Goal: Task Accomplishment & Management: Complete application form

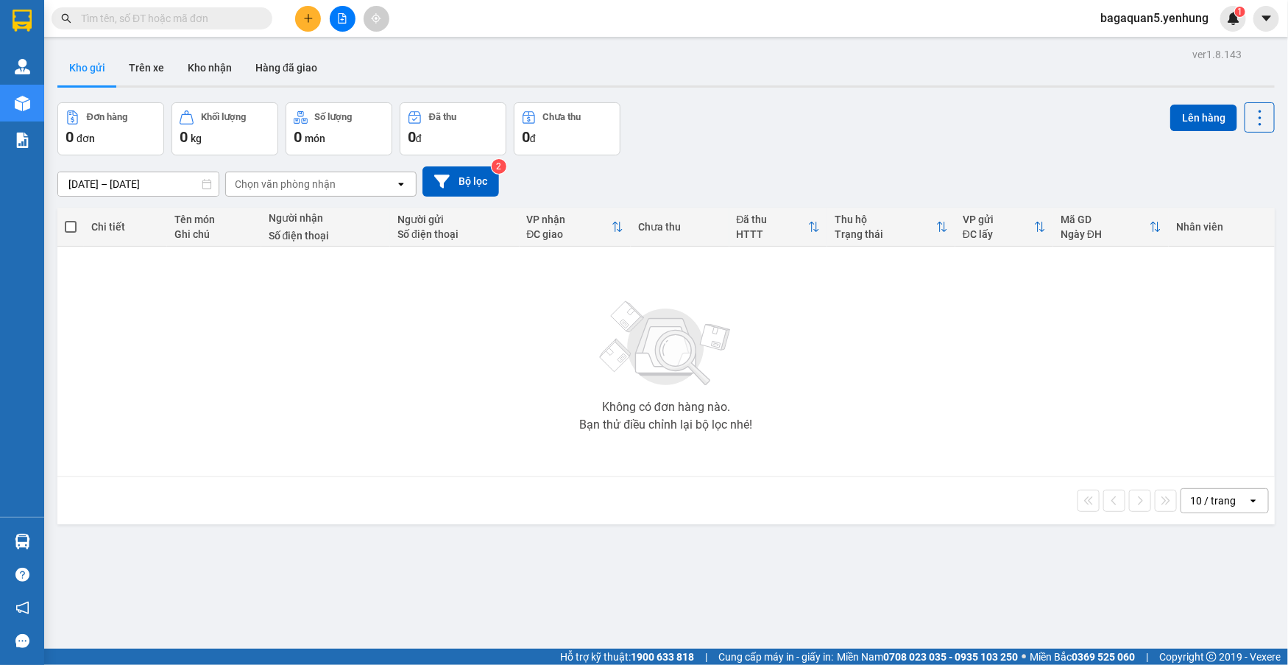
click at [345, 22] on icon "file-add" at bounding box center [342, 18] width 10 height 10
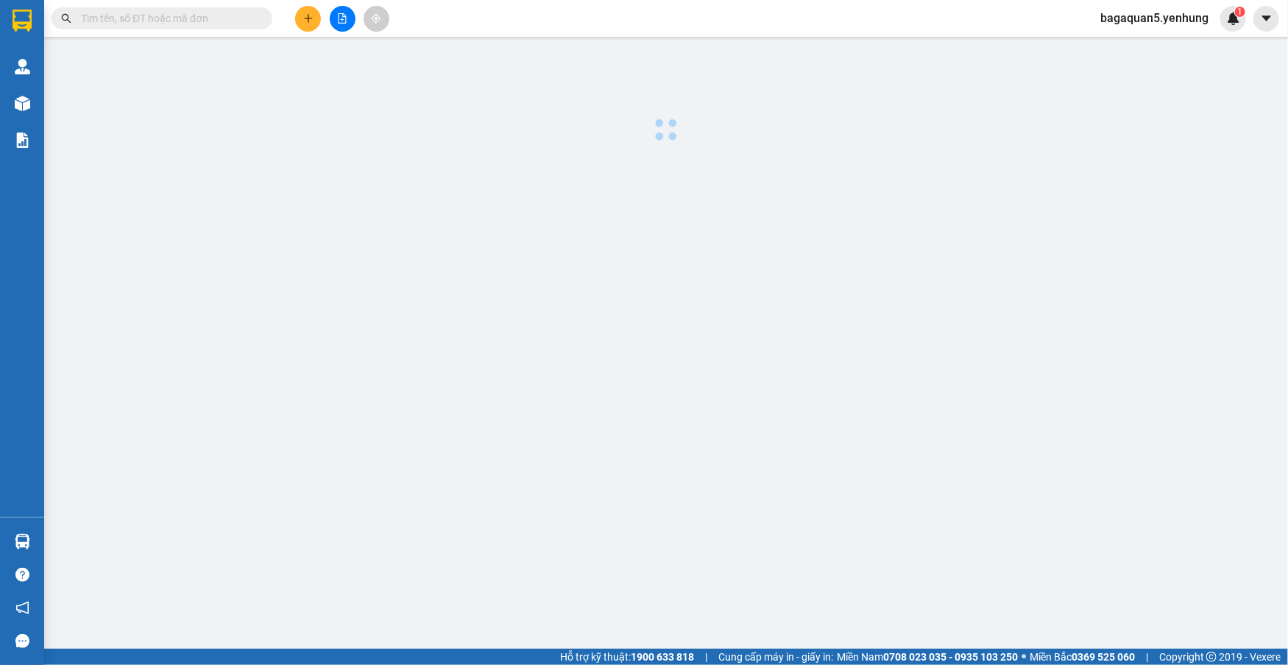
click at [345, 22] on icon "file-add" at bounding box center [342, 18] width 10 height 10
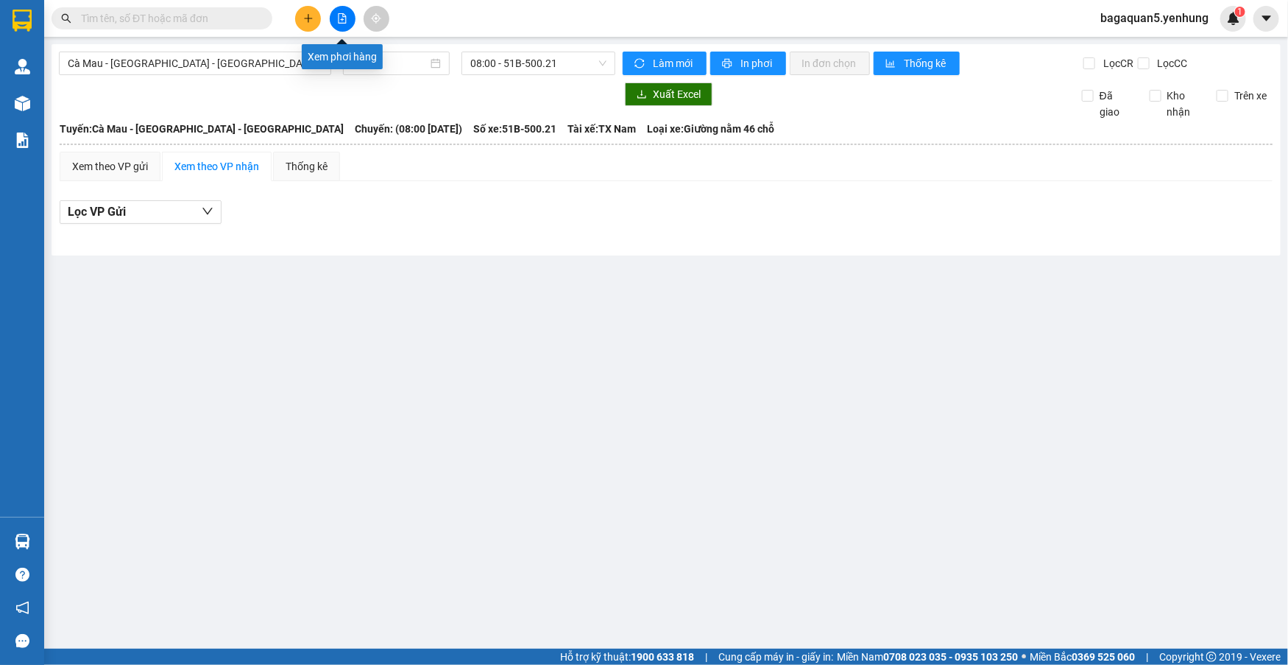
click at [341, 22] on button at bounding box center [343, 19] width 26 height 26
click at [342, 22] on icon "file-add" at bounding box center [342, 18] width 10 height 10
click at [364, 72] on div "12/09/2025" at bounding box center [396, 64] width 107 height 24
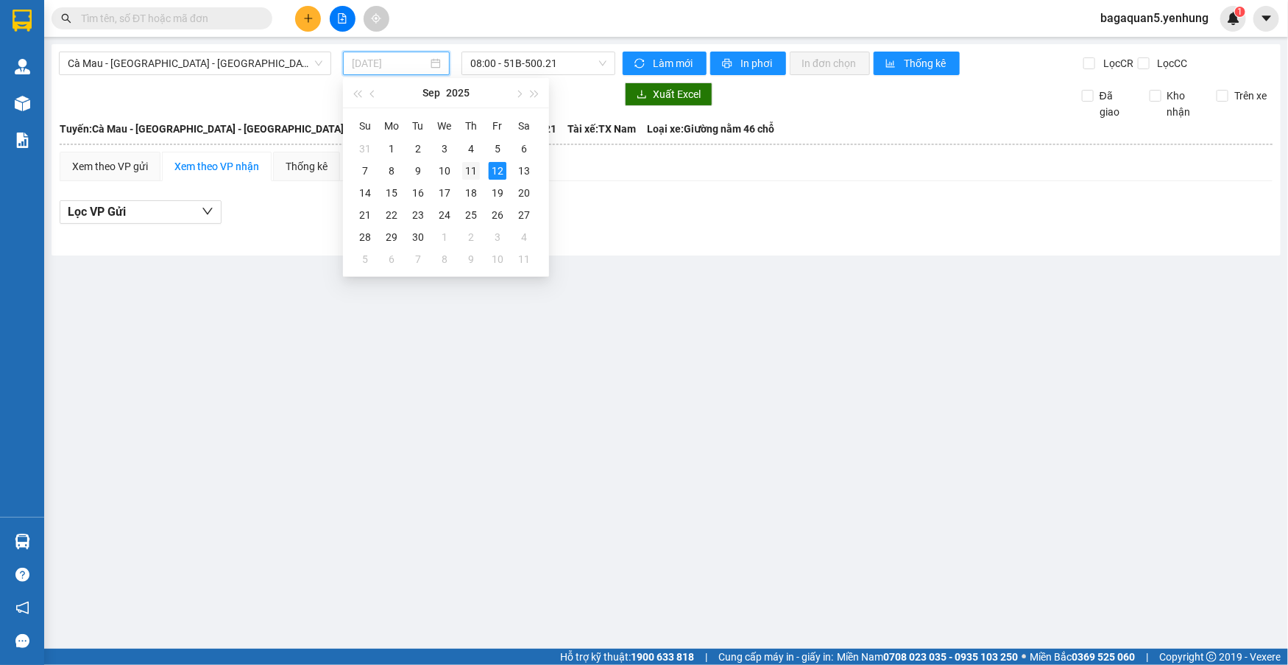
click at [465, 172] on div "11" at bounding box center [471, 171] width 18 height 18
type input "11/09/2025"
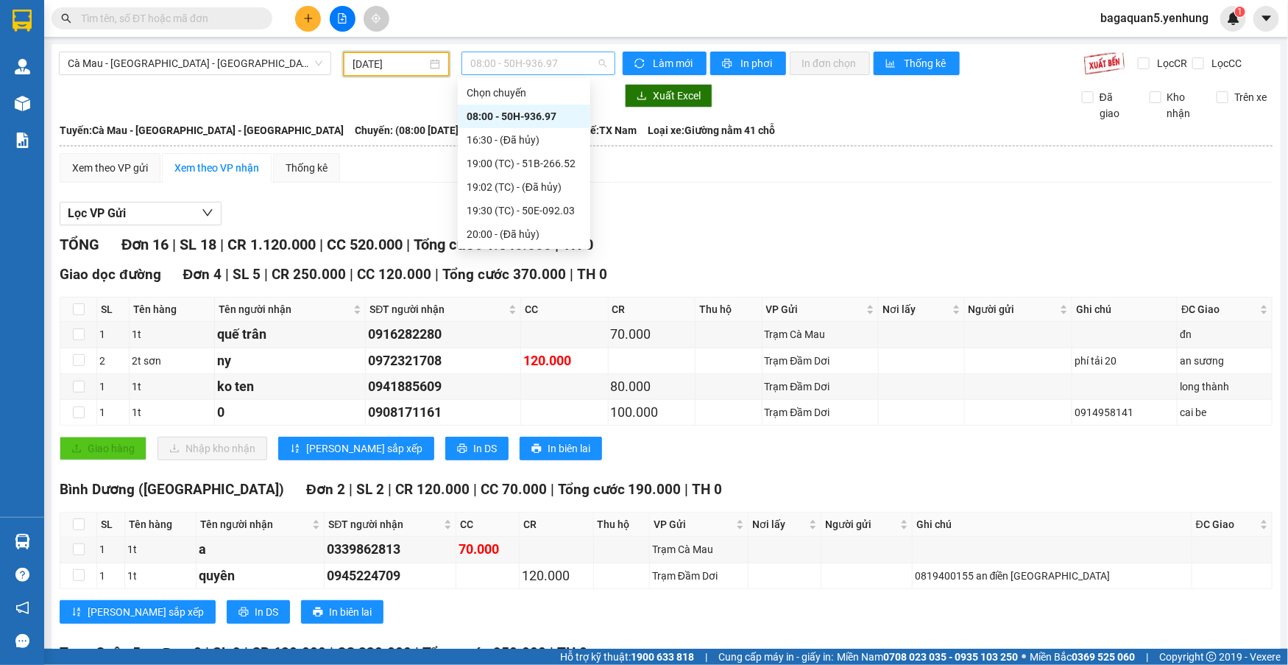
click at [482, 71] on span "08:00 - 50H-936.97" at bounding box center [538, 63] width 136 height 22
drag, startPoint x: 509, startPoint y: 164, endPoint x: 507, endPoint y: 129, distance: 35.4
click at [507, 138] on div "Chọn chuyến 08:00 - 50H-936.97 16:30 - (Đã hủy) 19:00 (TC) - 51B-266.52 19:02 (…" at bounding box center [524, 163] width 133 height 165
click at [531, 152] on div "19:00 (TC) - 51B-266.52" at bounding box center [524, 164] width 133 height 24
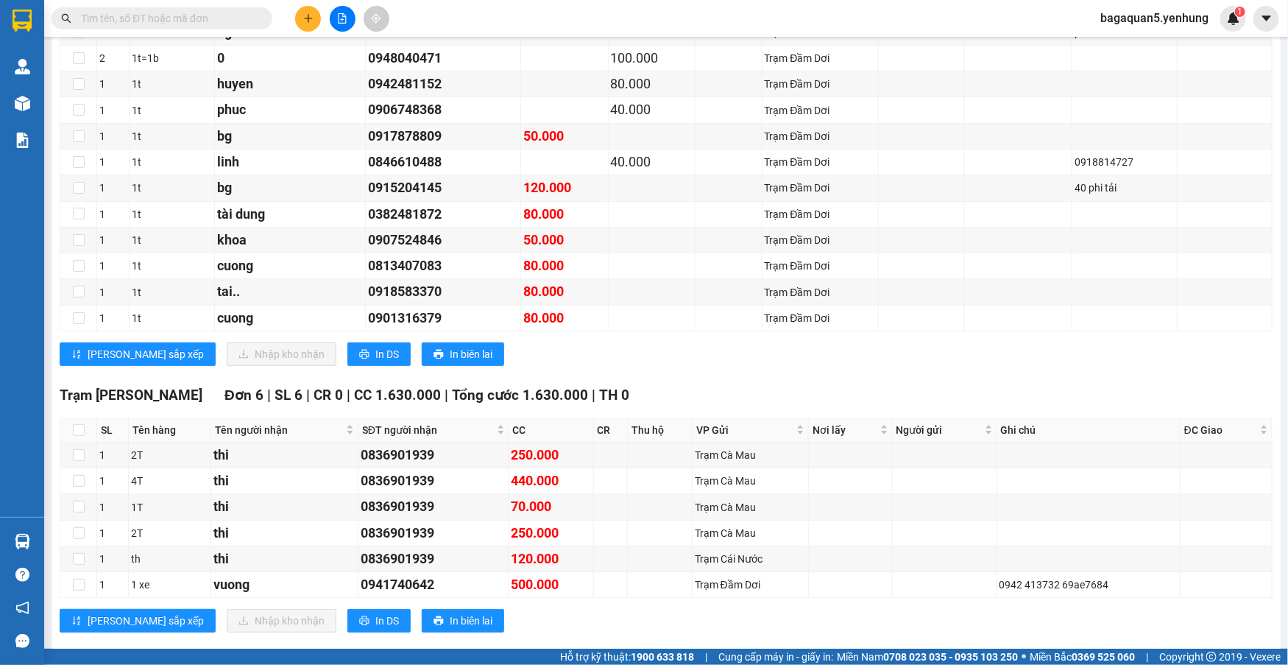
scroll to position [2795, 0]
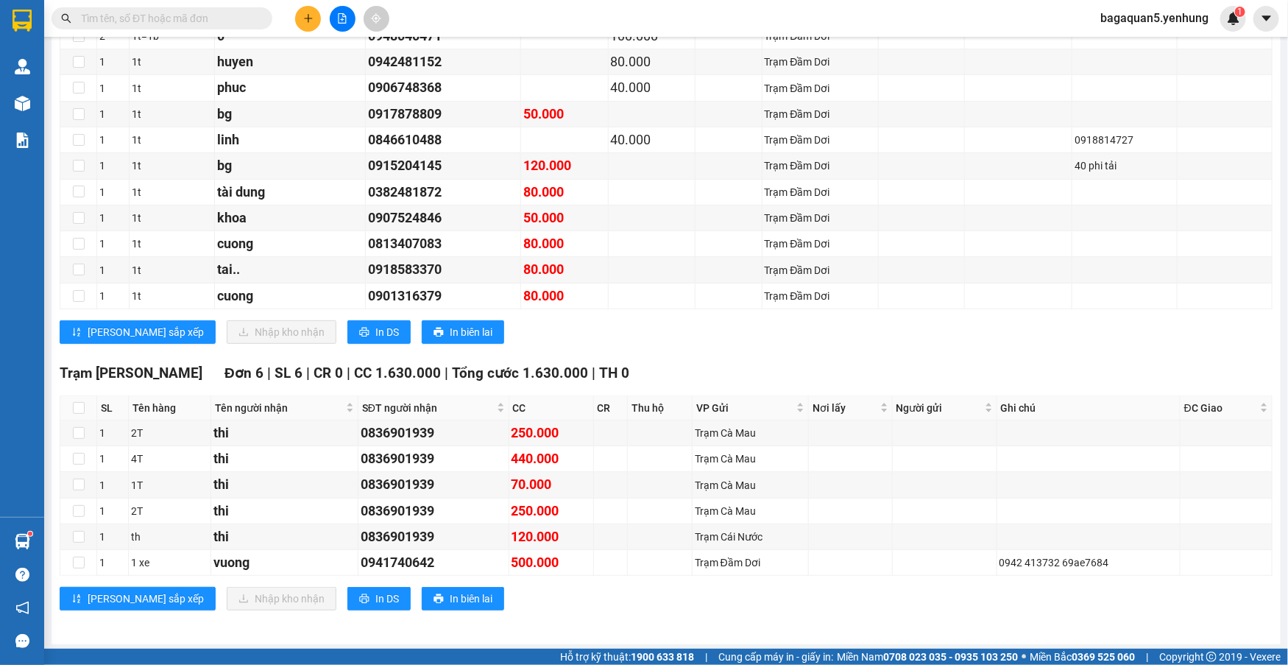
click at [297, 16] on button at bounding box center [308, 19] width 26 height 26
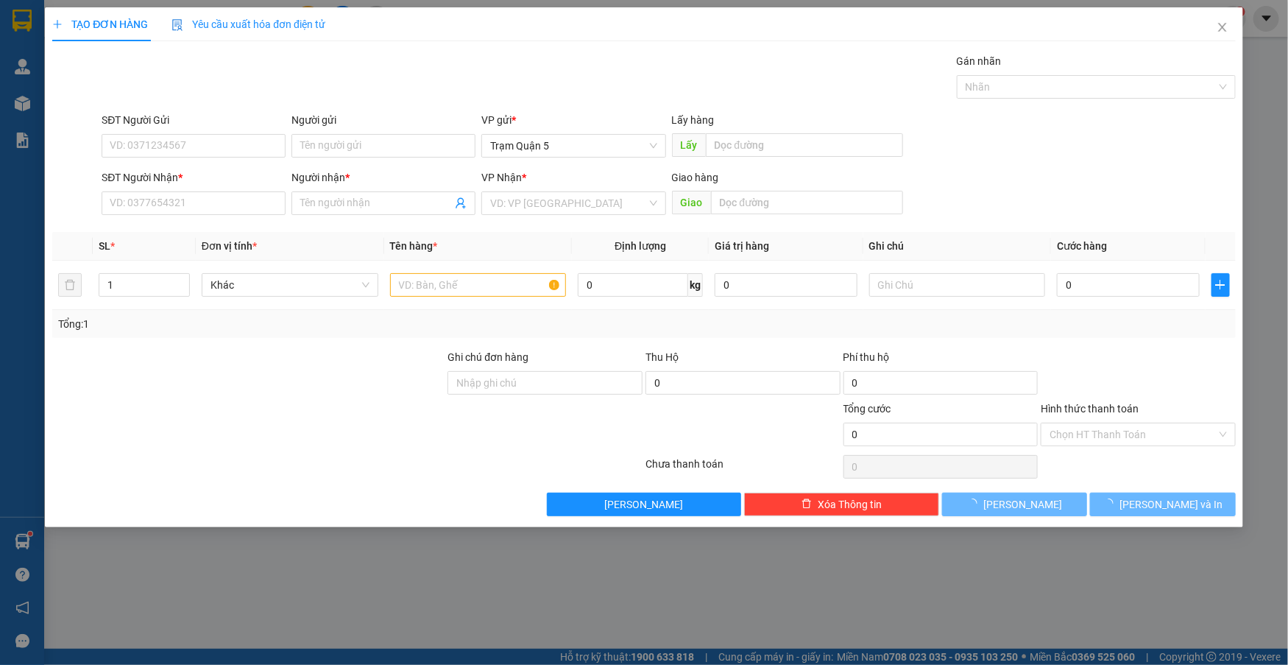
click at [310, 25] on span "Yêu cầu xuất hóa đơn điện tử" at bounding box center [249, 24] width 154 height 12
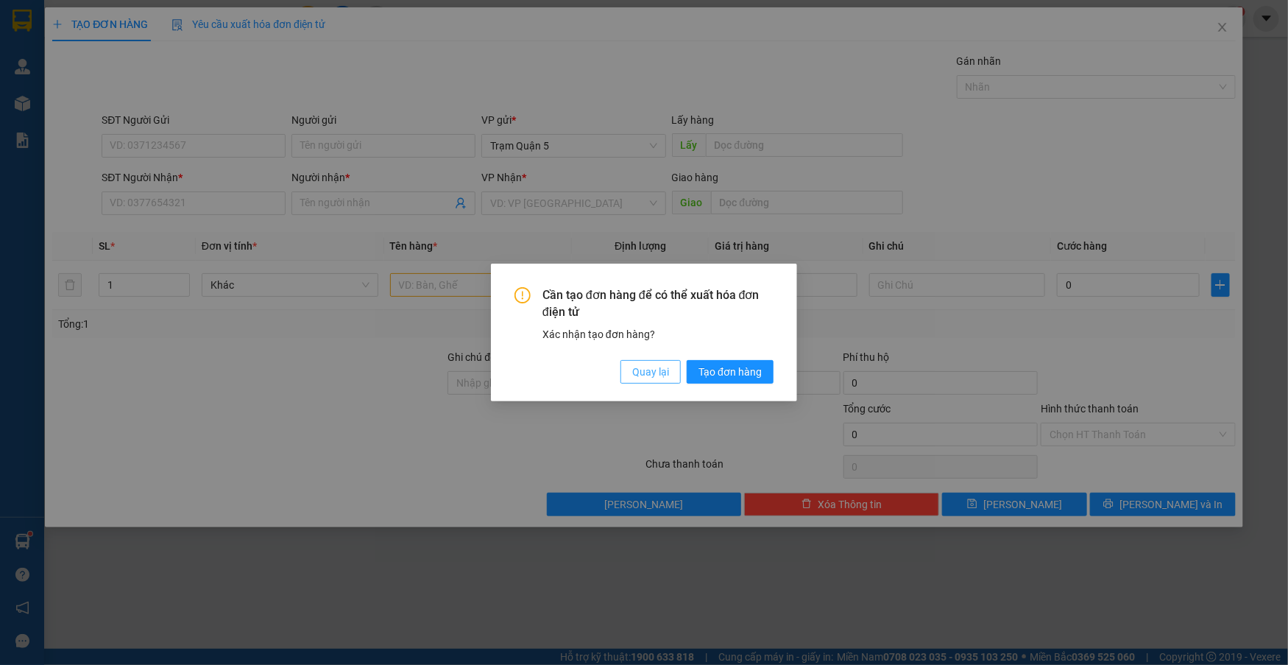
click at [648, 360] on button "Quay lại" at bounding box center [651, 372] width 60 height 24
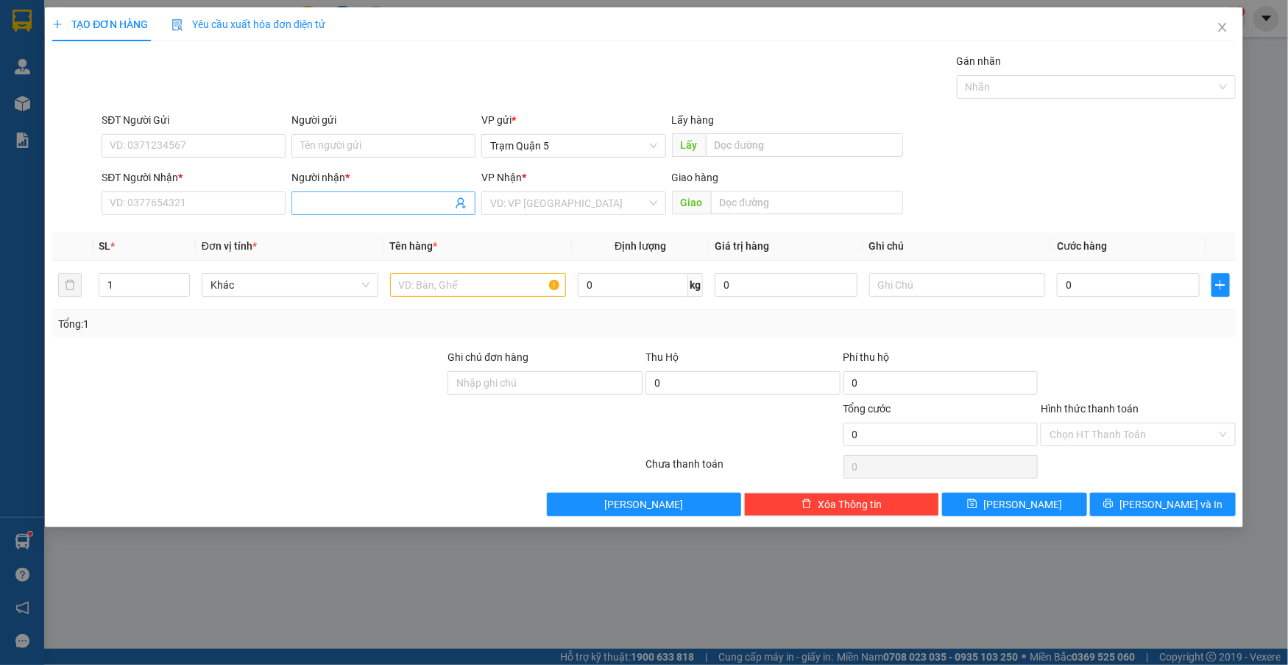
click at [345, 194] on span at bounding box center [384, 203] width 184 height 24
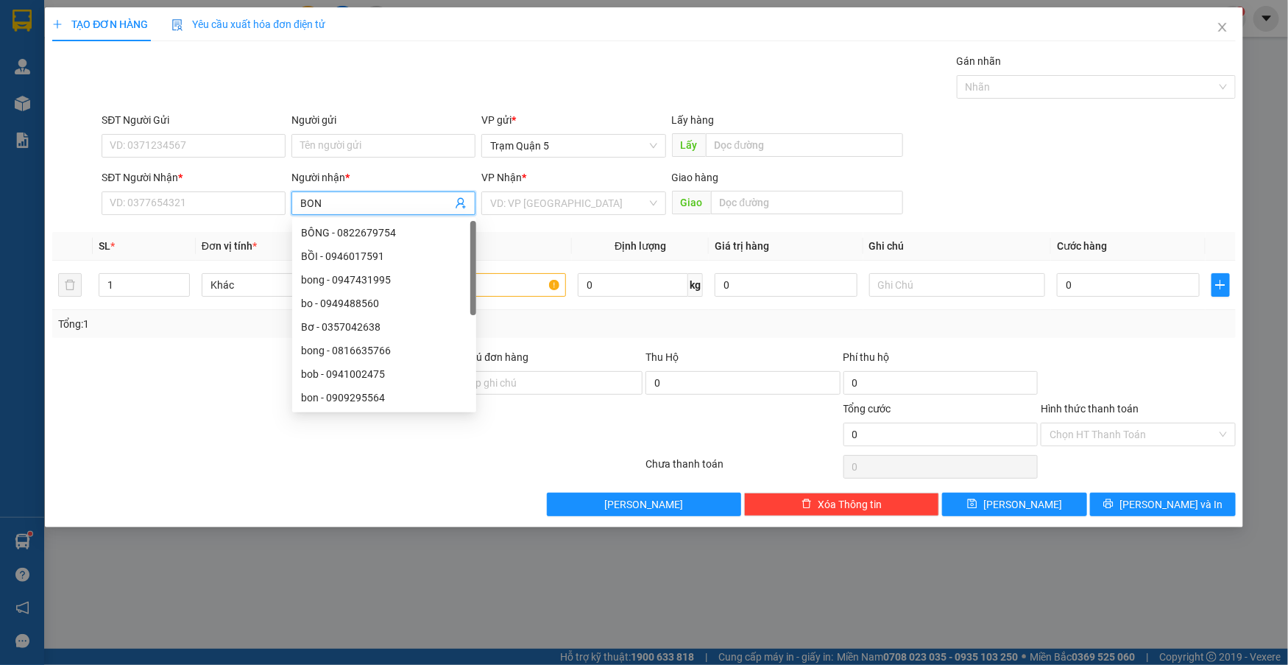
type input "BONG"
click at [365, 396] on div "bong - 0000080000" at bounding box center [384, 397] width 166 height 16
type input "0000080000"
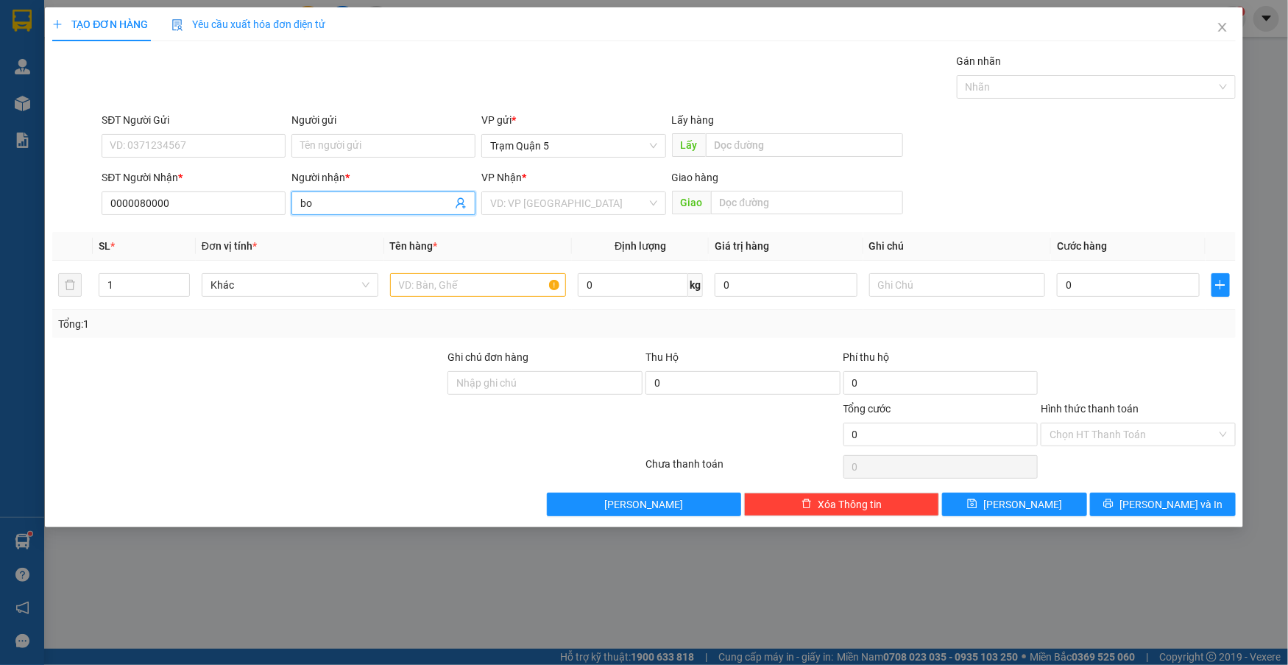
type input "b"
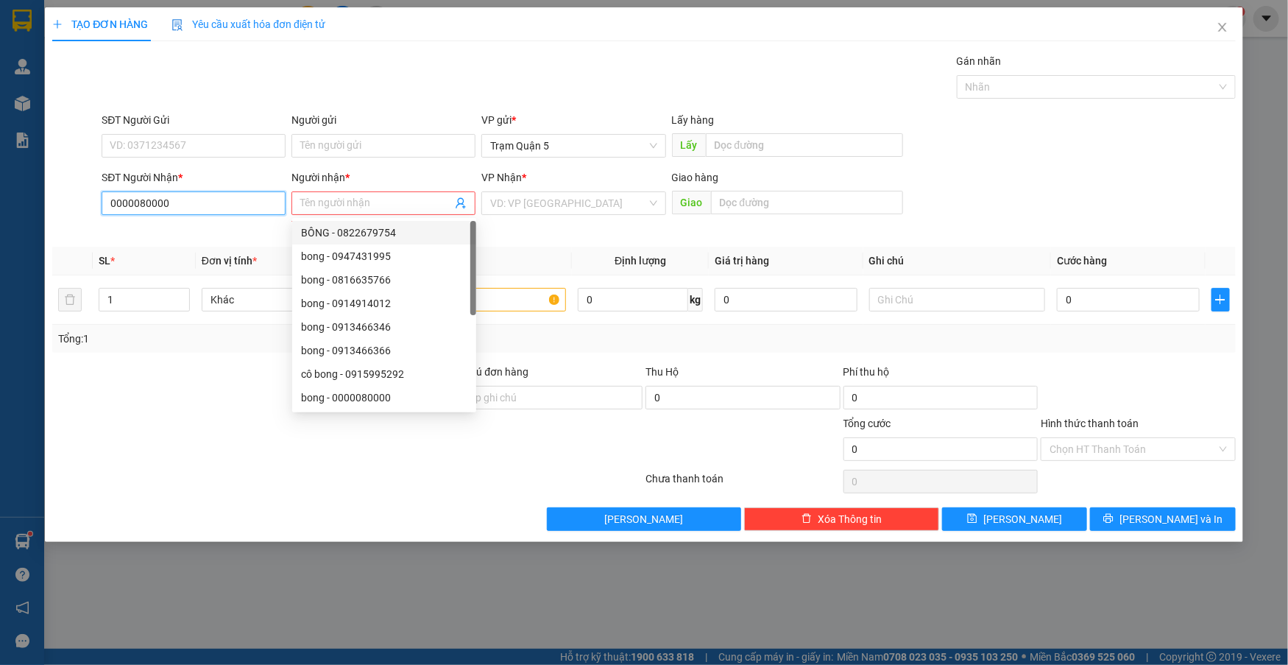
click at [199, 194] on input "0000080000" at bounding box center [194, 203] width 184 height 24
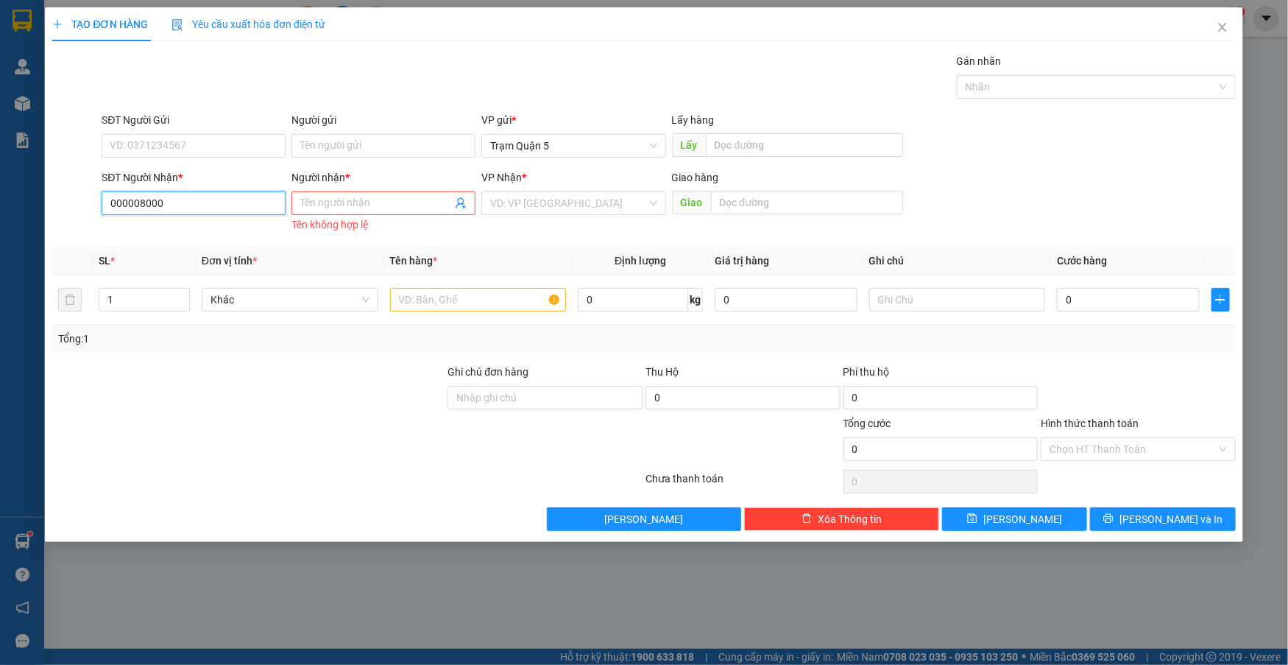
type input "0000080000"
drag, startPoint x: 214, startPoint y: 230, endPoint x: 230, endPoint y: 286, distance: 58.0
click at [217, 239] on div "0000080000 - bong" at bounding box center [193, 233] width 166 height 16
type input "bong"
type input "120.000"
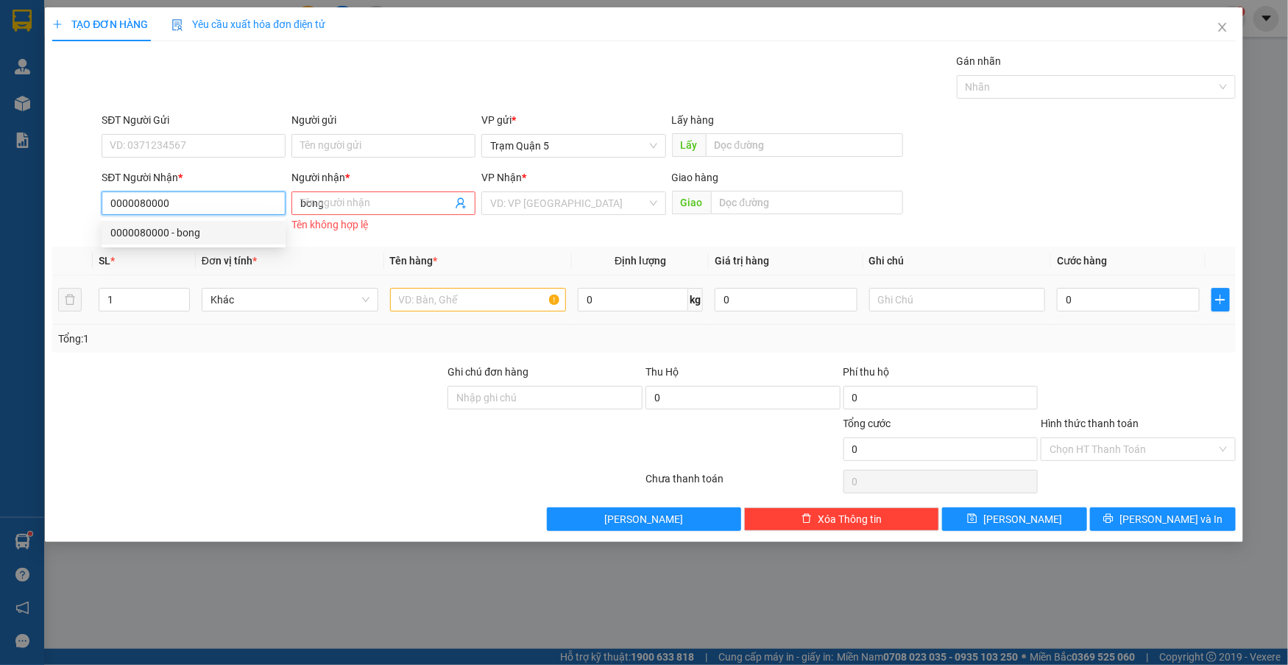
type input "120.000"
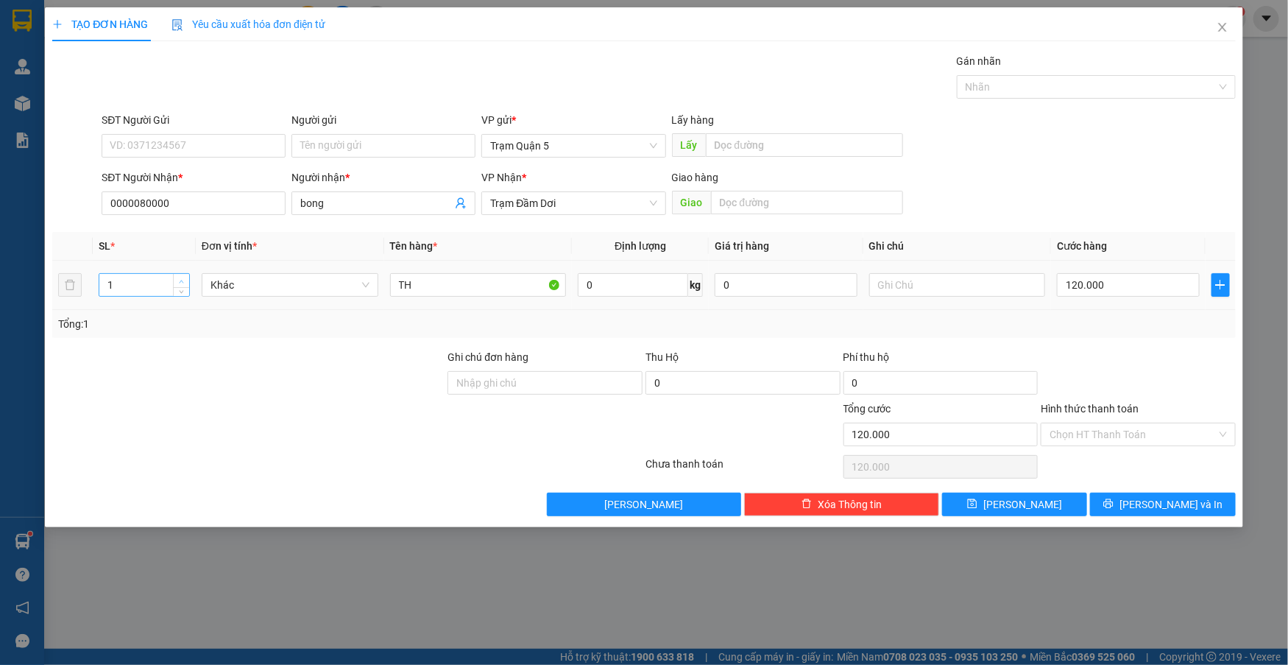
type input "2"
drag, startPoint x: 181, startPoint y: 280, endPoint x: 278, endPoint y: 280, distance: 97.2
click at [211, 280] on tr "2 Khác TH 0 kg 0 120.000" at bounding box center [644, 285] width 1184 height 49
drag, startPoint x: 468, startPoint y: 270, endPoint x: 467, endPoint y: 289, distance: 18.5
click at [468, 286] on div "TH" at bounding box center [478, 284] width 177 height 29
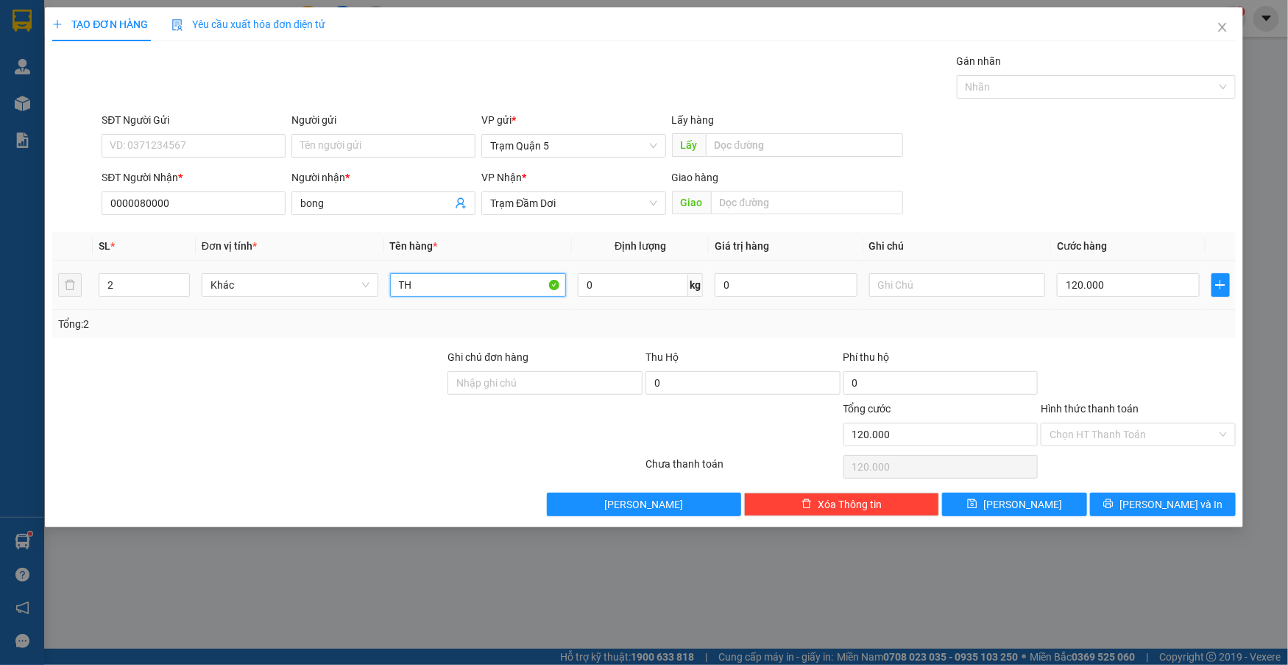
click at [467, 289] on input "TH" at bounding box center [478, 285] width 177 height 24
type input "T"
type input "KIEN"
type input "0"
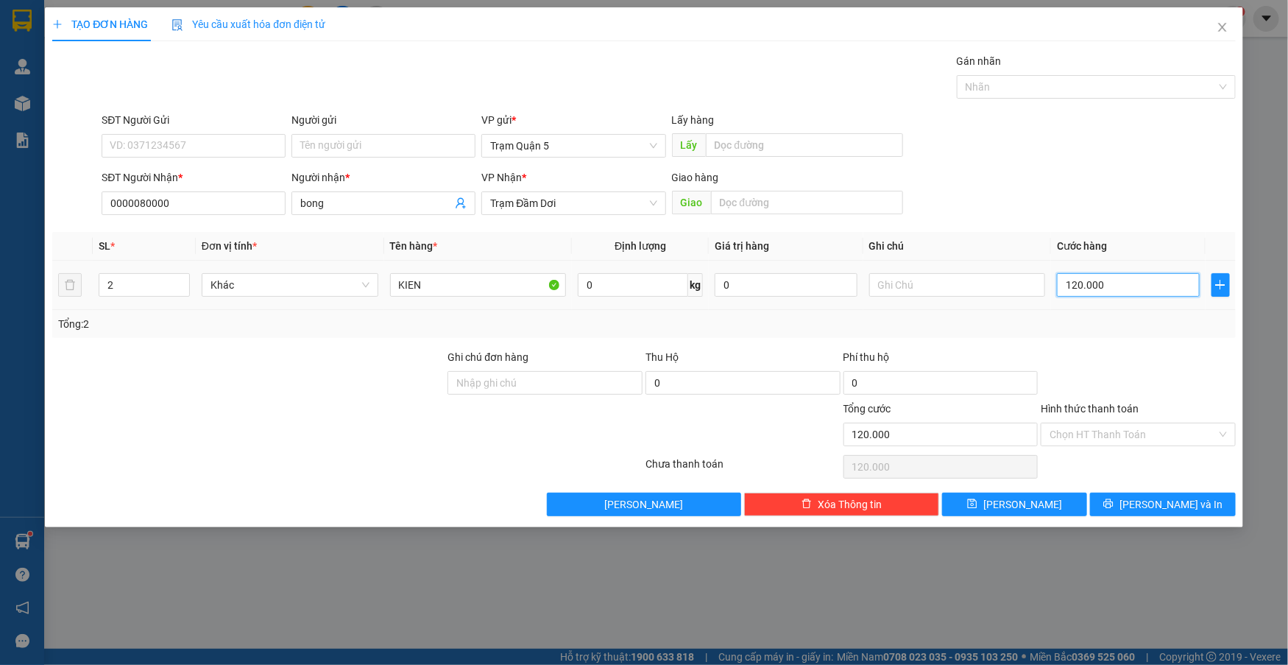
type input "0"
type input "3"
type input "03"
type input "35"
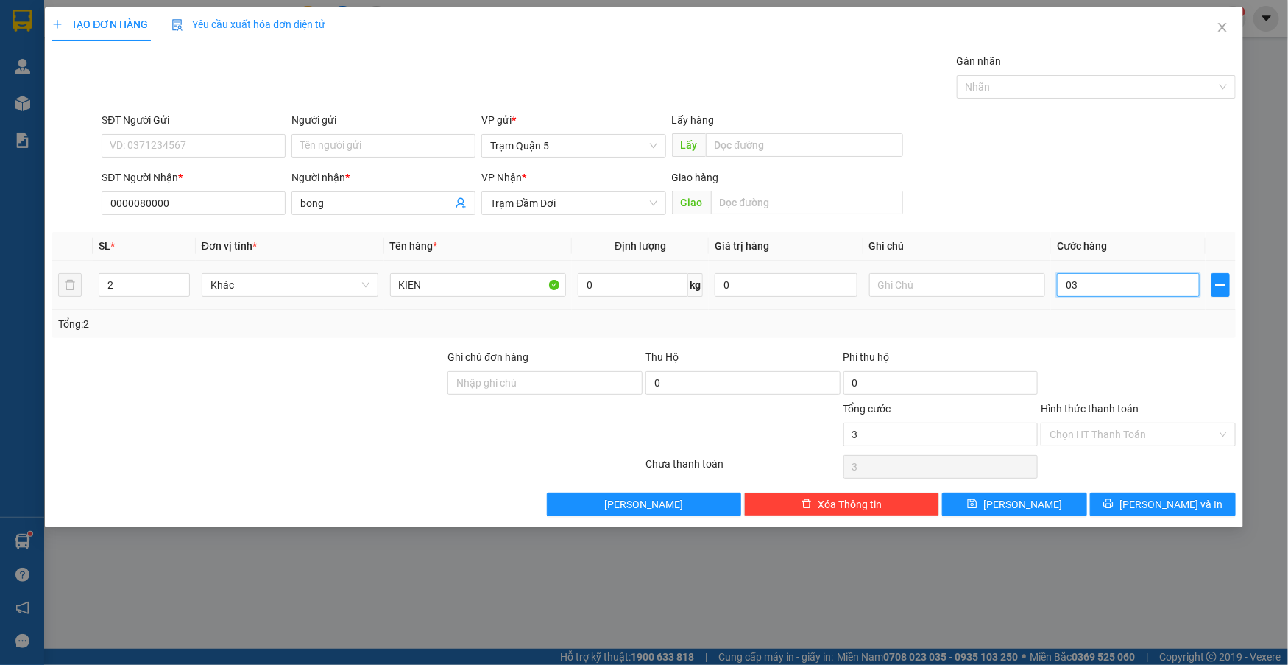
type input "35"
type input "035"
type input "3"
type input "03"
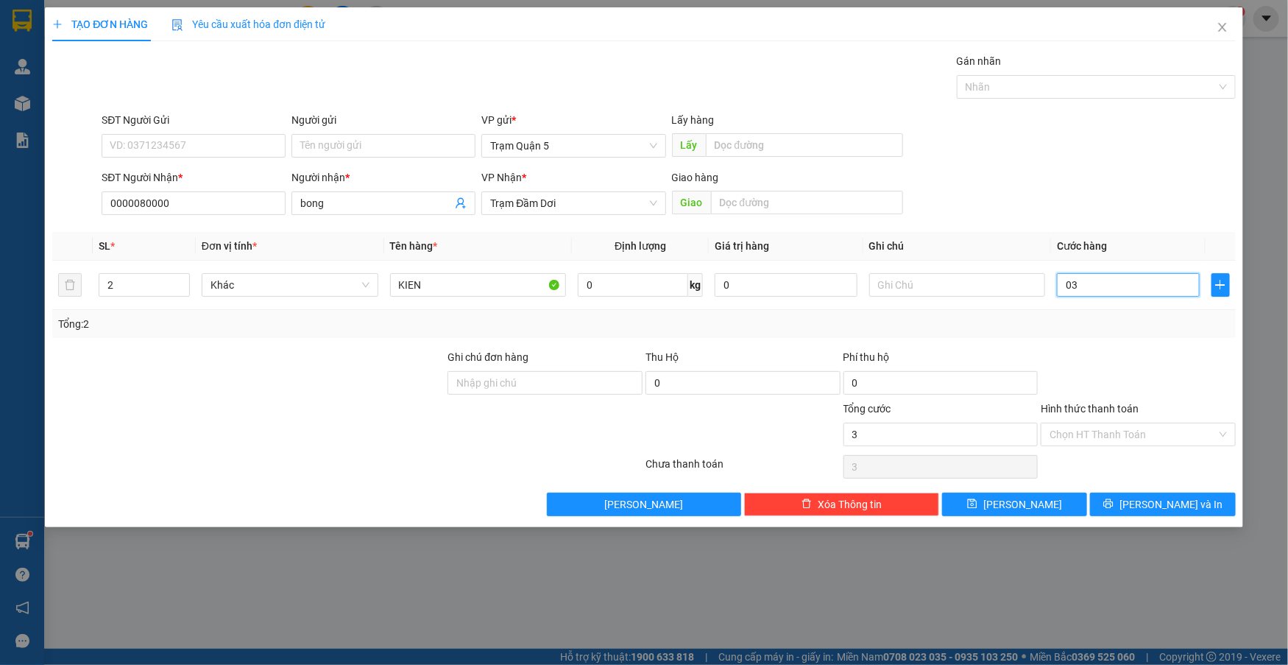
type input "30"
type input "030"
type input "300"
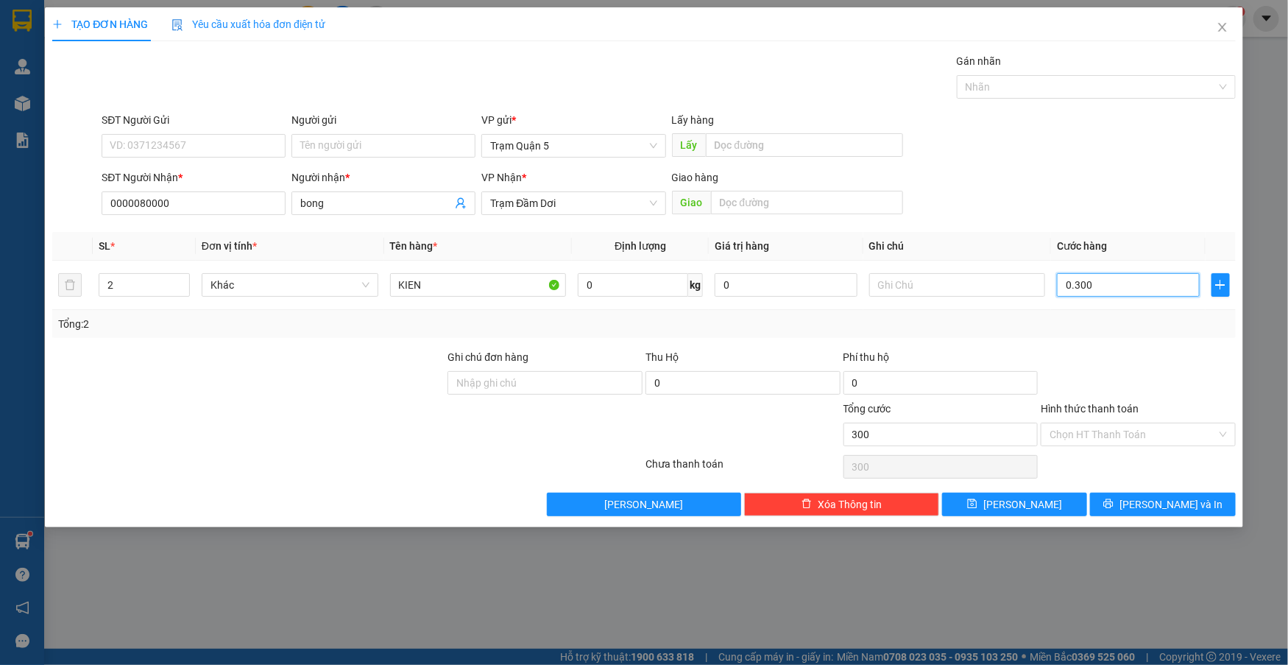
type input "0.300"
type input "300.000"
click at [1181, 357] on div at bounding box center [1139, 375] width 198 height 52
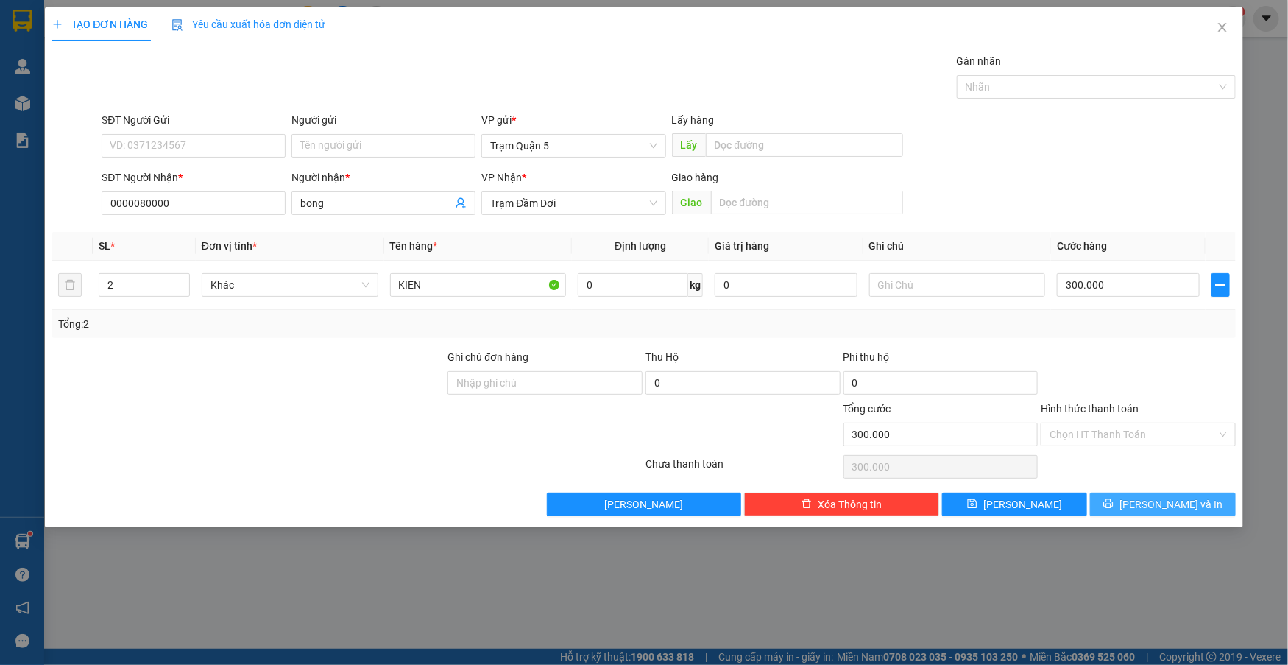
click at [1145, 505] on button "[PERSON_NAME] và In" at bounding box center [1162, 505] width 145 height 24
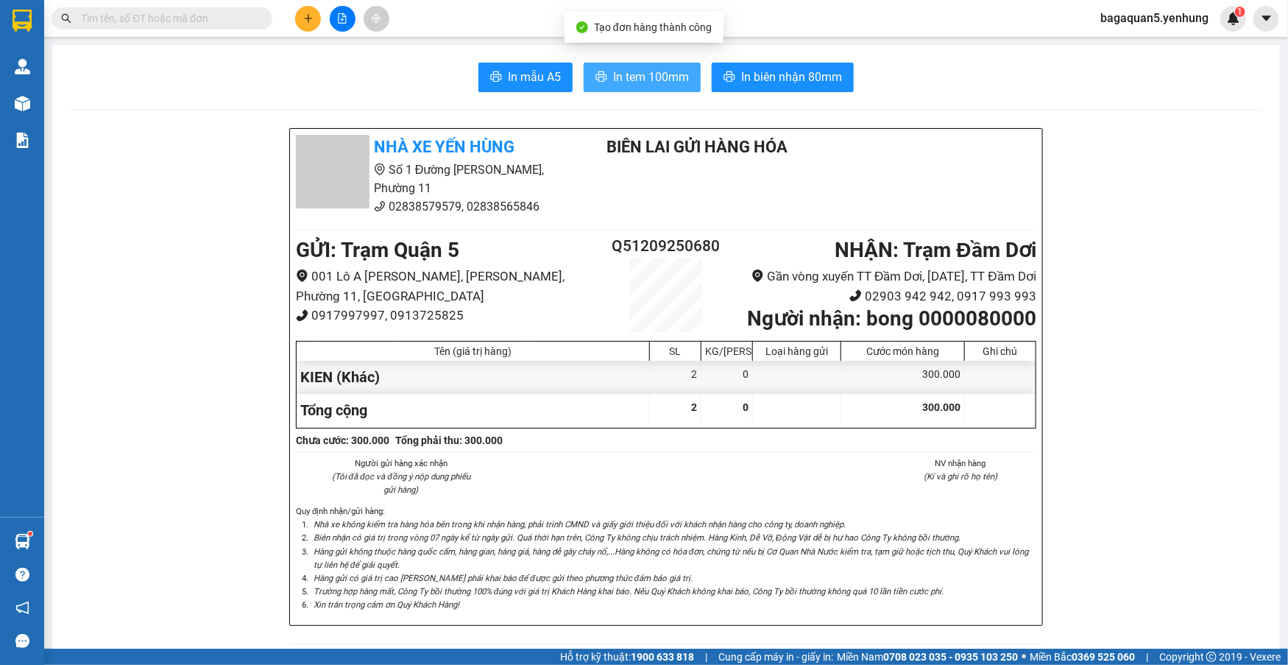
click at [636, 75] on span "In tem 100mm" at bounding box center [651, 77] width 76 height 18
click at [891, 619] on div "Quy định nhận/gửi hàng : Nhà xe không kiểm tra hàng hóa bên trong khi nhận hàng…" at bounding box center [666, 561] width 747 height 115
drag, startPoint x: 891, startPoint y: 632, endPoint x: 891, endPoint y: 624, distance: 8.1
click at [891, 619] on div "Quy định nhận/gửi hàng : Nhà xe không kiểm tra hàng hóa bên trong khi nhận hàng…" at bounding box center [666, 561] width 747 height 115
click at [899, 611] on li "Xin trân trọng cảm ơn Quý Khách Hàng!" at bounding box center [674, 604] width 726 height 13
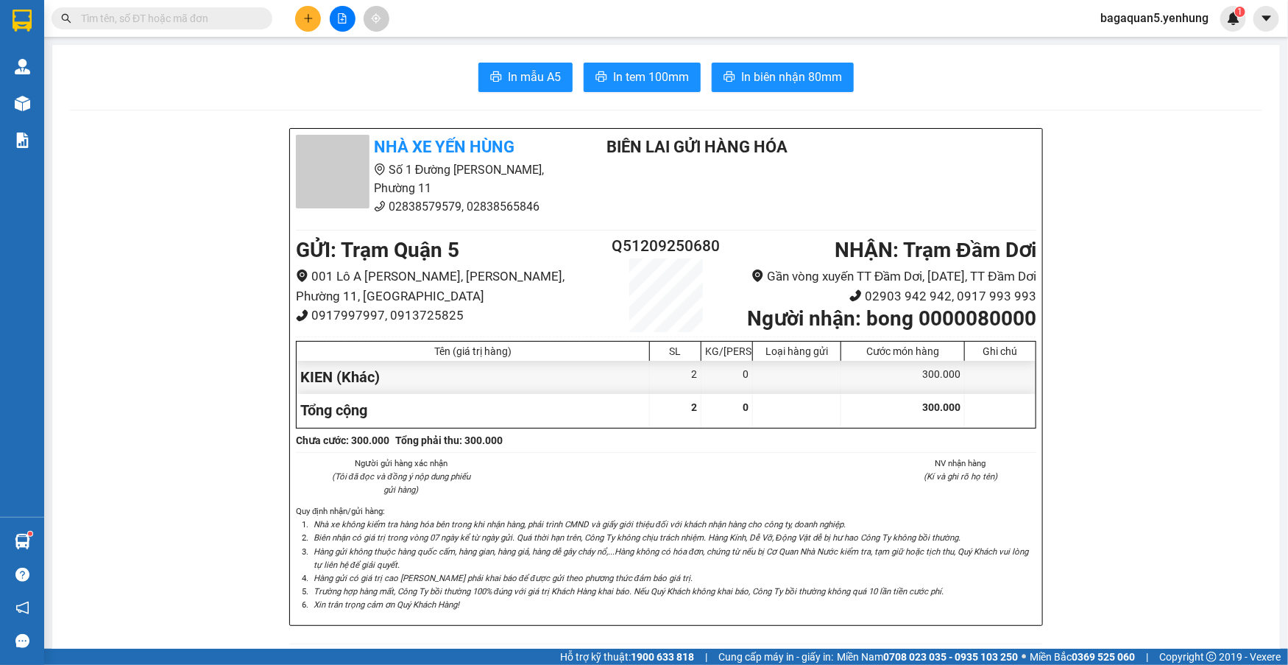
click at [896, 611] on li "Xin trân trọng cảm ơn Quý Khách Hàng!" at bounding box center [674, 604] width 726 height 13
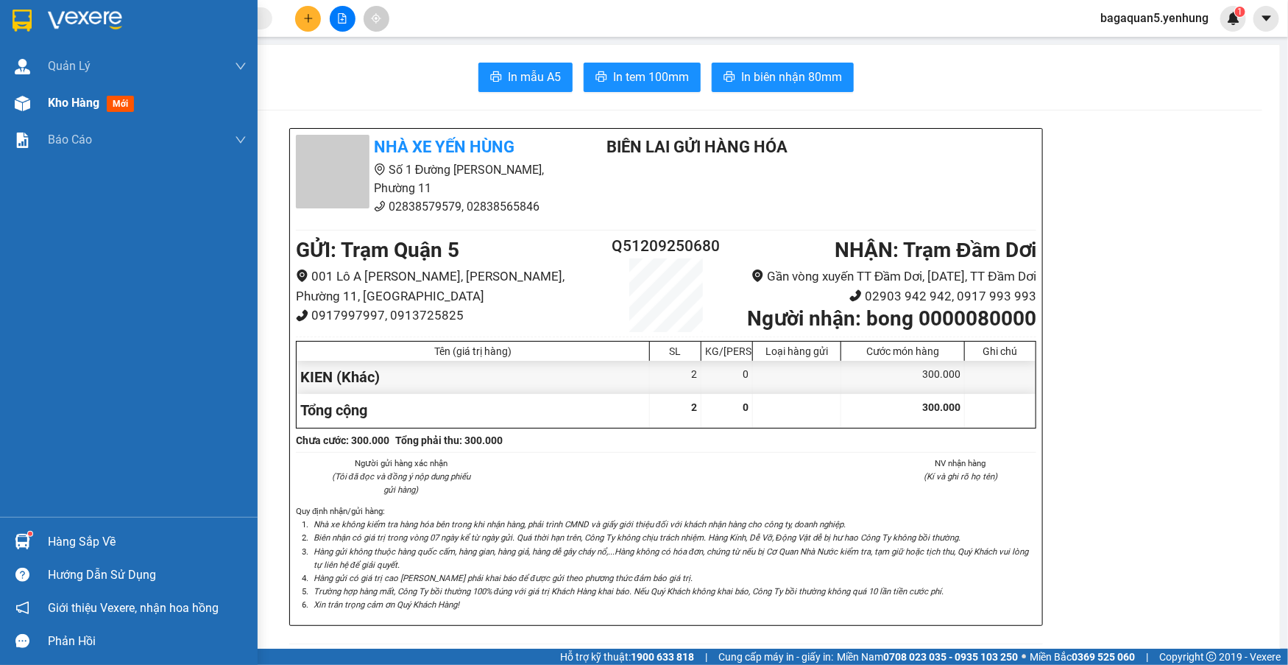
click at [15, 91] on div at bounding box center [23, 104] width 26 height 26
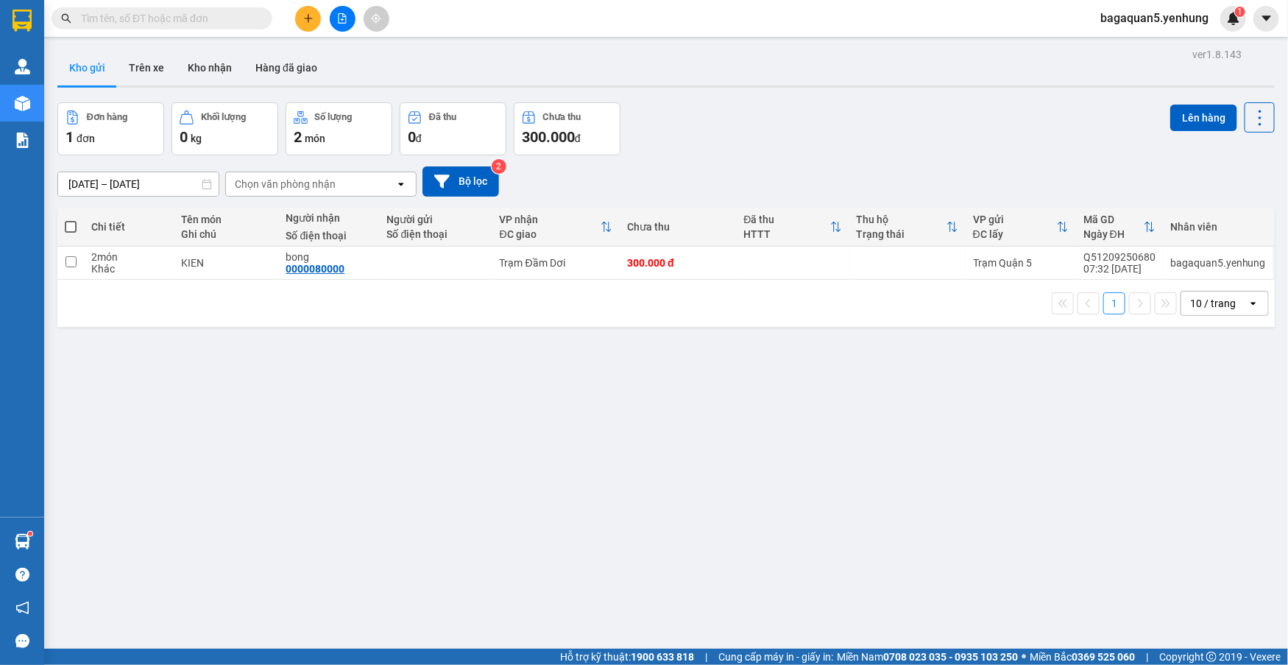
drag, startPoint x: 330, startPoint y: 11, endPoint x: 348, endPoint y: 13, distance: 18.5
click at [334, 12] on div at bounding box center [342, 19] width 110 height 26
click at [348, 13] on button at bounding box center [343, 19] width 26 height 26
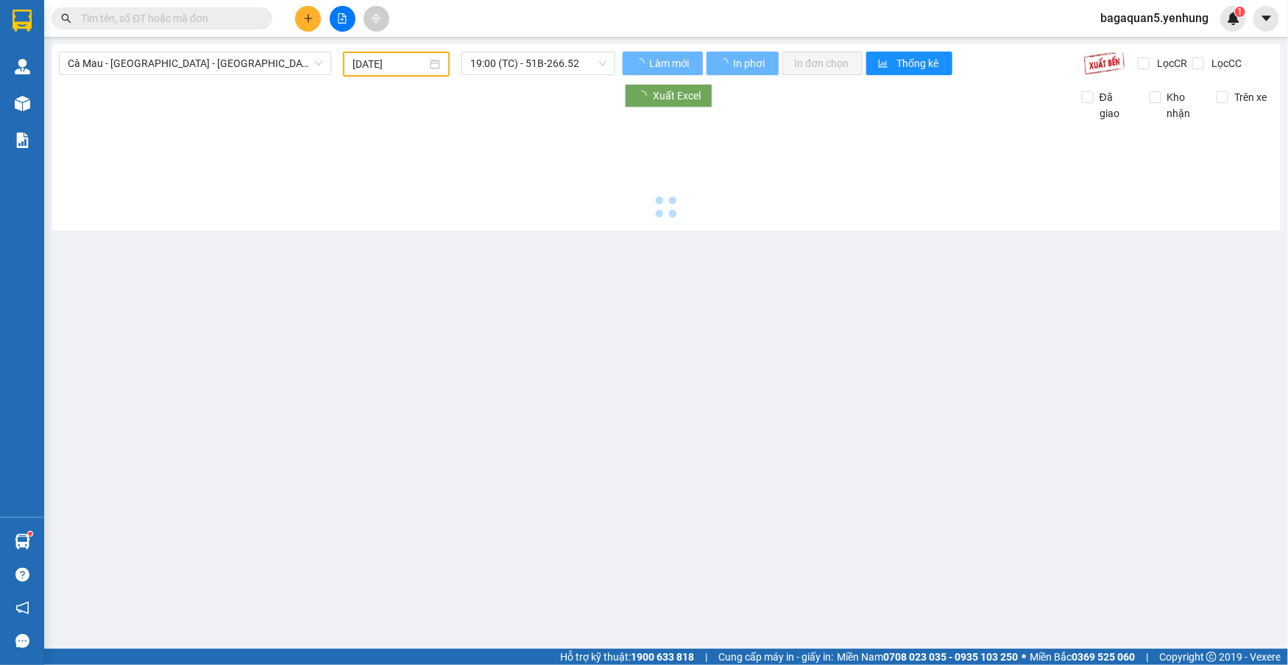
click at [364, 63] on input "11/09/2025" at bounding box center [390, 64] width 74 height 16
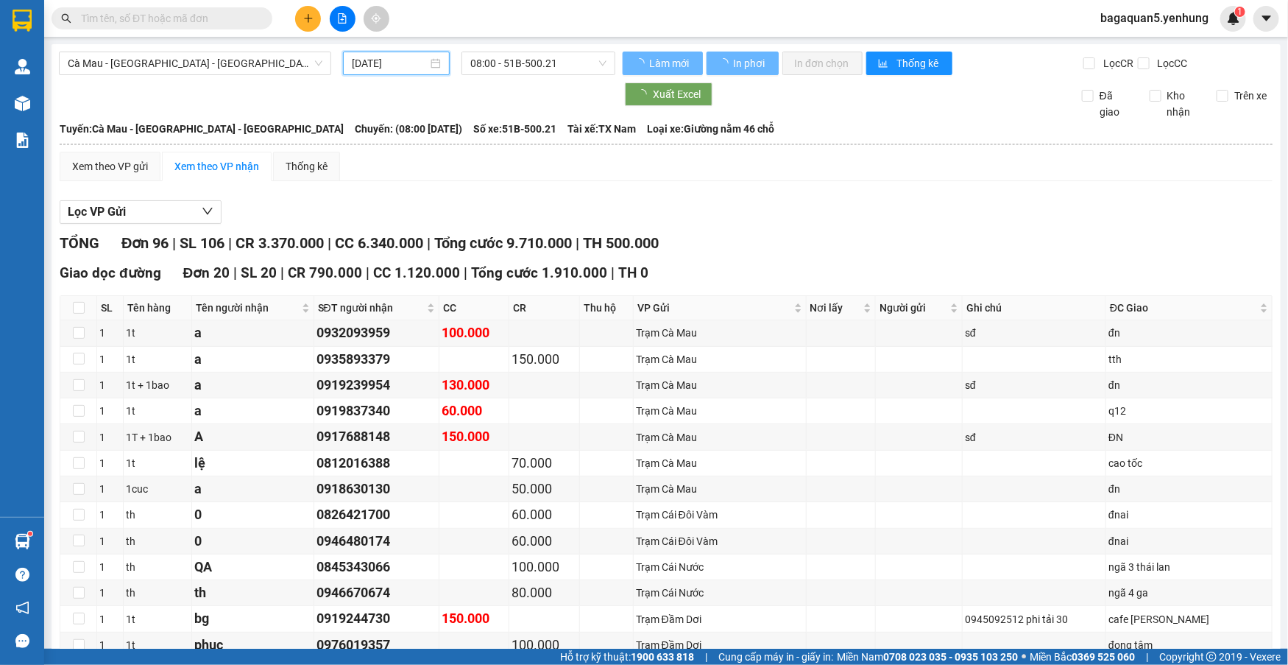
type input "12/09/2025"
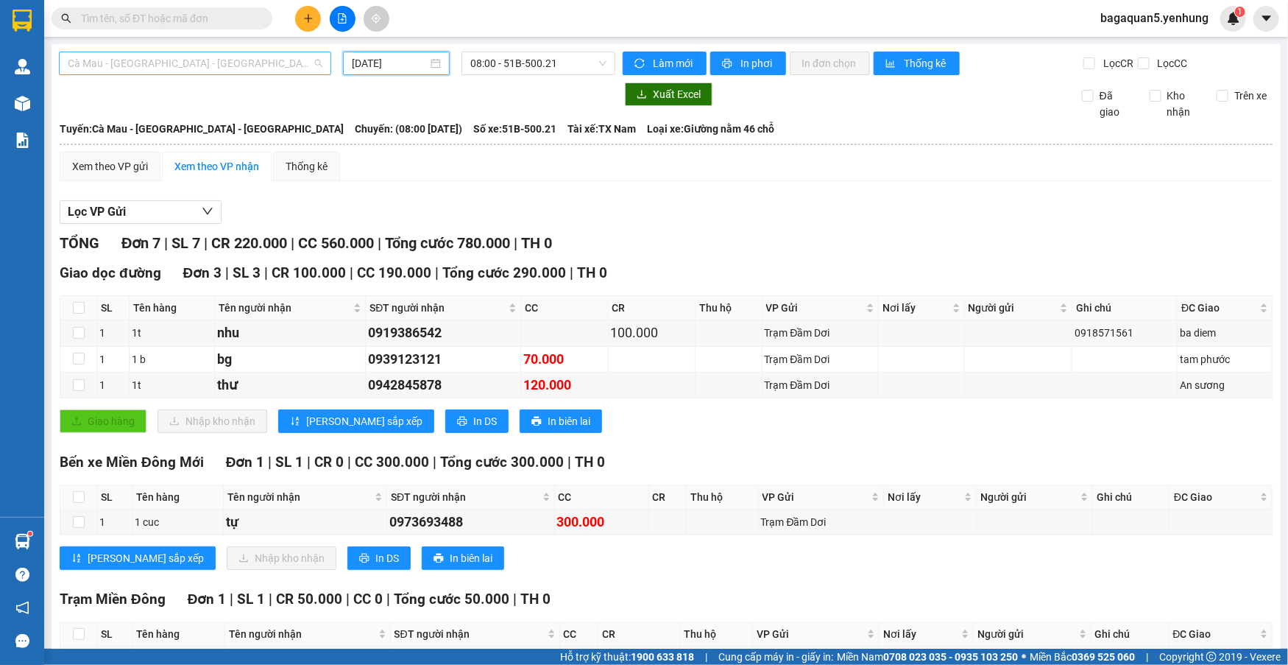
click at [318, 53] on span "Cà Mau - Sài Gòn - Đồng Nai" at bounding box center [195, 63] width 255 height 22
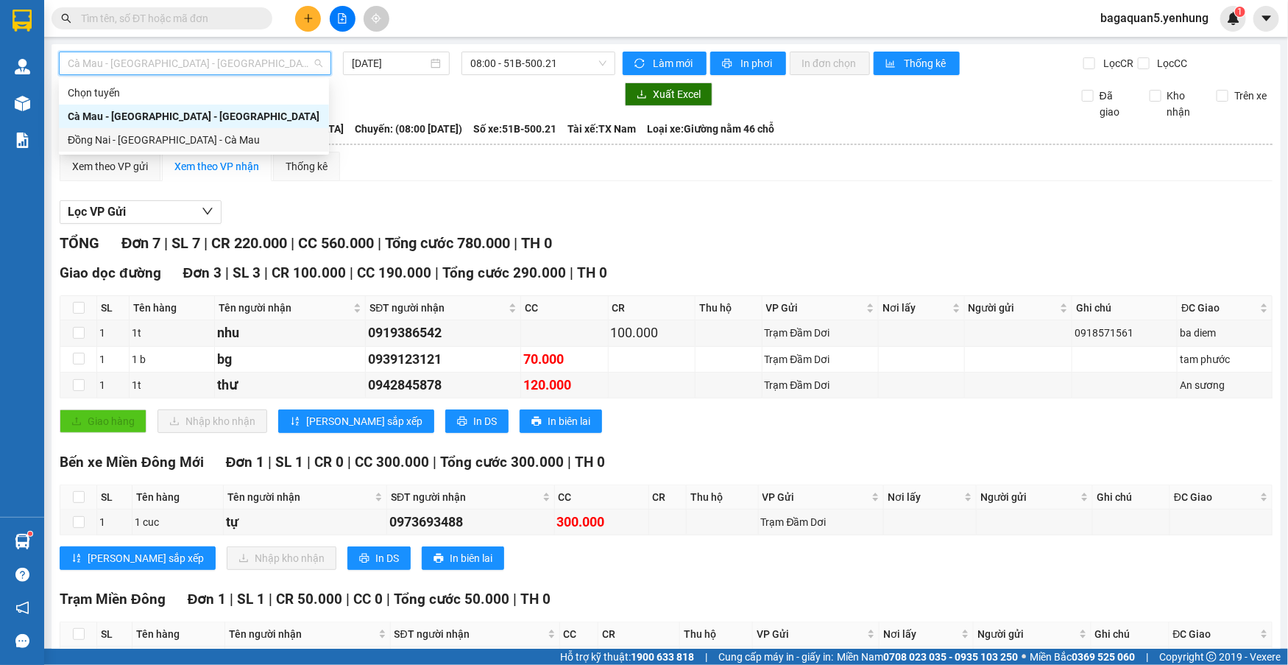
click at [286, 141] on div "Đồng Nai - Sài Gòn - Cà Mau" at bounding box center [194, 140] width 253 height 16
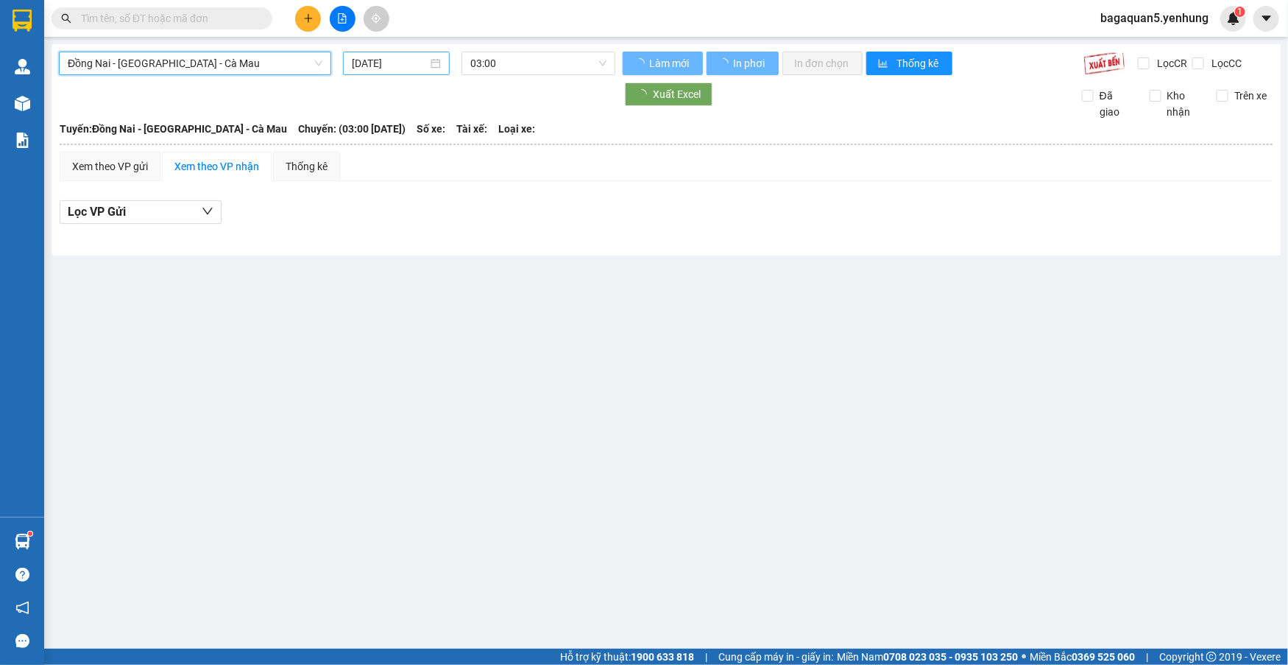
click at [415, 59] on div "12/09/2025" at bounding box center [396, 64] width 107 height 24
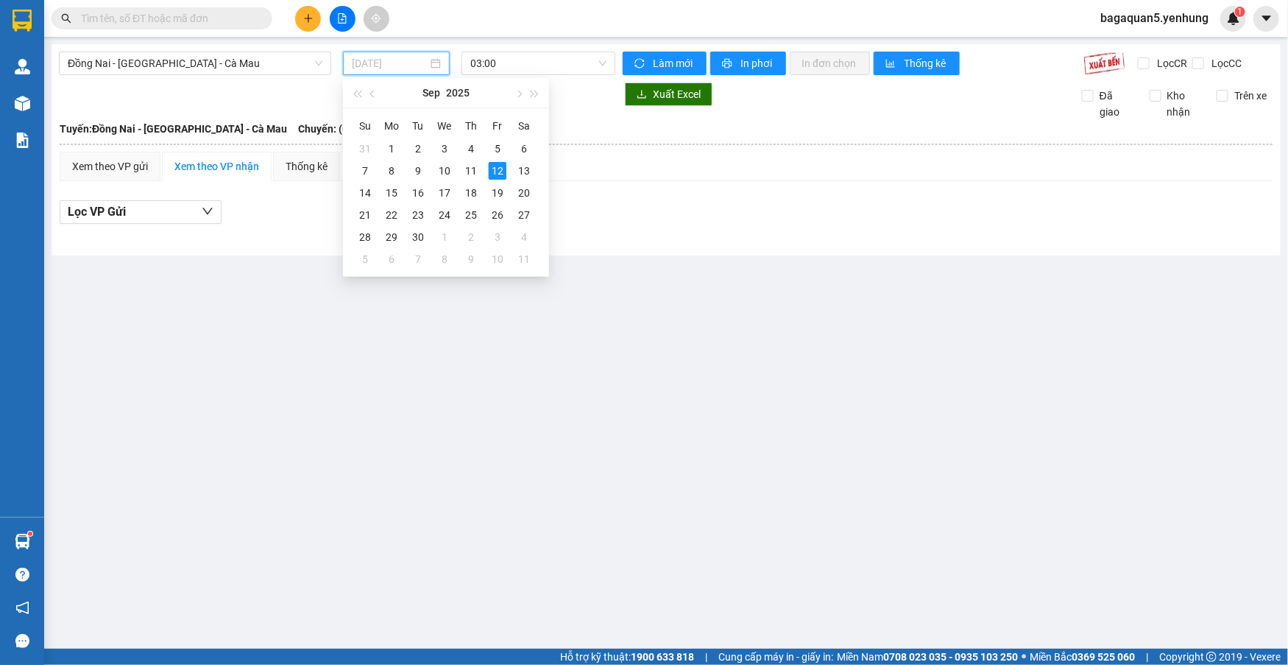
drag, startPoint x: 467, startPoint y: 169, endPoint x: 551, endPoint y: 39, distance: 154.4
click at [467, 166] on div "11" at bounding box center [471, 171] width 18 height 18
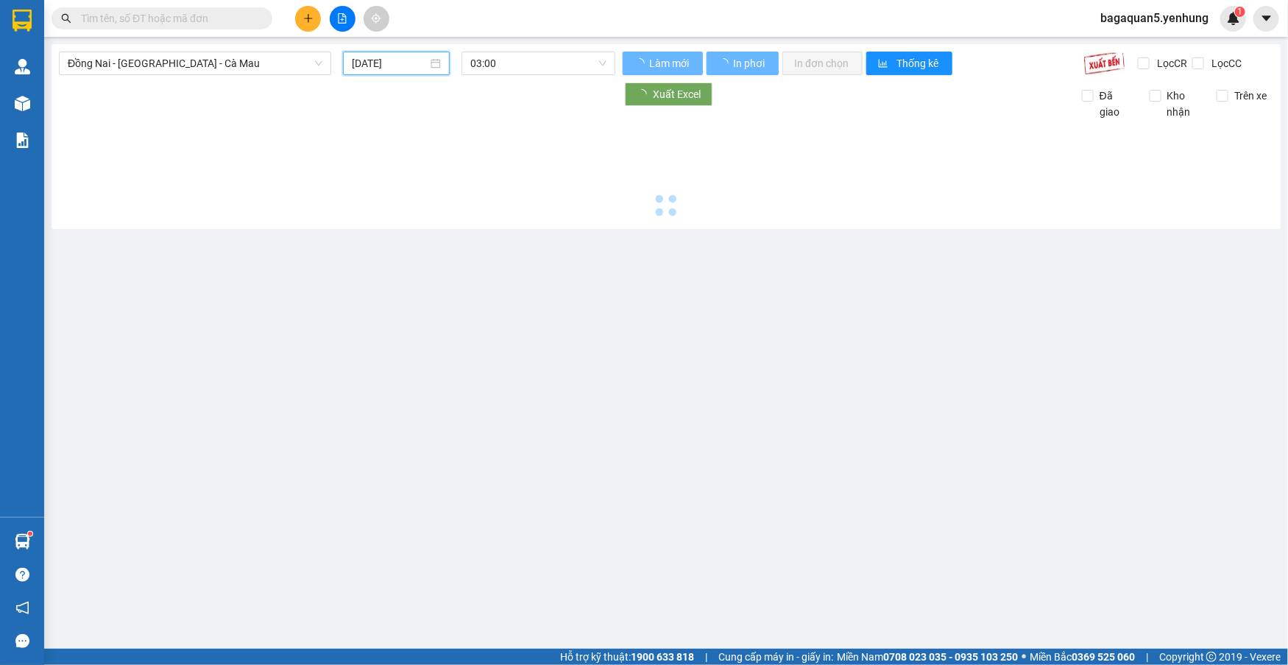
type input "11/09/2025"
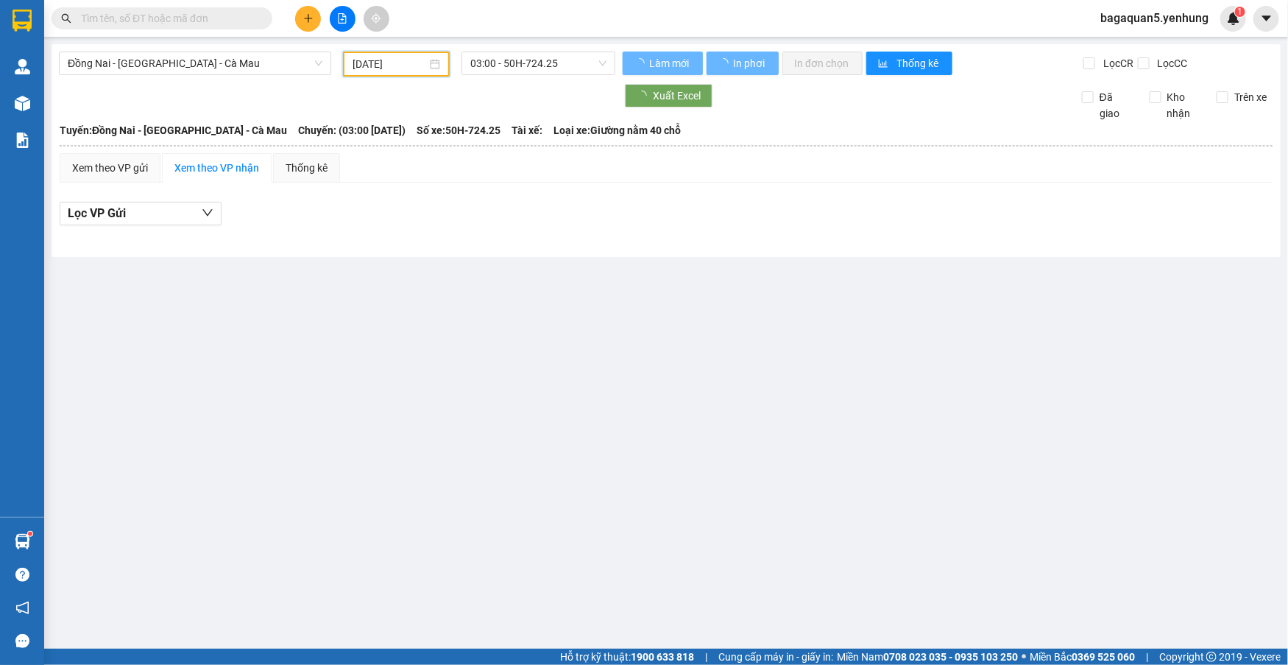
click at [551, 49] on div "Đồng Nai - Sài Gòn - Cà Mau 11/09/2025 03:00 - 50H-724.25 Làm mới In phơi In đơ…" at bounding box center [666, 150] width 1229 height 213
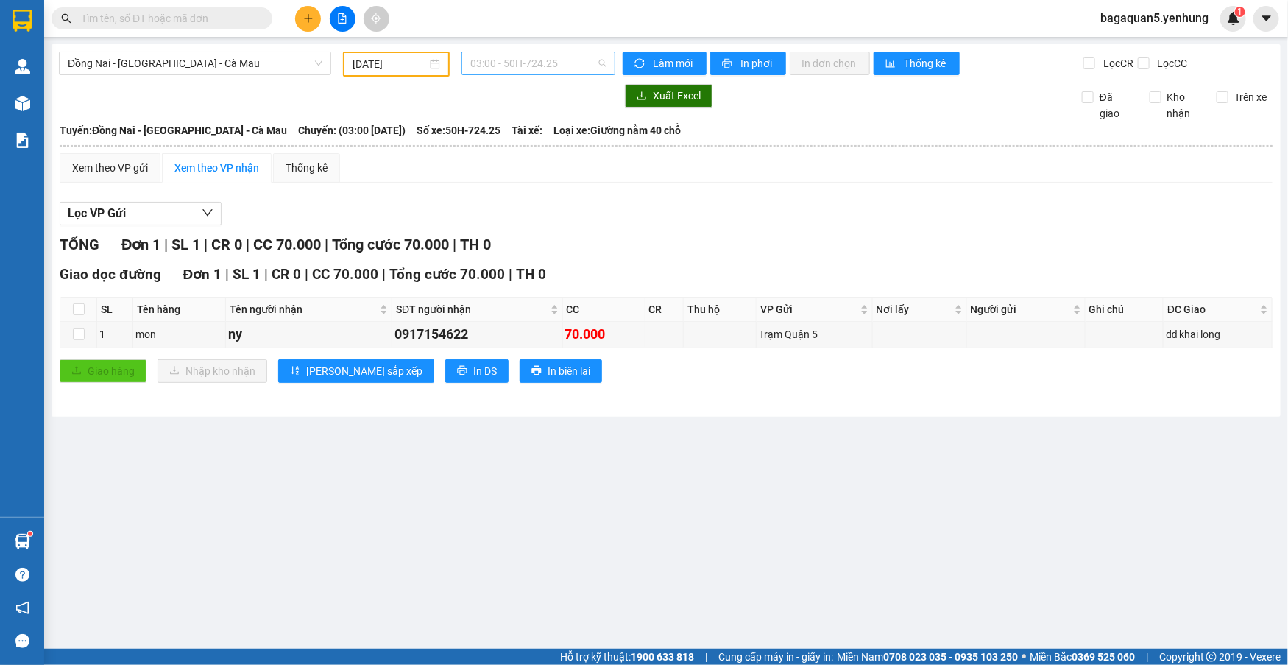
click at [551, 65] on span "03:00 - 50H-724.25" at bounding box center [538, 63] width 136 height 22
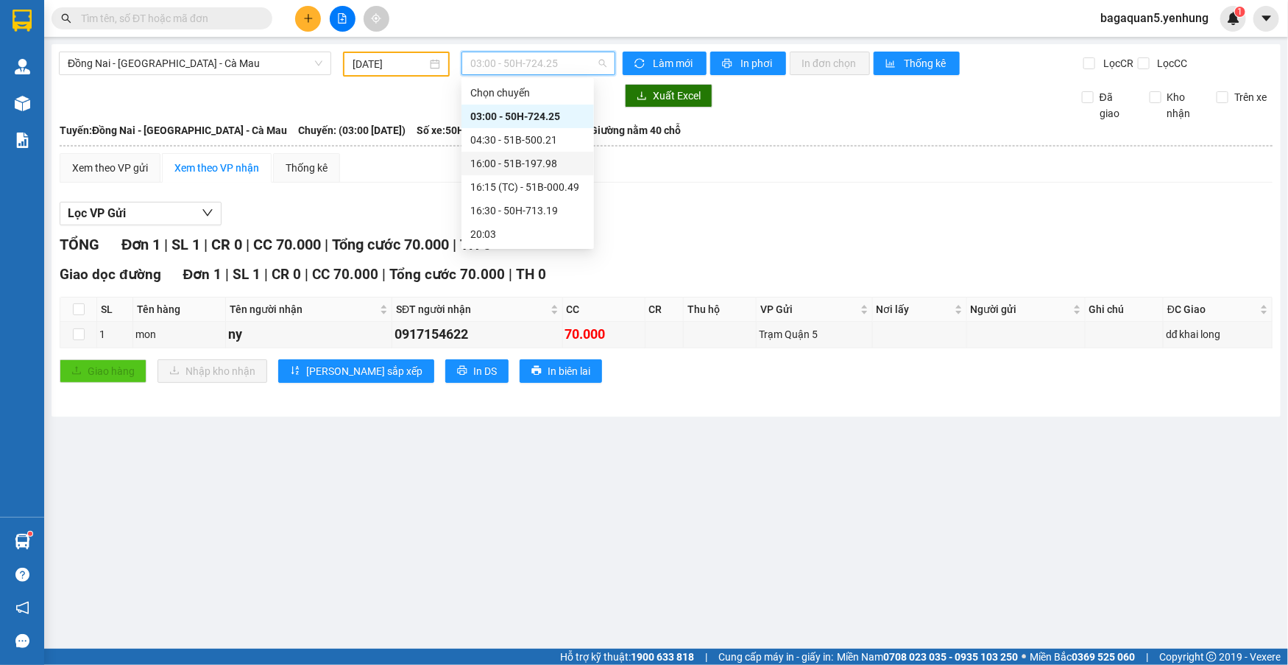
click at [552, 159] on div "16:00 - 51B-197.98" at bounding box center [527, 163] width 115 height 16
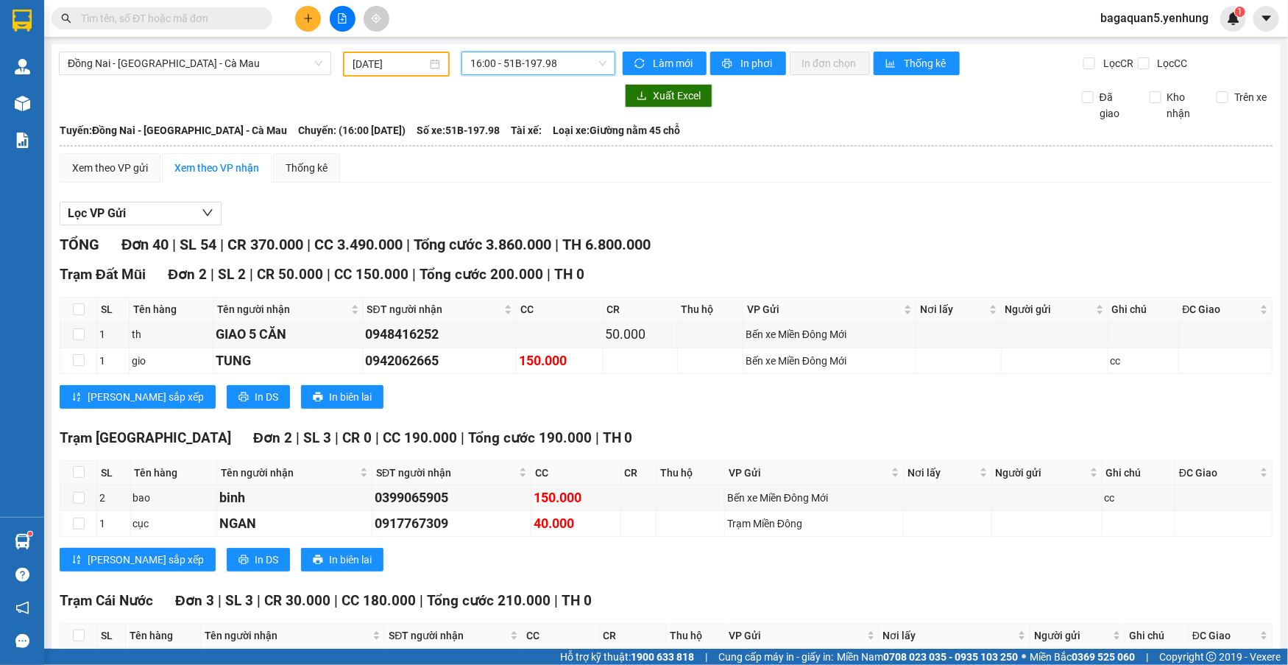
click at [162, 172] on div "Xem theo VP nhận" at bounding box center [217, 167] width 110 height 29
click at [135, 164] on div "Xem theo VP gửi" at bounding box center [110, 168] width 76 height 16
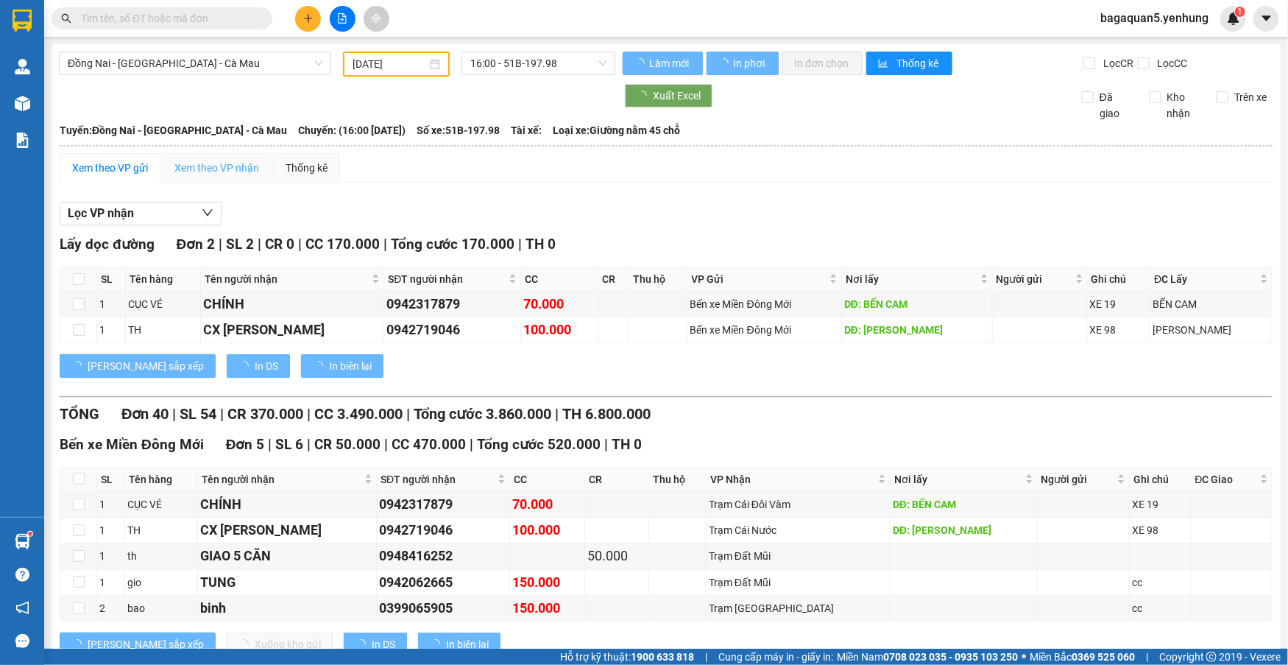
click at [155, 171] on div "Xem theo VP gửi" at bounding box center [110, 167] width 101 height 29
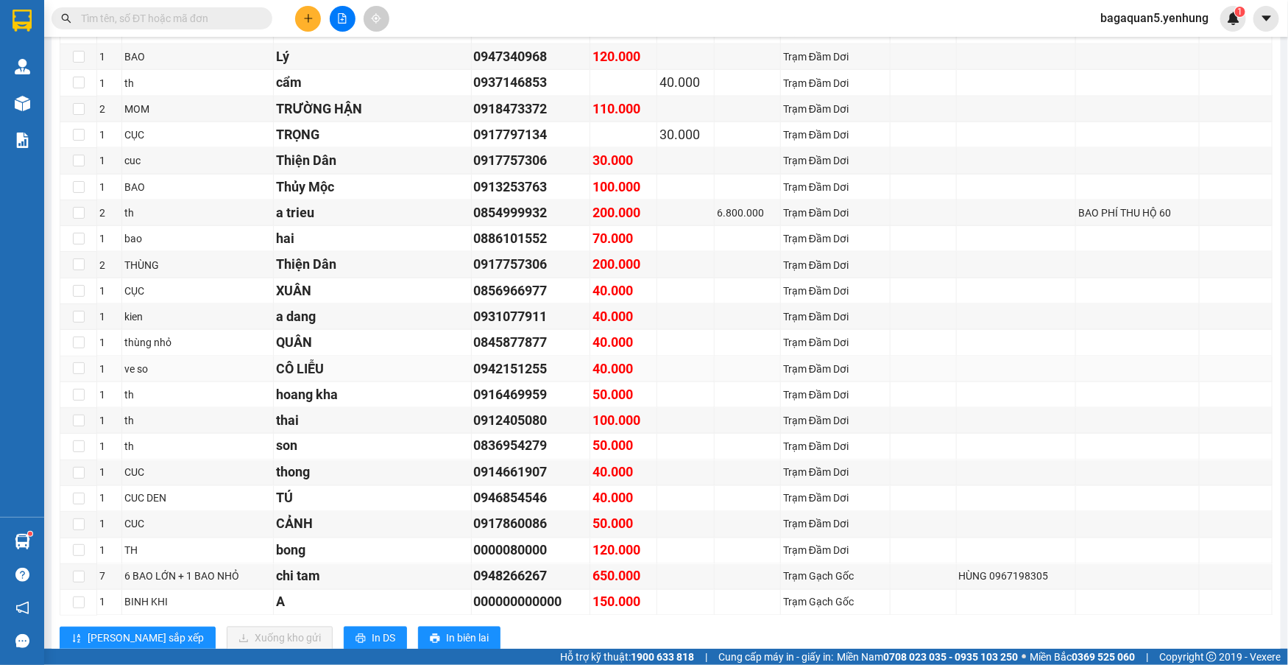
scroll to position [904, 0]
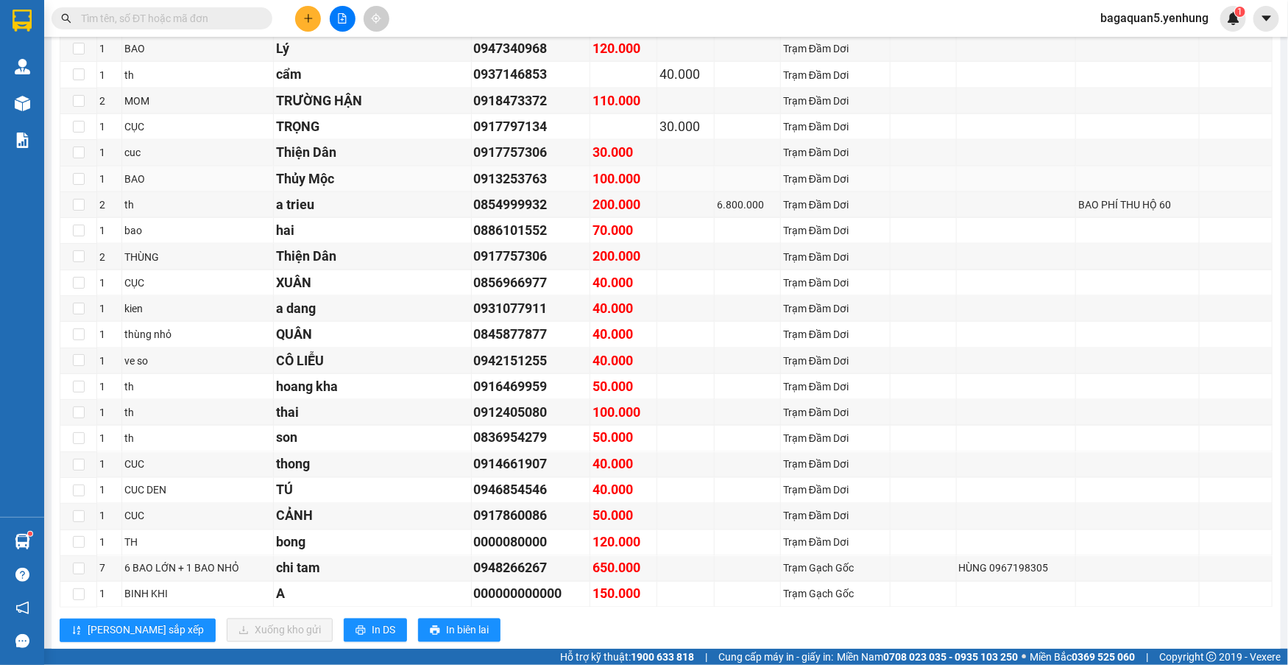
click at [657, 170] on td at bounding box center [685, 179] width 57 height 26
click at [81, 173] on input "checkbox" at bounding box center [79, 179] width 12 height 12
checkbox input "true"
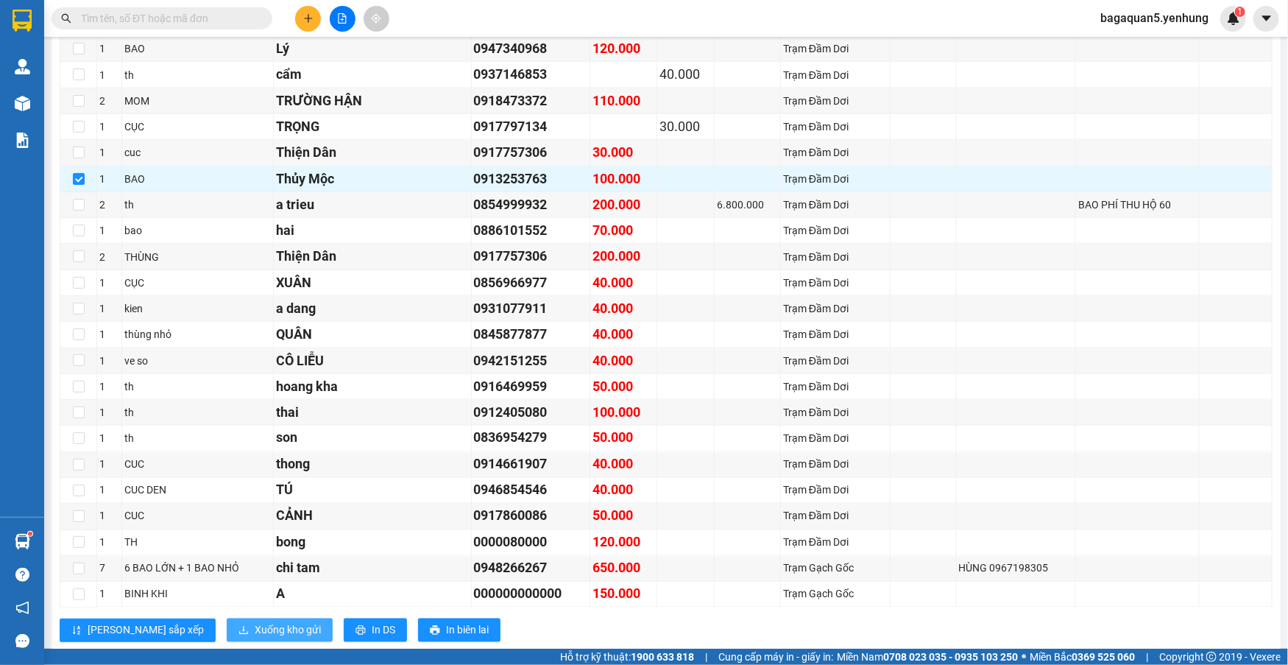
click at [255, 633] on span "Xuống kho gửi" at bounding box center [288, 630] width 66 height 16
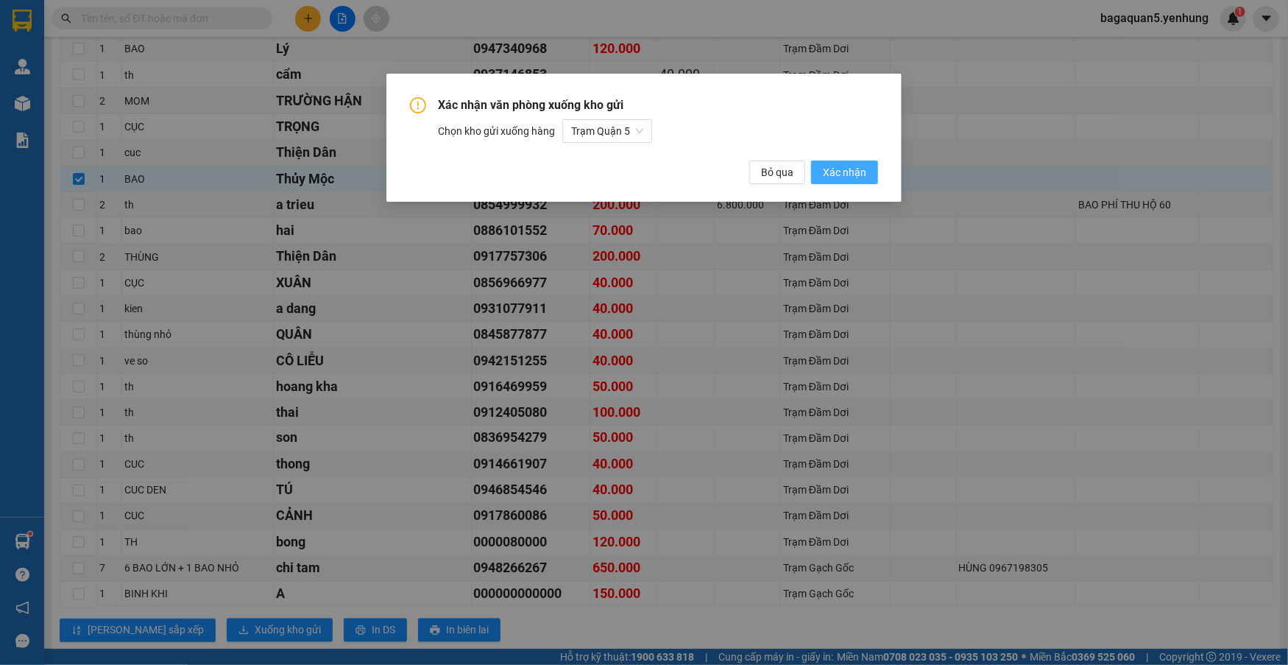
click at [824, 178] on button "Xác nhận" at bounding box center [844, 172] width 67 height 24
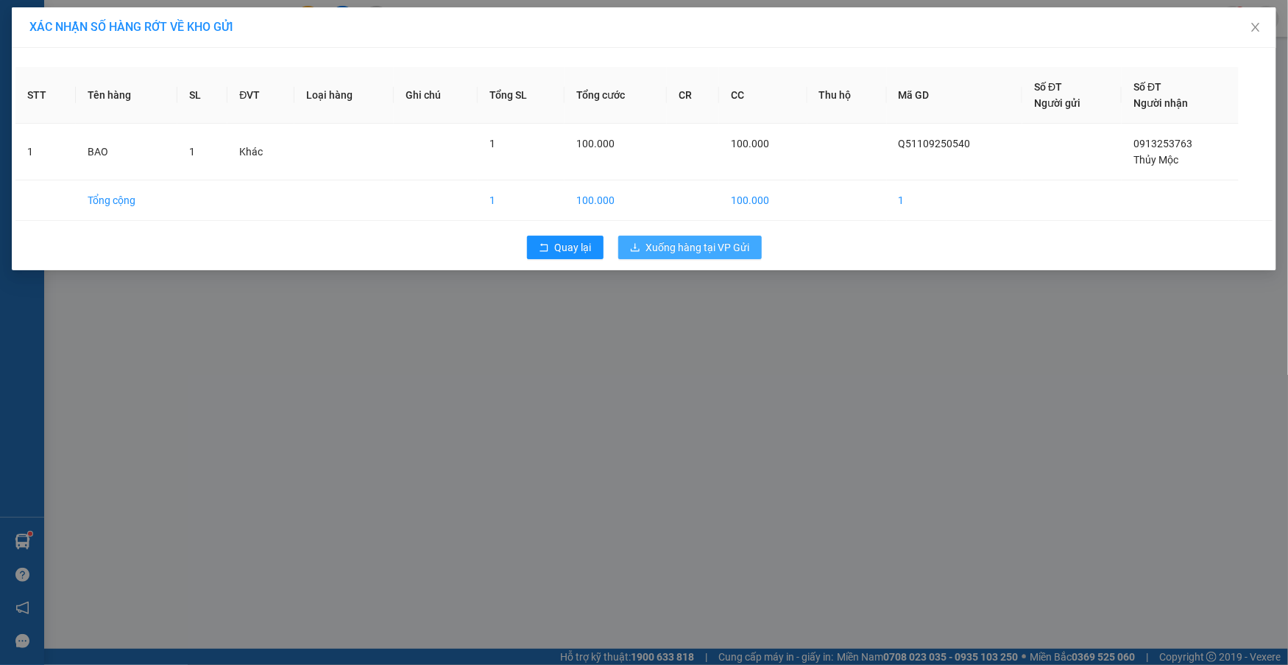
click at [671, 239] on span "Xuống hàng tại VP Gửi" at bounding box center [698, 247] width 104 height 16
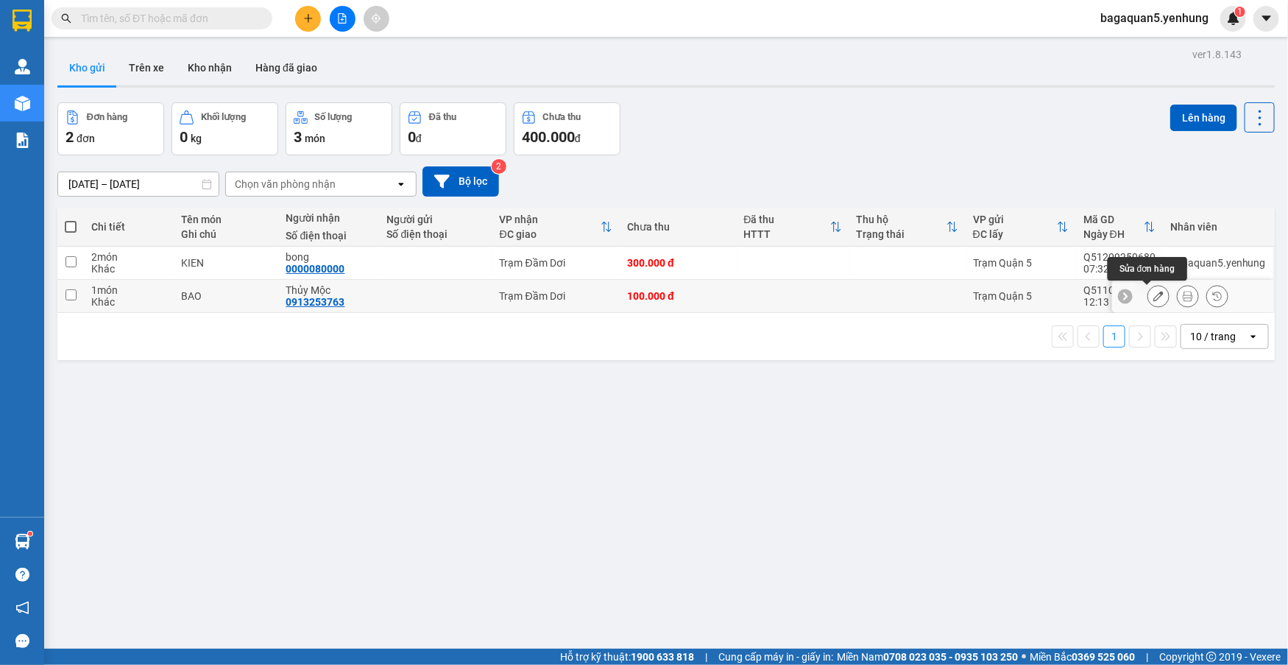
click at [1154, 295] on icon at bounding box center [1159, 296] width 10 height 10
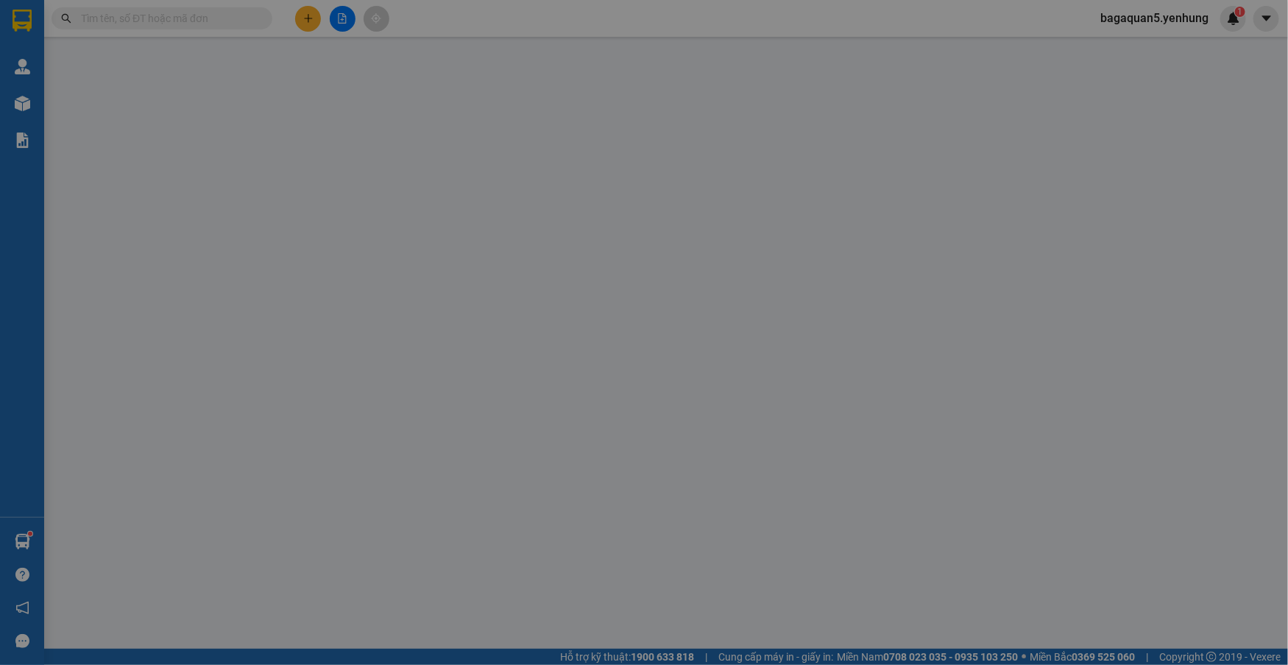
type input "0913253763"
type input "Thủy Mộc"
type input "100.000"
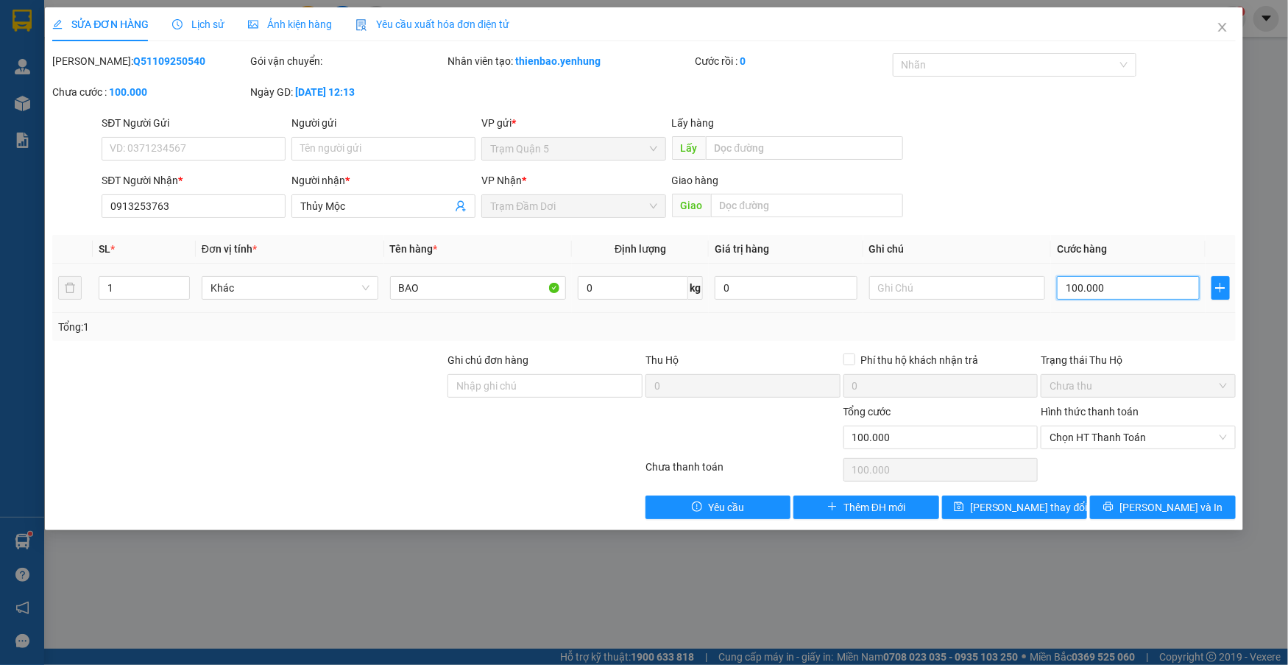
click at [1118, 286] on input "100.000" at bounding box center [1128, 288] width 142 height 24
type input "0"
type input "1"
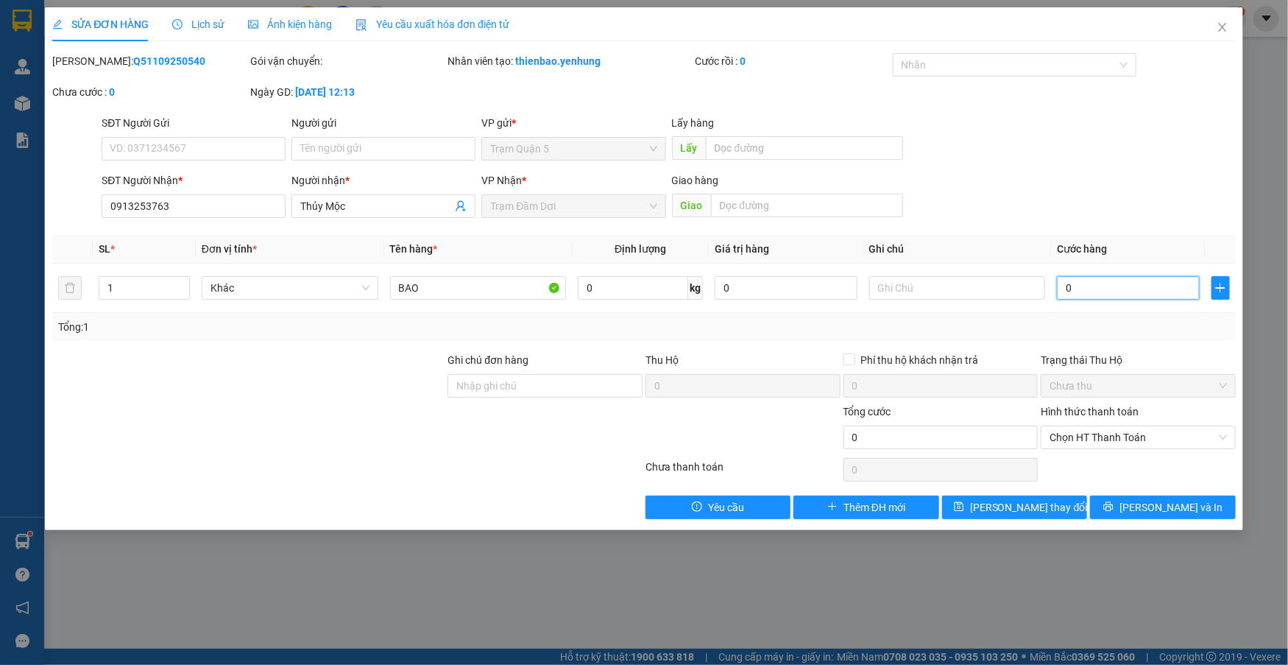
type input "1"
type input "01"
type input "1.000"
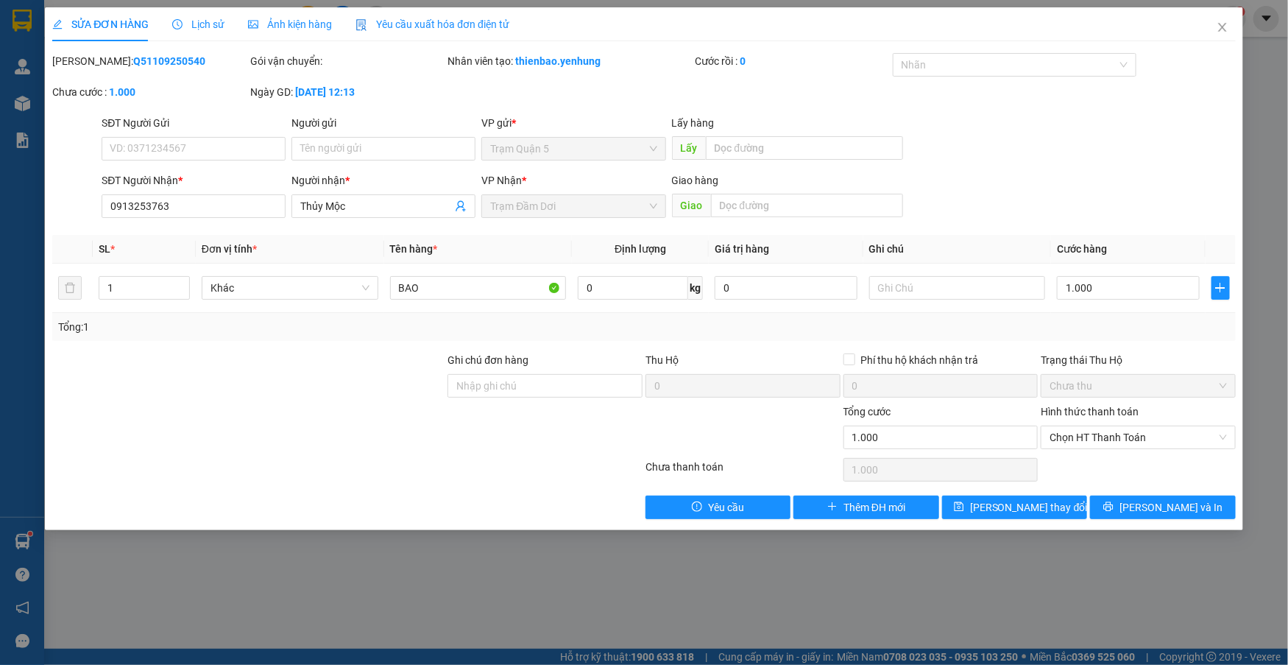
click at [1070, 359] on div "Trạng thái Thu Hộ" at bounding box center [1138, 360] width 195 height 16
click at [922, 286] on input "text" at bounding box center [957, 288] width 177 height 24
type input "CÔ 3"
drag, startPoint x: 958, startPoint y: 343, endPoint x: 1013, endPoint y: 329, distance: 57.0
click at [964, 336] on div "Total Paid Fee 0 Total UnPaid Fee 100.000 Cash Collection Total Fee Mã ĐH: Q511…" at bounding box center [644, 286] width 1184 height 466
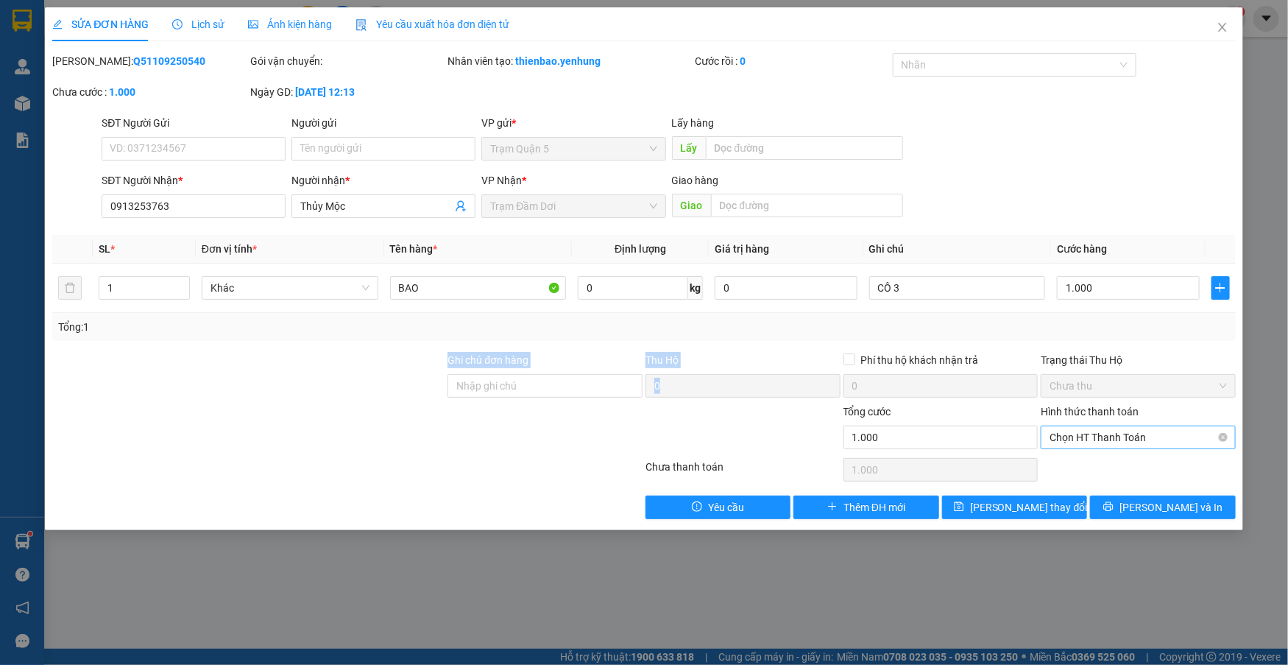
click at [1116, 437] on span "Chọn HT Thanh Toán" at bounding box center [1138, 437] width 177 height 22
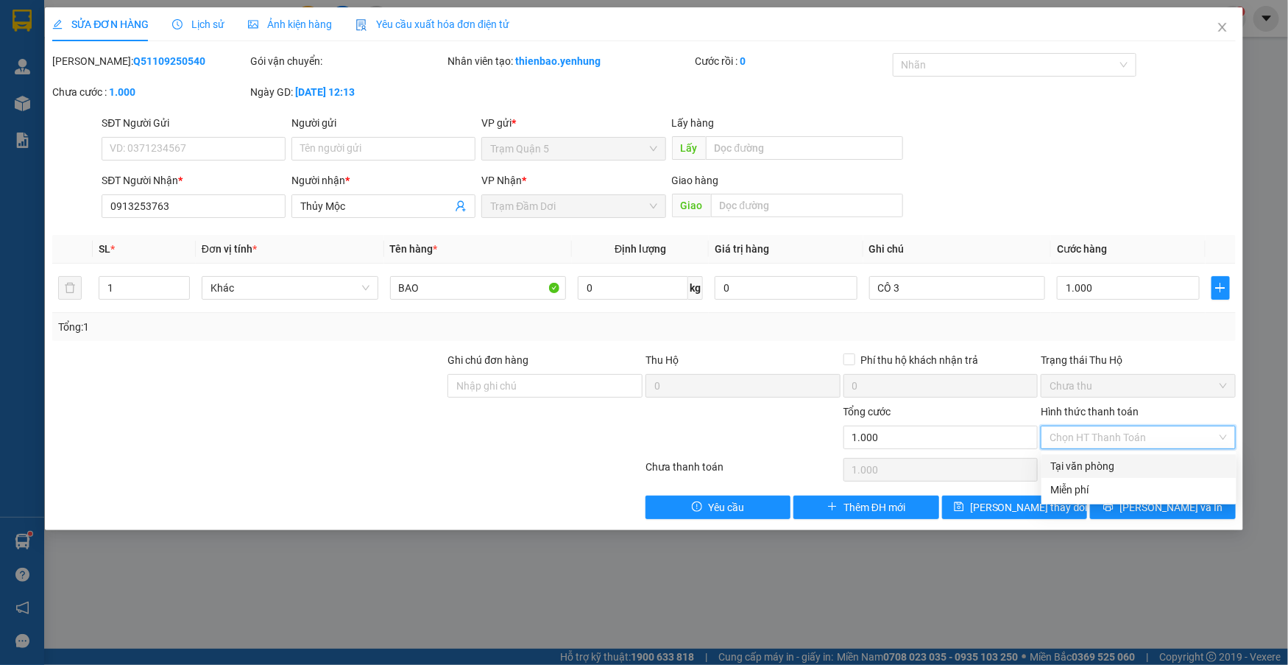
click at [1116, 466] on div "Tại văn phòng" at bounding box center [1139, 466] width 177 height 16
type input "0"
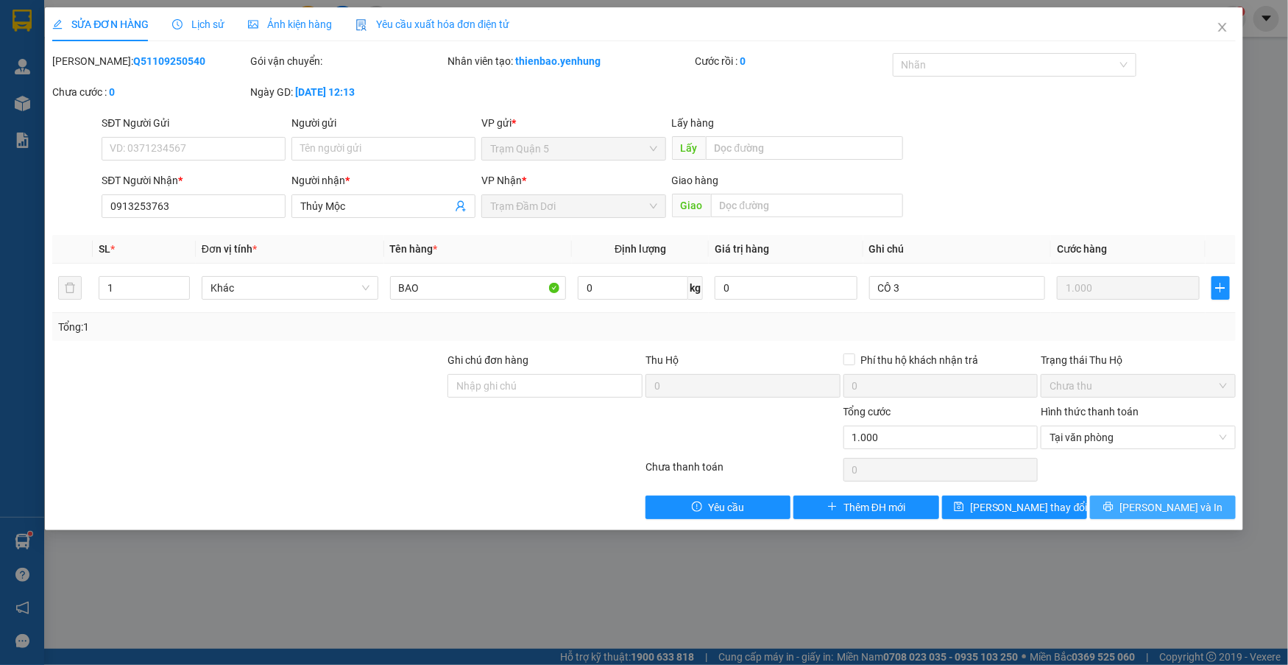
click at [1148, 509] on button "[PERSON_NAME] và In" at bounding box center [1162, 507] width 145 height 24
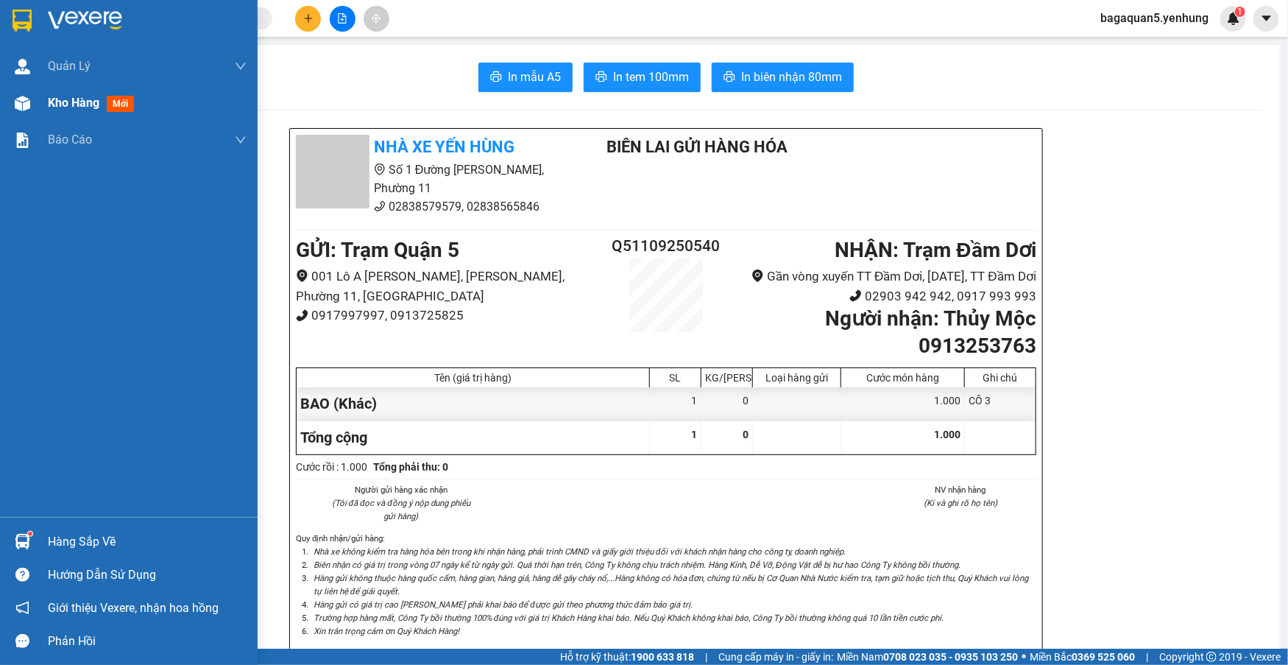
click at [45, 98] on div "Kho hàng mới" at bounding box center [129, 103] width 258 height 37
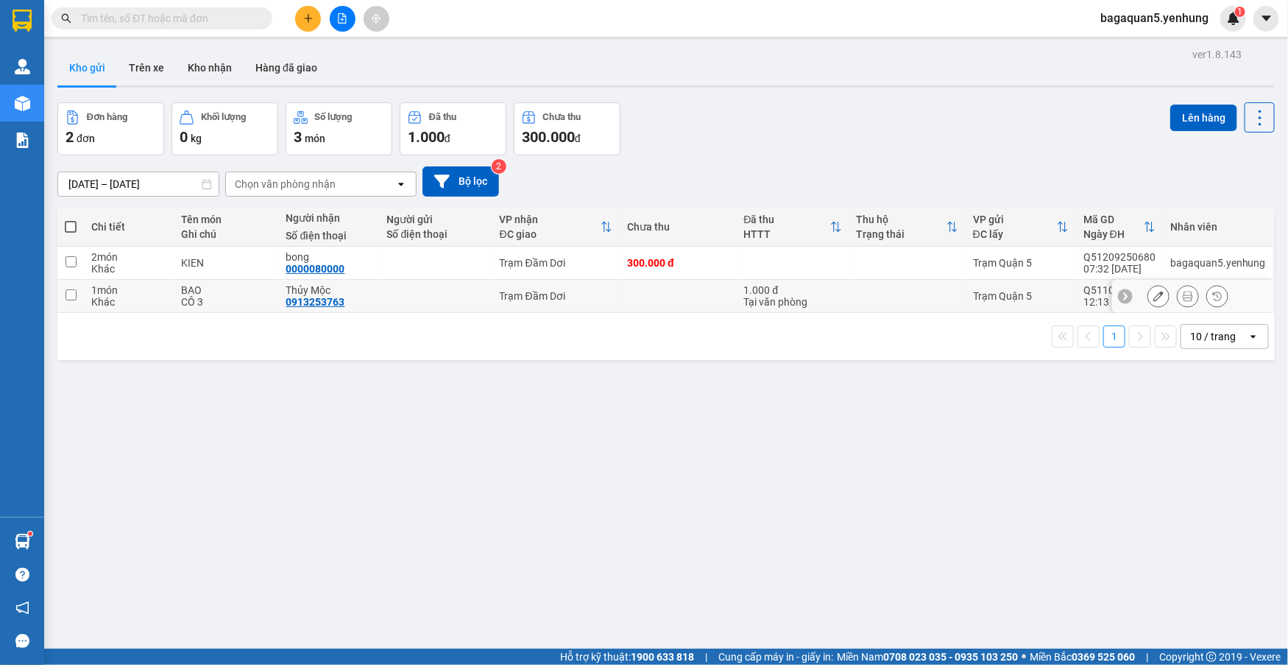
click at [867, 309] on td at bounding box center [908, 296] width 116 height 33
checkbox input "true"
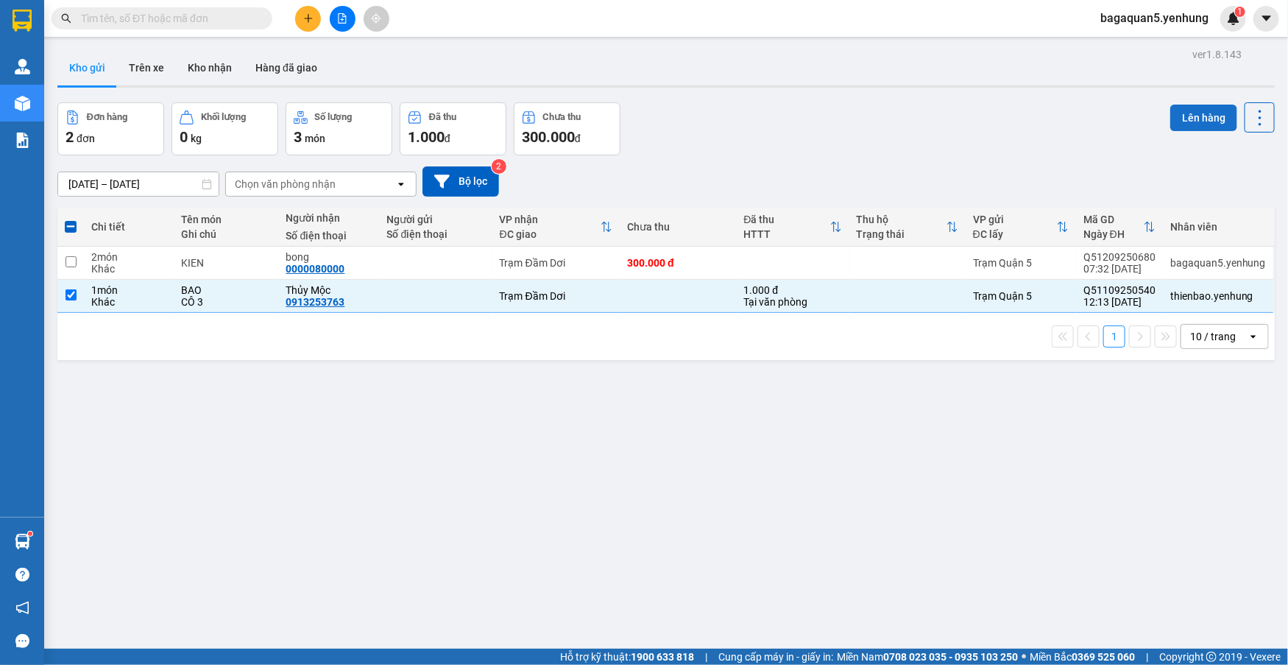
click at [1214, 126] on button "Lên hàng" at bounding box center [1204, 118] width 67 height 27
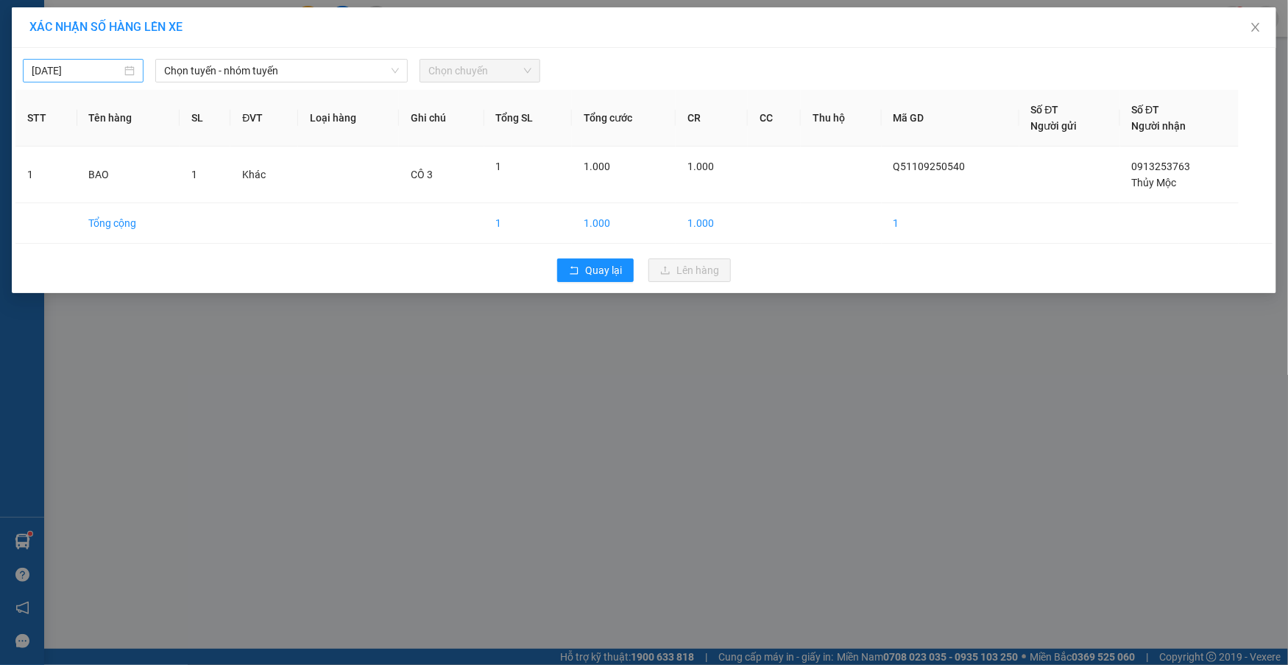
click at [132, 64] on div "12/09/2025" at bounding box center [83, 71] width 121 height 24
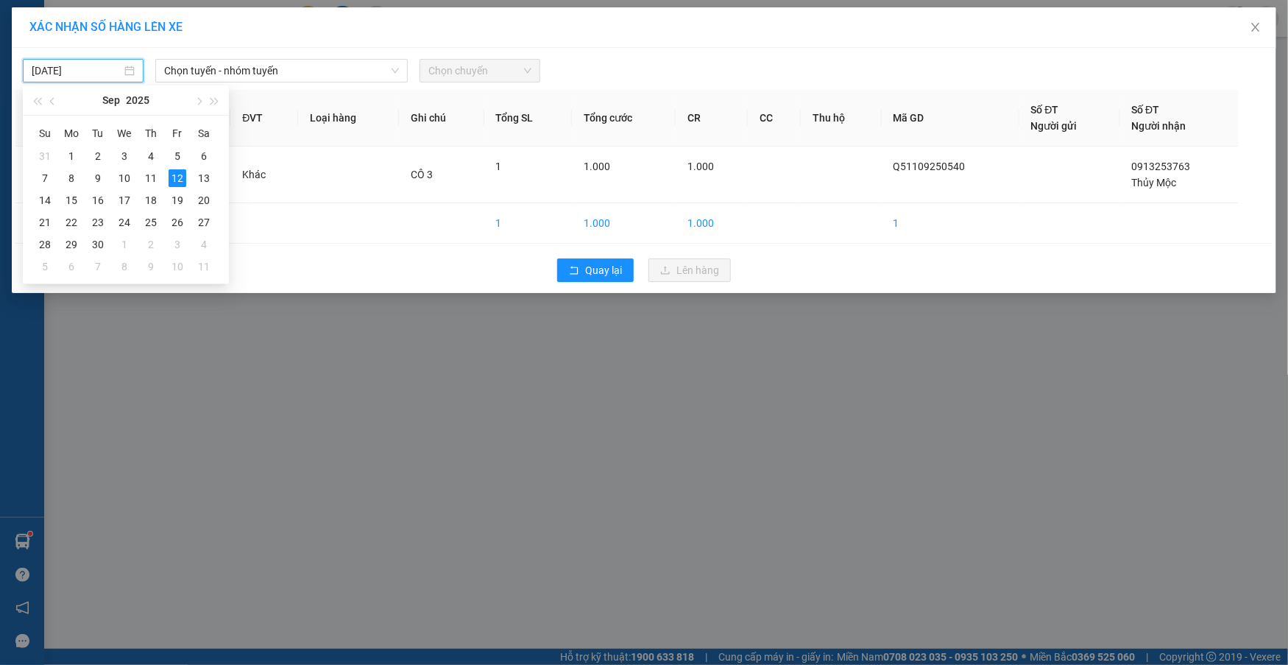
click at [127, 66] on div "12/09/2025" at bounding box center [83, 71] width 103 height 16
click at [149, 183] on div "11" at bounding box center [151, 178] width 18 height 18
type input "11/09/2025"
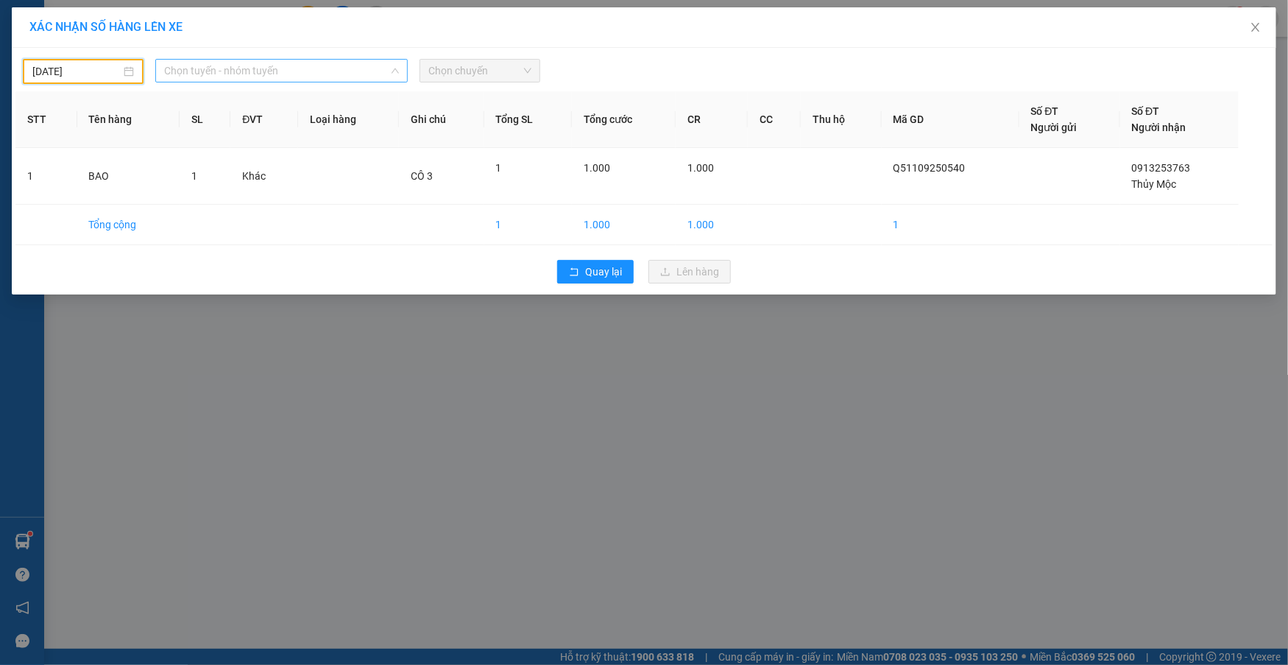
click at [313, 65] on span "Chọn tuyến - nhóm tuyến" at bounding box center [281, 71] width 235 height 22
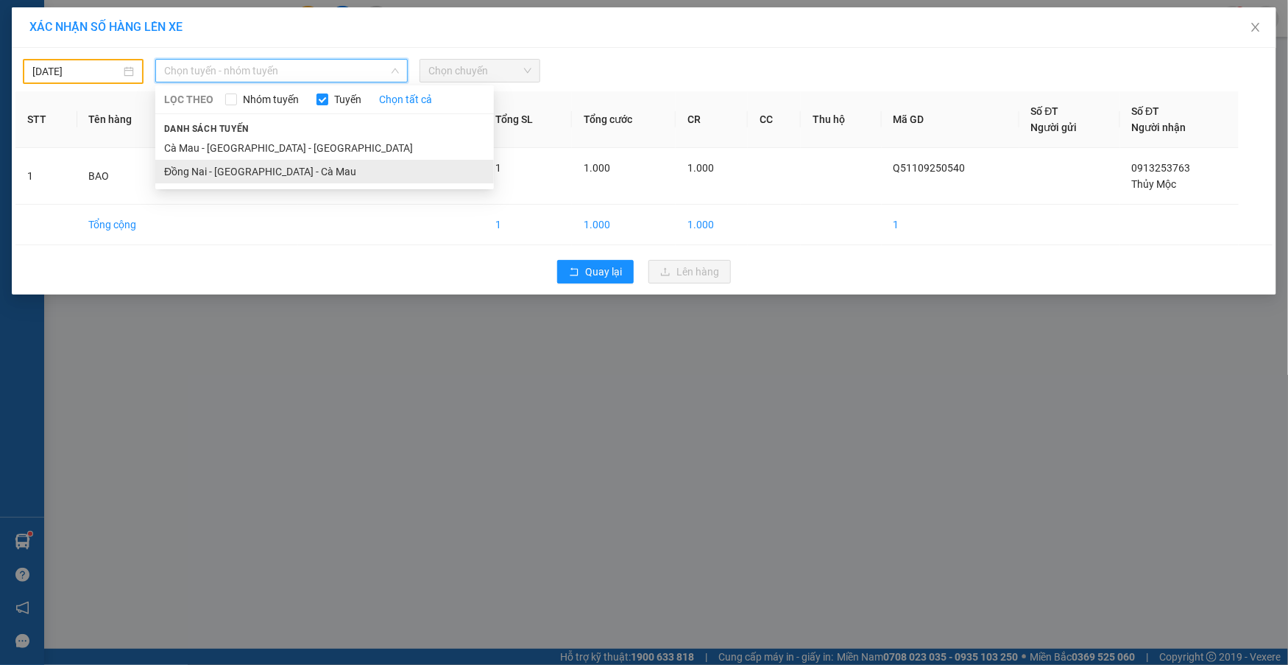
click at [285, 169] on li "Đồng Nai - Sài Gòn - Cà Mau" at bounding box center [324, 172] width 339 height 24
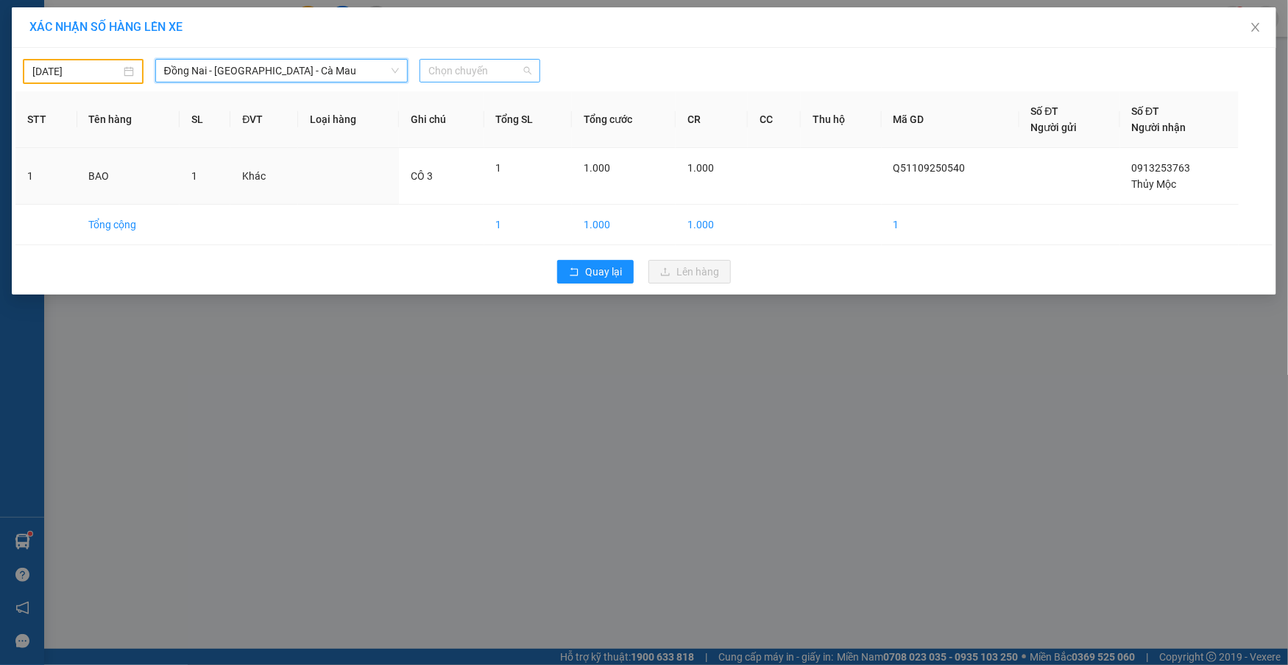
click at [465, 71] on span "Chọn chuyến" at bounding box center [479, 71] width 103 height 22
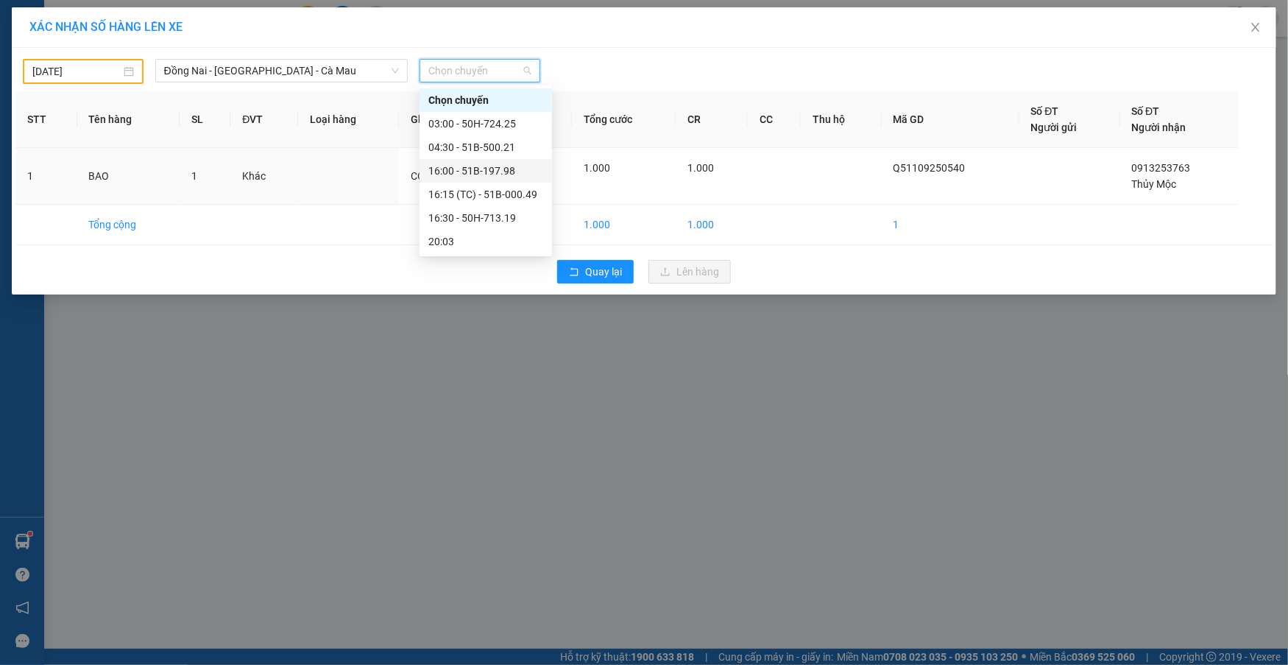
click at [465, 172] on div "16:00 - 51B-197.98" at bounding box center [485, 171] width 115 height 16
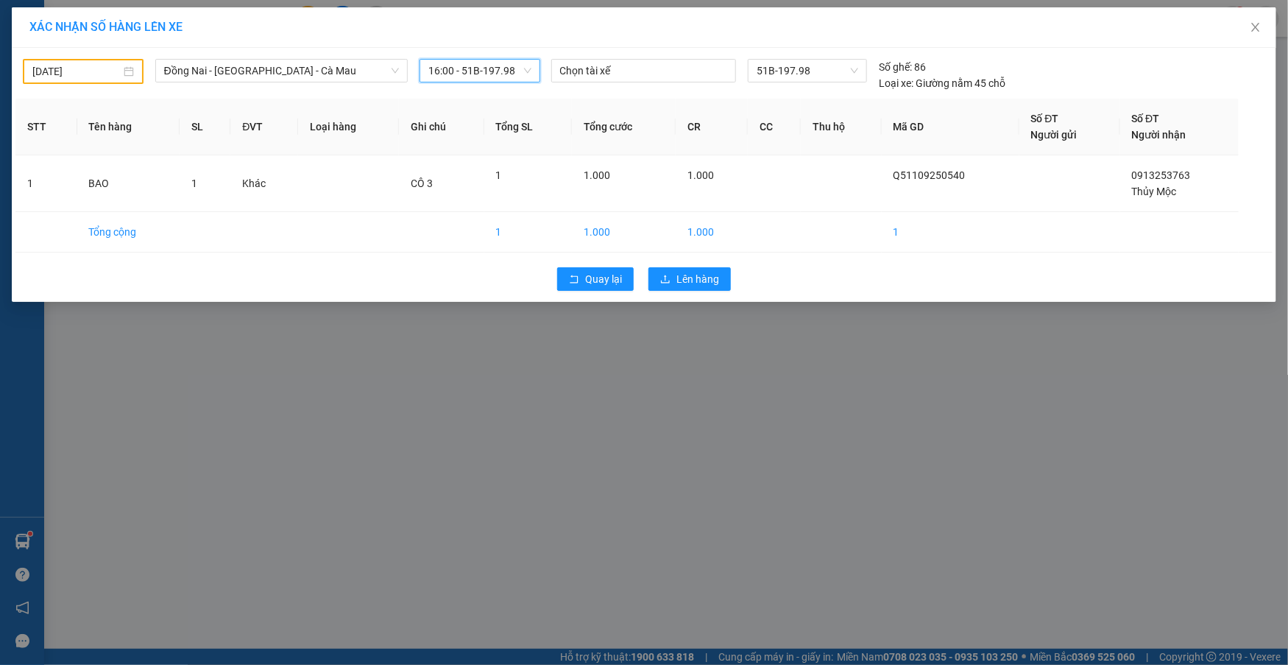
drag, startPoint x: 685, startPoint y: 294, endPoint x: 687, endPoint y: 266, distance: 28.7
click at [687, 272] on div "Quay lại Lên hàng" at bounding box center [643, 279] width 1257 height 38
click at [687, 265] on div "Quay lại Lên hàng" at bounding box center [643, 279] width 1257 height 38
drag, startPoint x: 687, startPoint y: 269, endPoint x: 679, endPoint y: 246, distance: 24.2
click at [672, 261] on div "Quay lại Lên hàng" at bounding box center [643, 279] width 1257 height 38
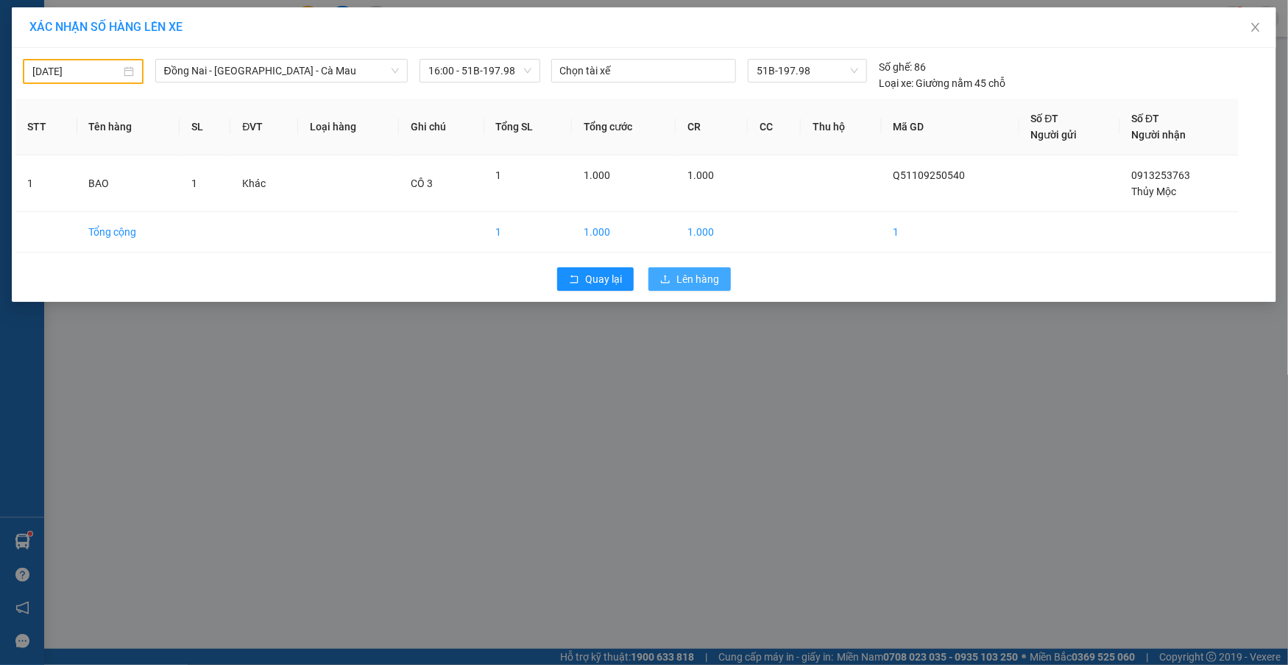
drag, startPoint x: 716, startPoint y: 235, endPoint x: 707, endPoint y: 277, distance: 42.9
click at [713, 244] on td "1.000" at bounding box center [712, 232] width 72 height 40
click at [705, 280] on span "Lên hàng" at bounding box center [698, 279] width 43 height 16
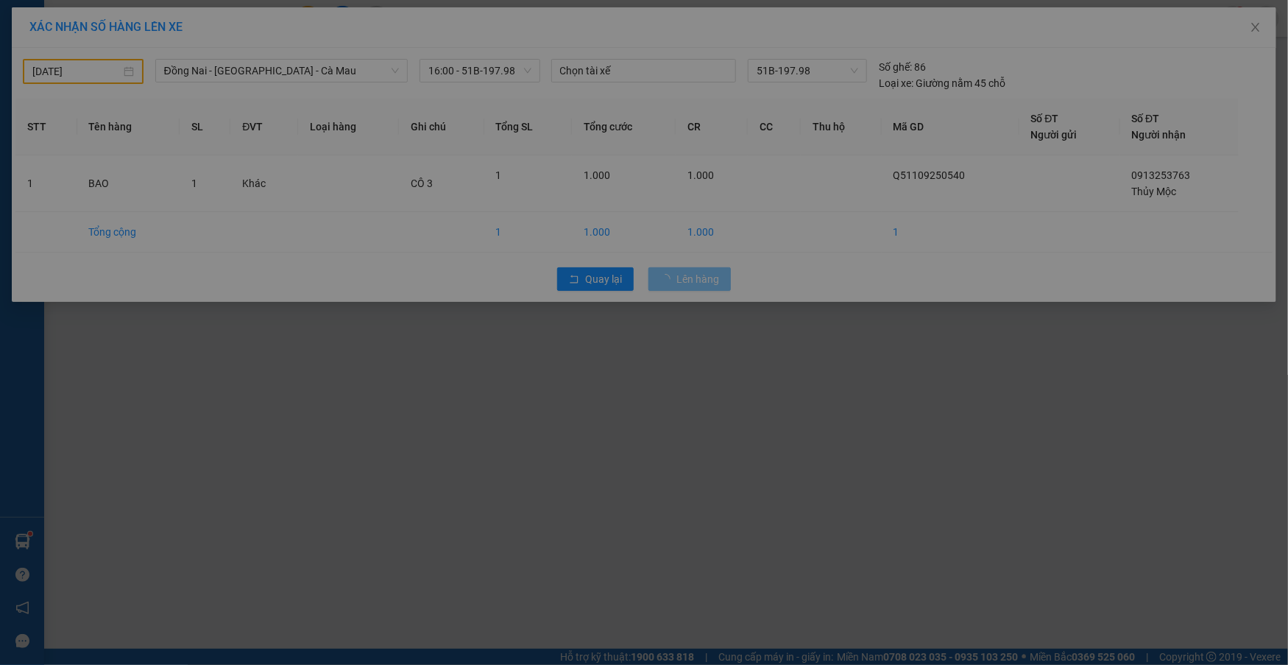
click at [705, 280] on div "Lên hàng chuyến quá khứ Bạn đang chọn chuyến ở quá khứ để lên hàng. Bạn có muốn…" at bounding box center [644, 332] width 306 height 137
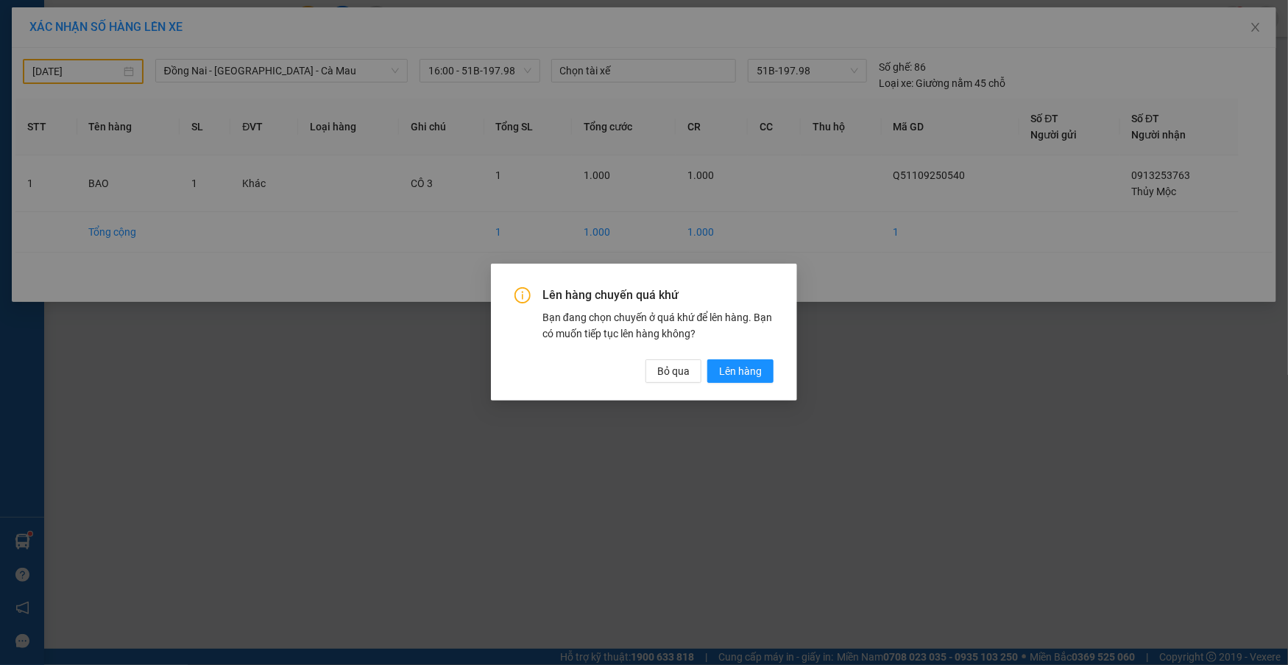
click at [705, 280] on div "Lên hàng chuyến quá khứ Bạn đang chọn chuyến ở quá khứ để lên hàng. Bạn có muốn…" at bounding box center [644, 332] width 306 height 137
click at [761, 370] on span "Lên hàng" at bounding box center [740, 372] width 43 height 16
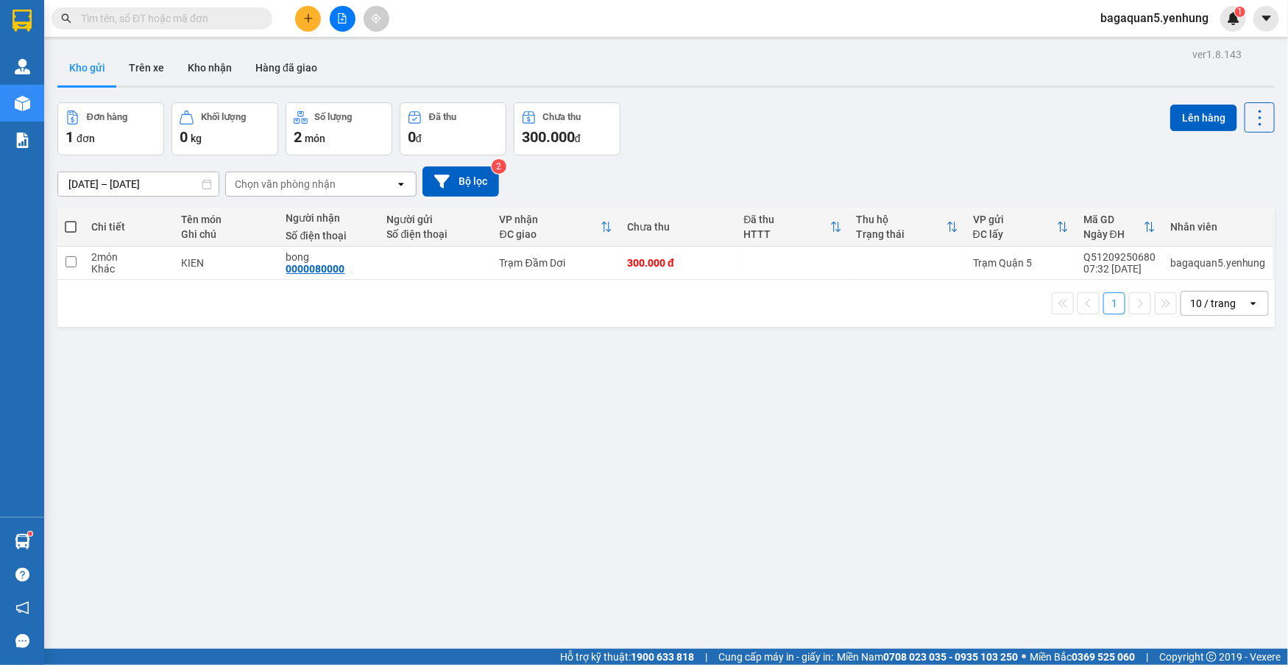
click at [345, 2] on div "Kết quả tìm kiếm ( 0 ) Bộ lọc No Data bagaquan5.yenhung 1" at bounding box center [644, 18] width 1288 height 37
click at [347, 13] on button at bounding box center [343, 19] width 26 height 26
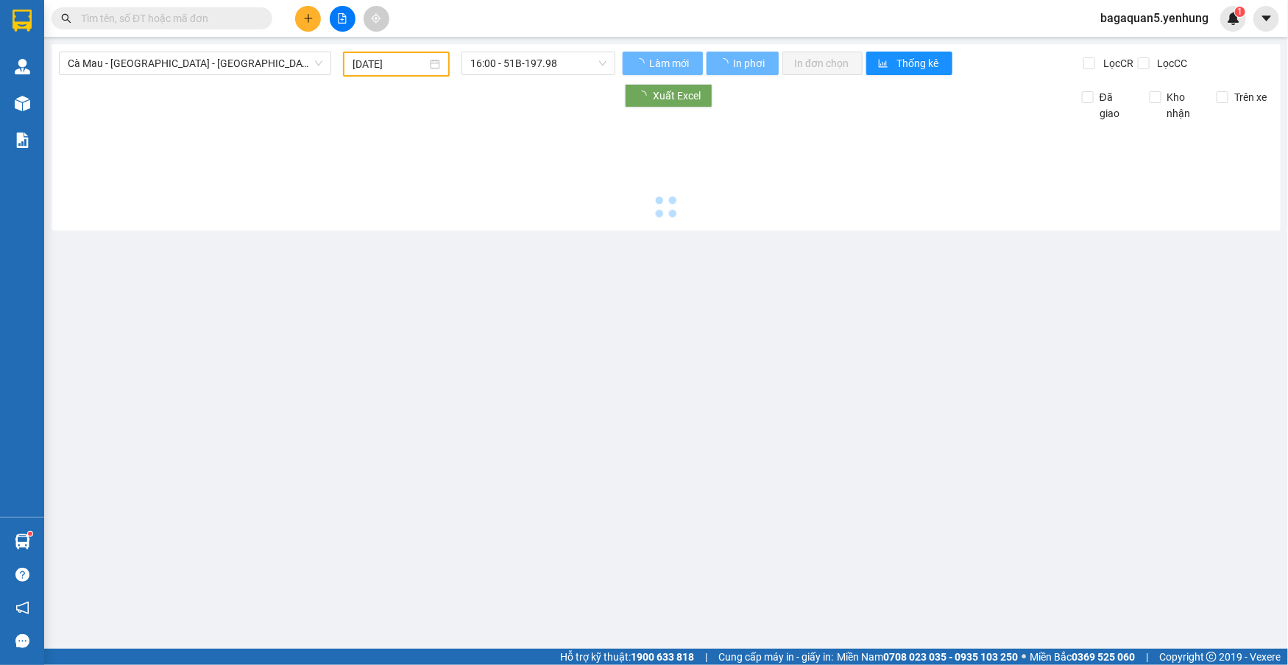
type input "12/09/2025"
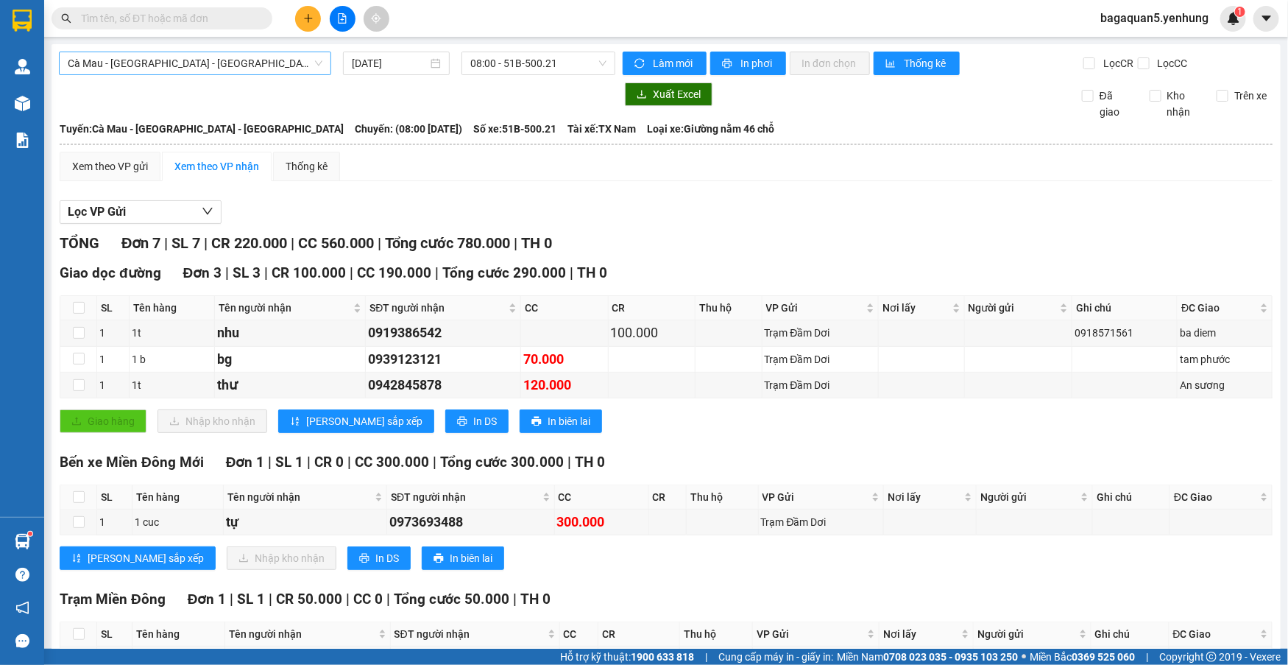
click at [283, 68] on span "Cà Mau - Sài Gòn - Đồng Nai" at bounding box center [195, 63] width 255 height 22
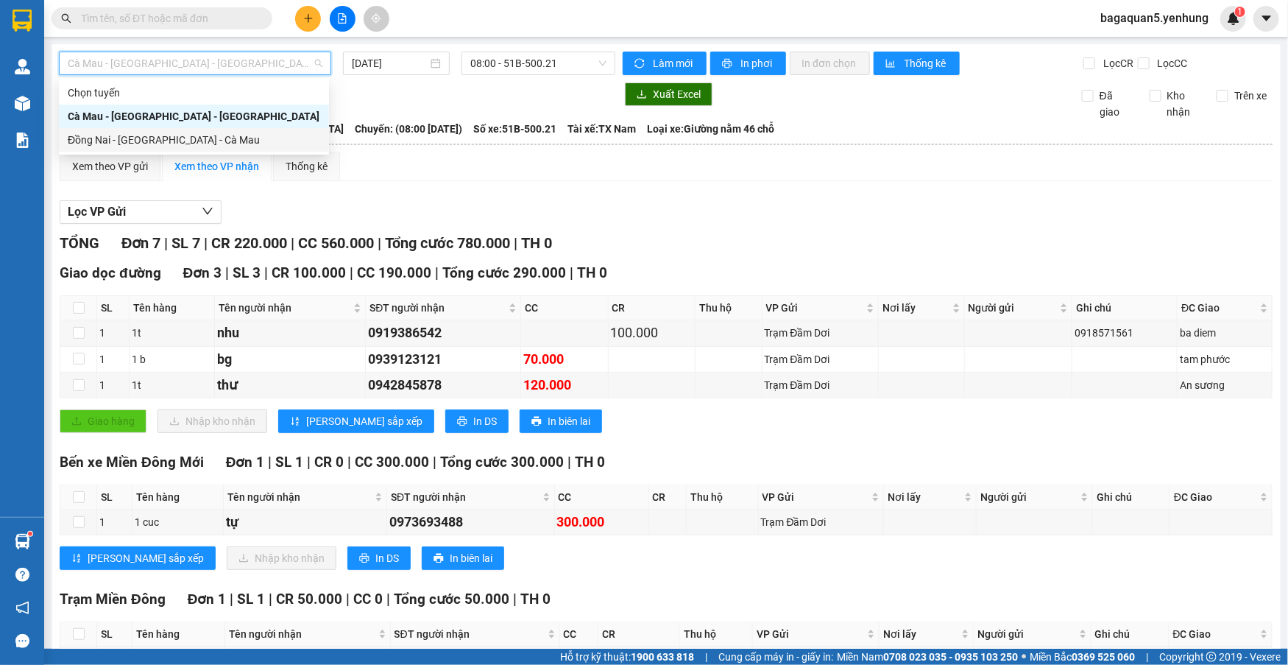
click at [264, 135] on div "Đồng Nai - Sài Gòn - Cà Mau" at bounding box center [194, 140] width 253 height 16
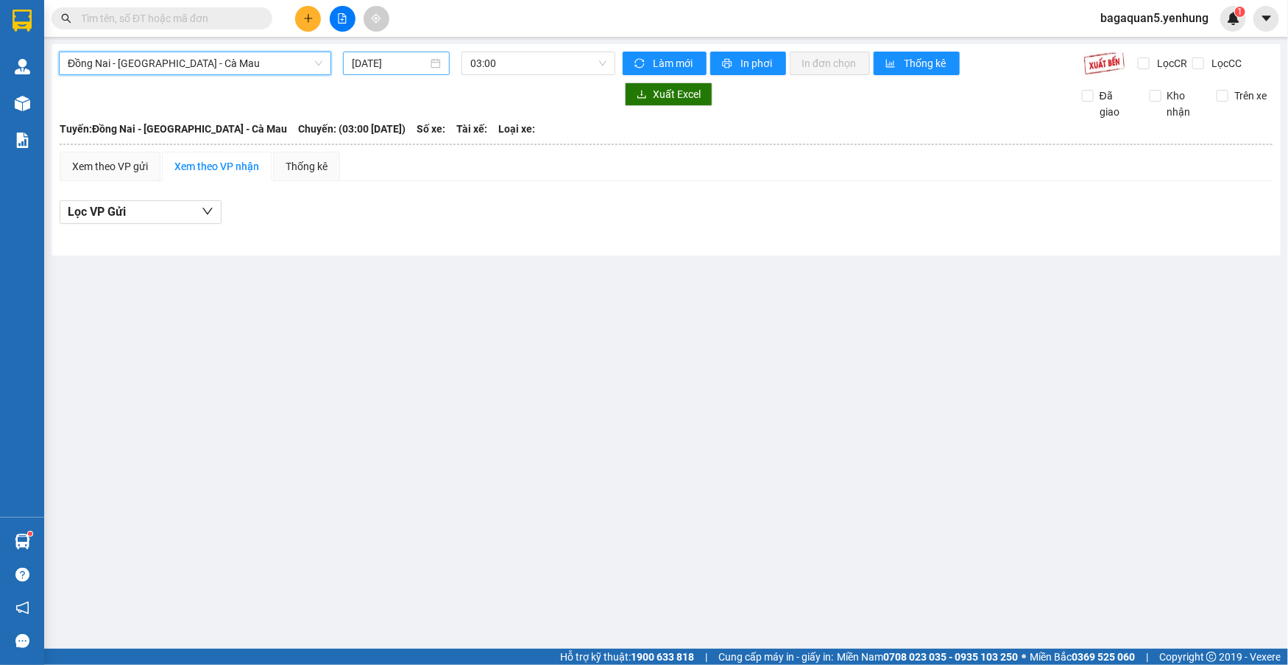
click at [372, 64] on input "12/09/2025" at bounding box center [390, 63] width 76 height 16
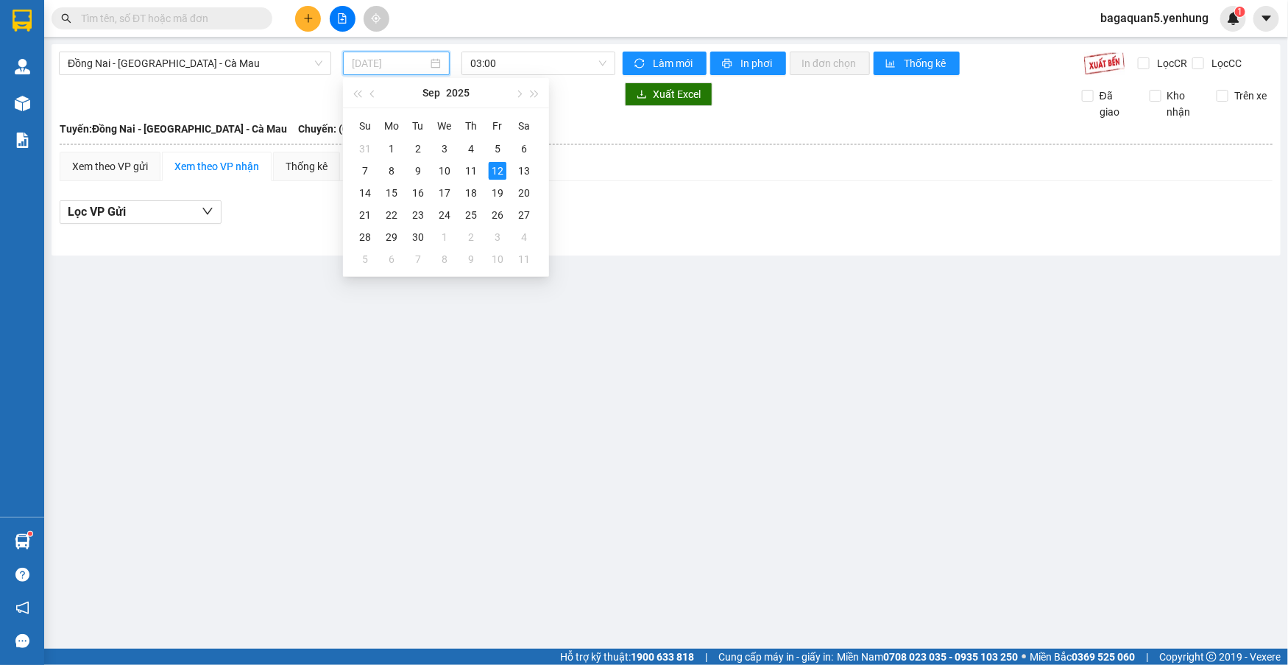
drag, startPoint x: 465, startPoint y: 170, endPoint x: 486, endPoint y: 102, distance: 71.7
click at [465, 168] on div "11" at bounding box center [471, 171] width 18 height 18
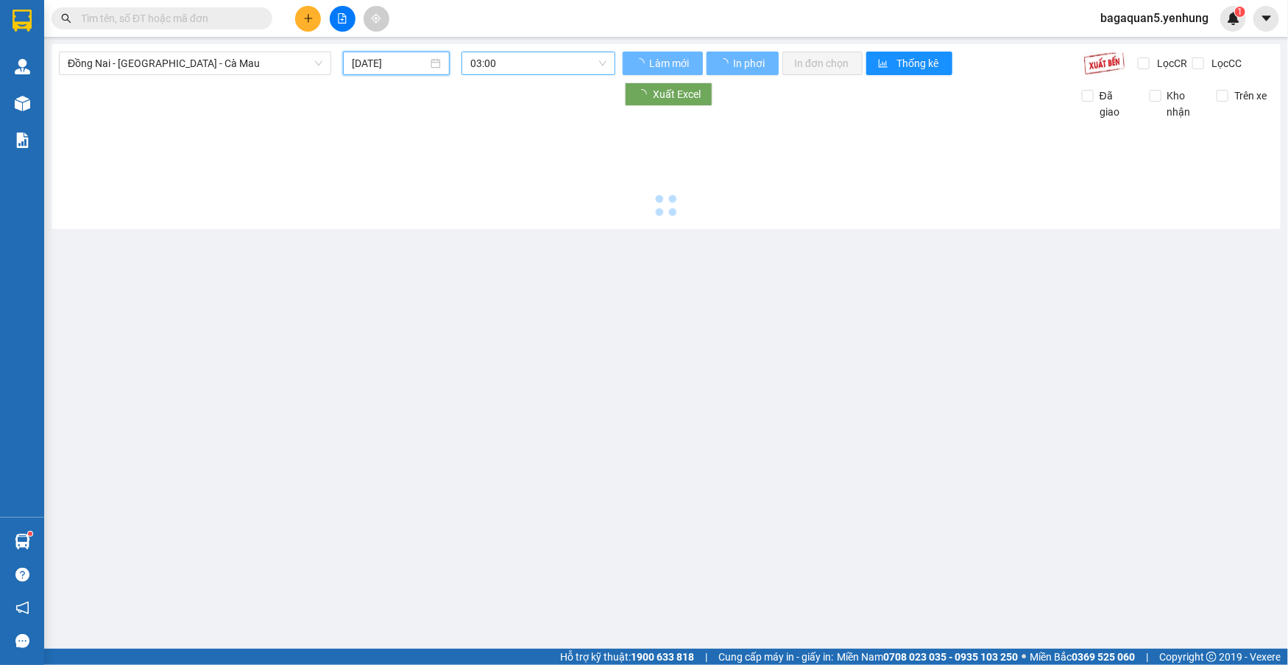
type input "11/09/2025"
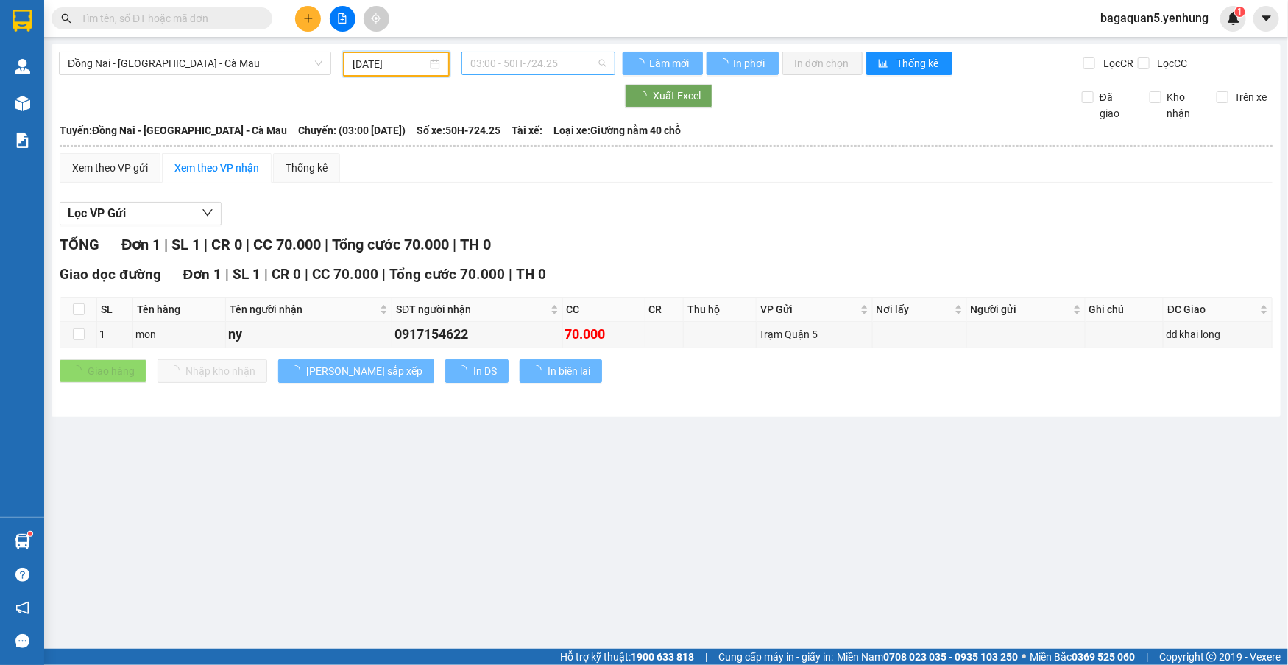
click at [490, 71] on span "03:00 - 50H-724.25" at bounding box center [538, 63] width 136 height 22
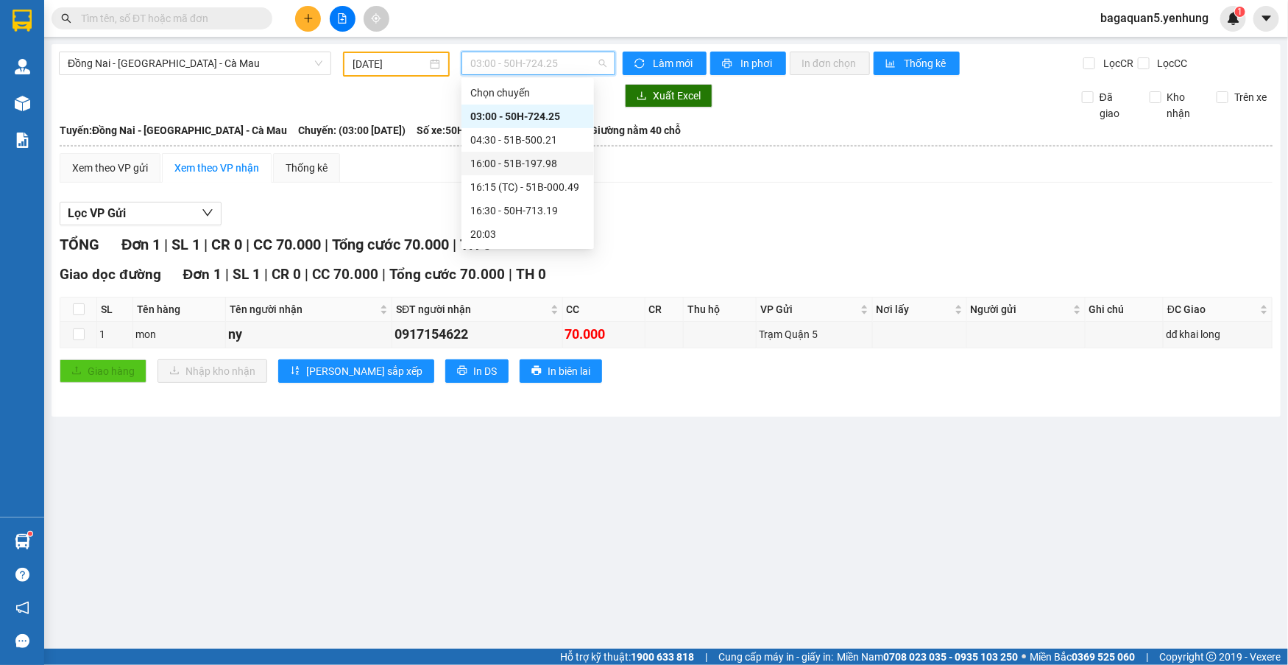
click at [511, 159] on div "16:00 - 51B-197.98" at bounding box center [527, 163] width 115 height 16
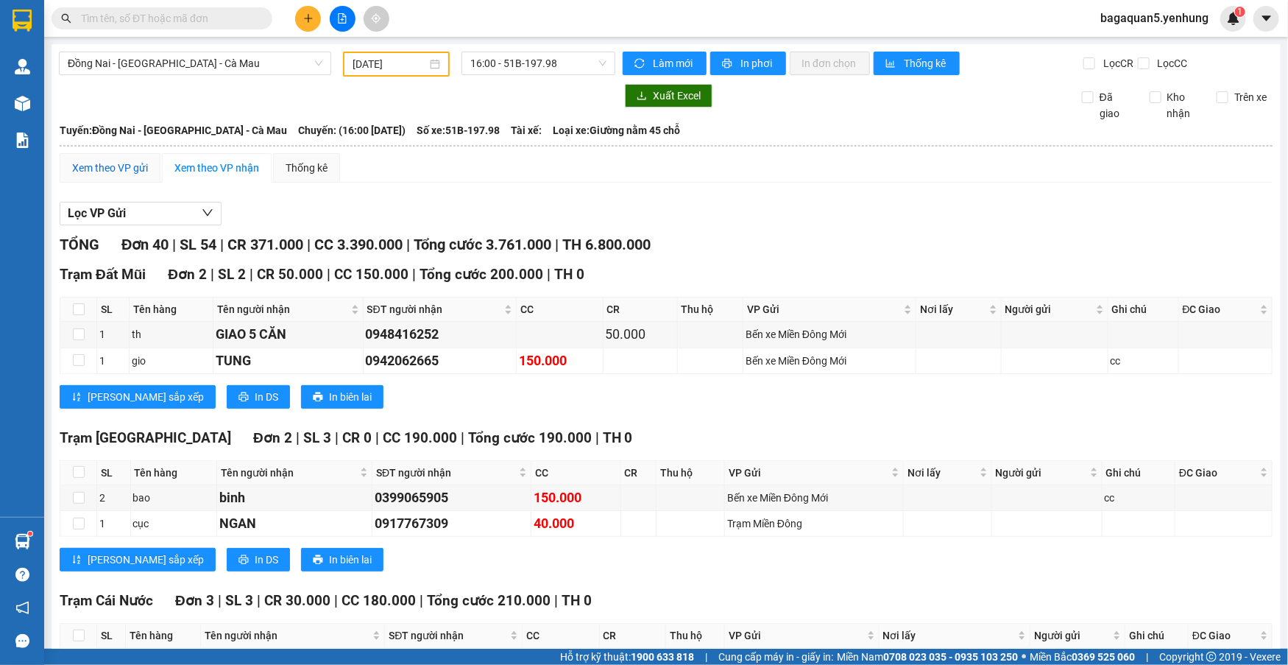
click at [89, 172] on div "Xem theo VP gửi" at bounding box center [110, 168] width 76 height 16
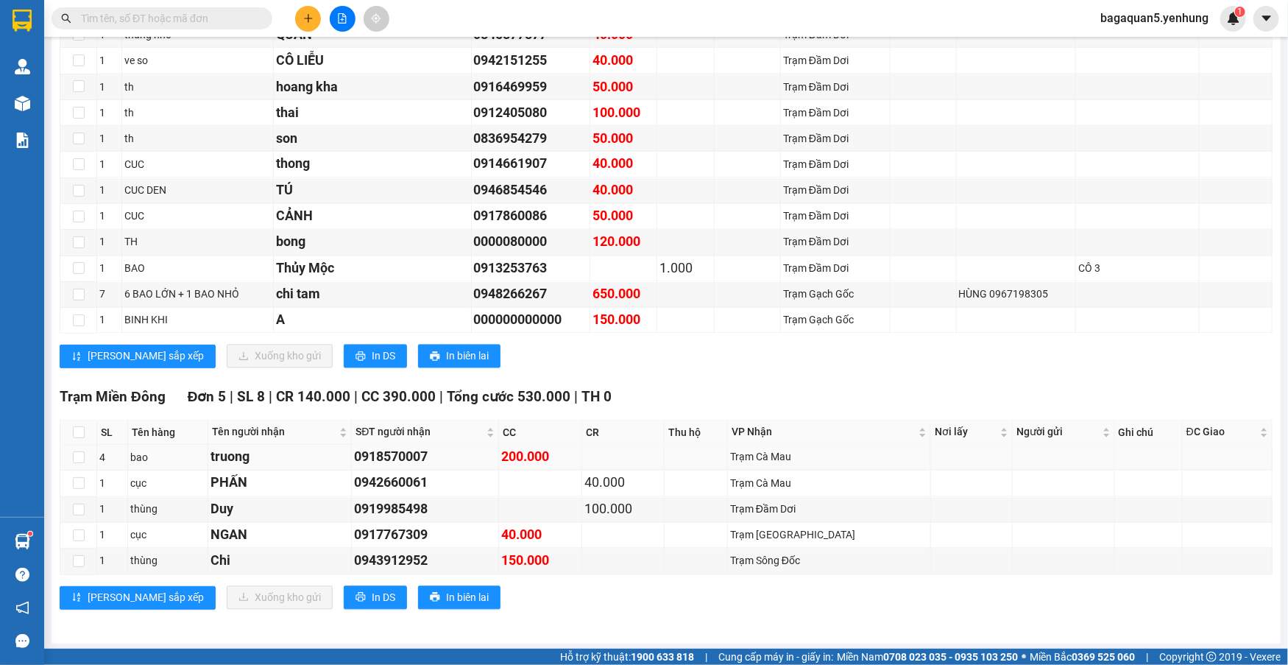
drag, startPoint x: 523, startPoint y: 459, endPoint x: 528, endPoint y: 445, distance: 14.2
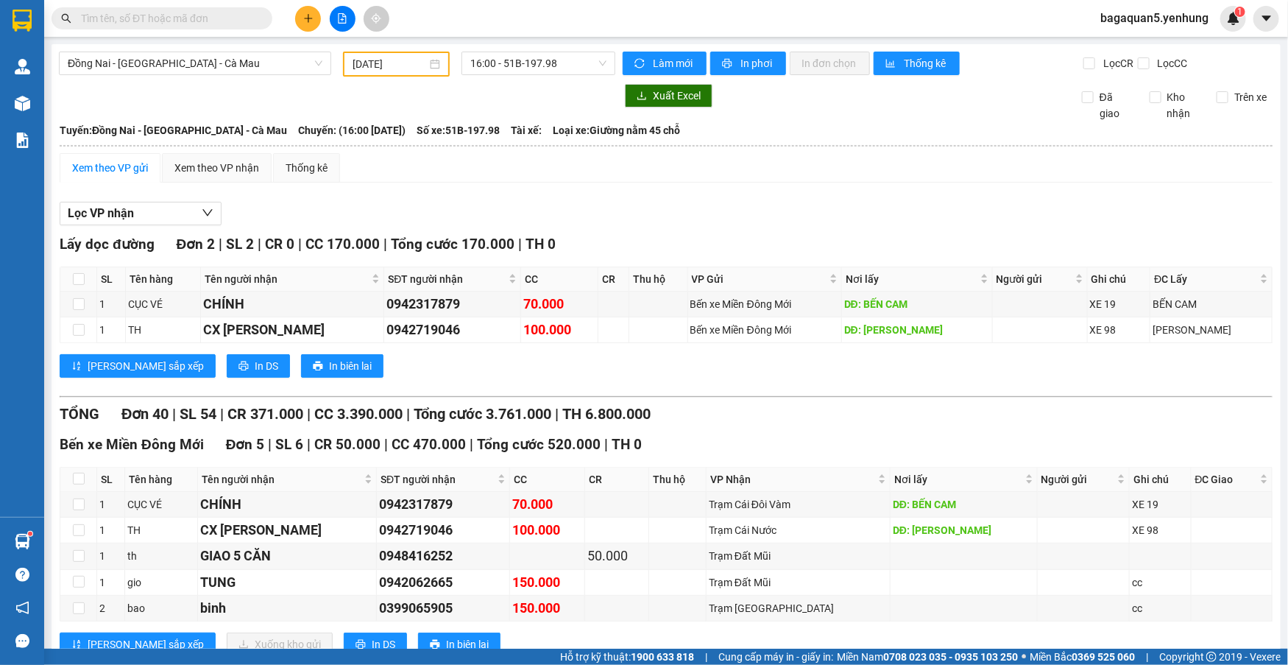
click at [821, 20] on div "Kết quả tìm kiếm ( 0 ) Bộ lọc No Data bagaquan5.yenhung 1" at bounding box center [644, 18] width 1288 height 37
click at [308, 24] on button at bounding box center [308, 19] width 26 height 26
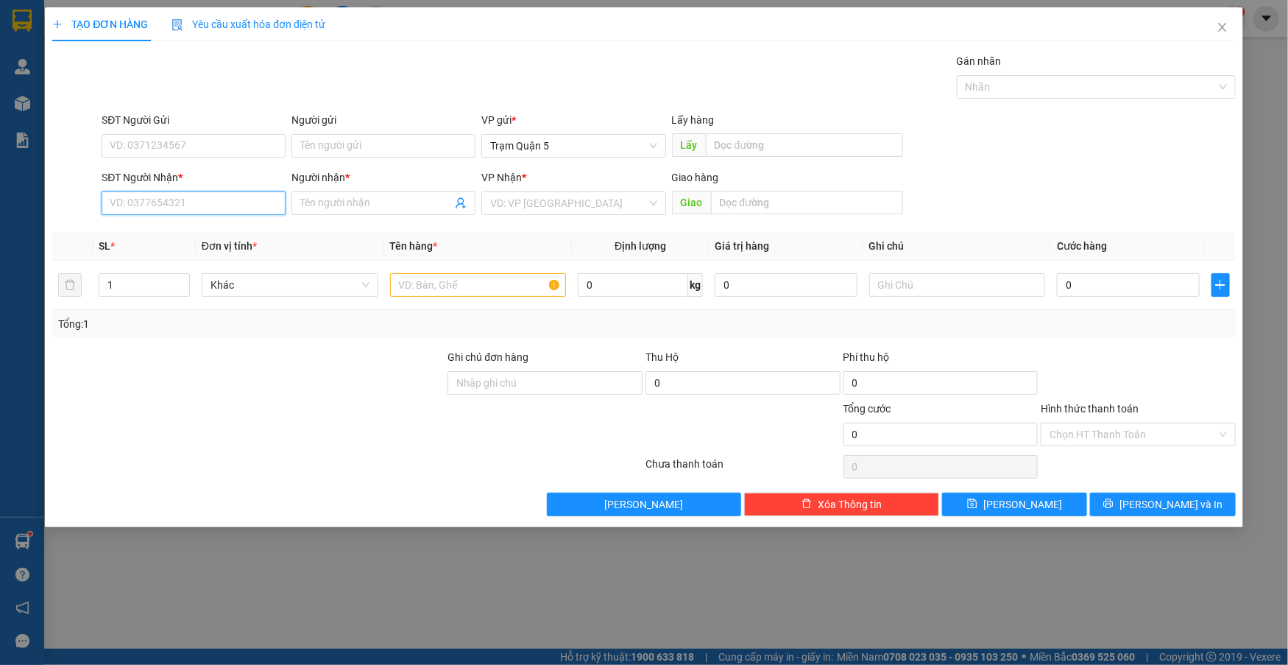
click at [283, 203] on input "SĐT Người Nhận *" at bounding box center [194, 203] width 184 height 24
click at [170, 227] on div "0944150582 - A" at bounding box center [193, 233] width 166 height 16
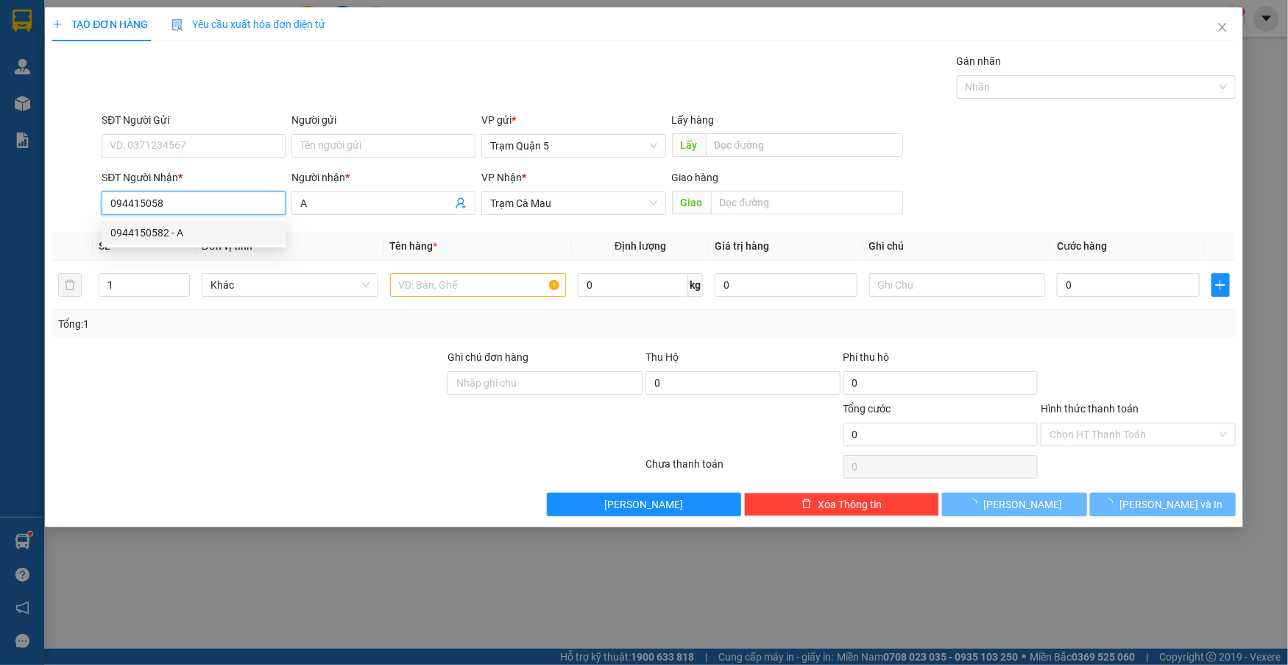
type input "0944150582"
type input "A"
type input "50.000"
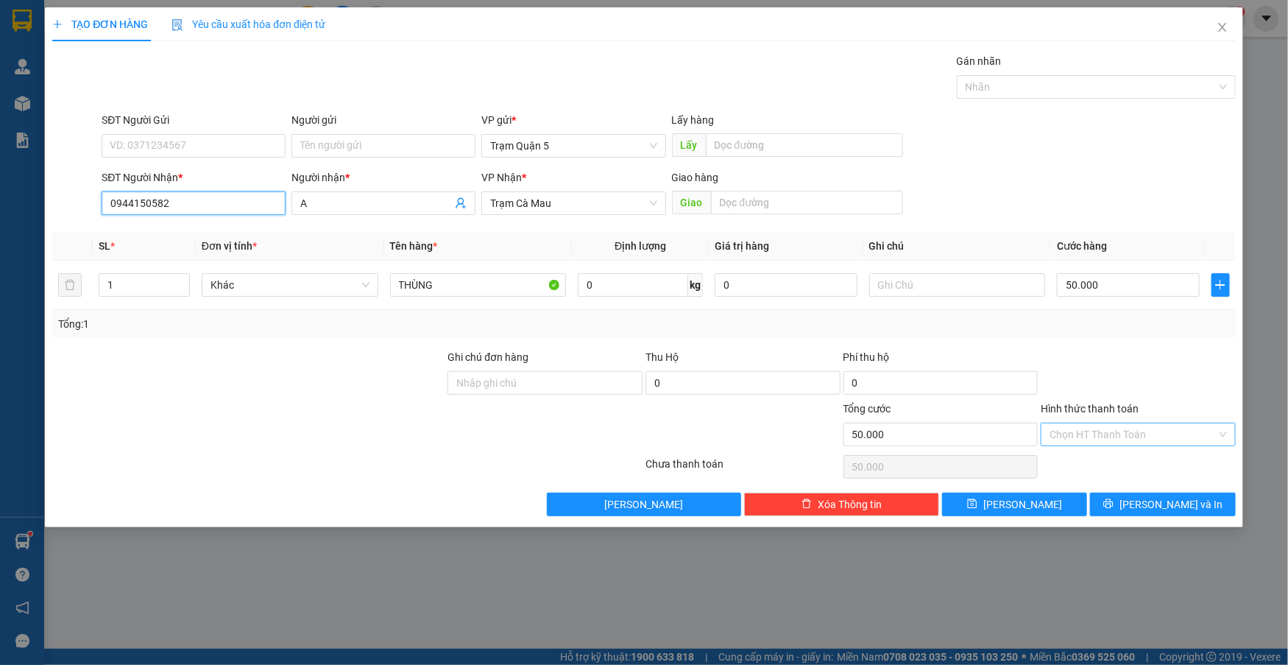
type input "0944150582"
click at [1128, 438] on input "Hình thức thanh toán" at bounding box center [1133, 434] width 167 height 22
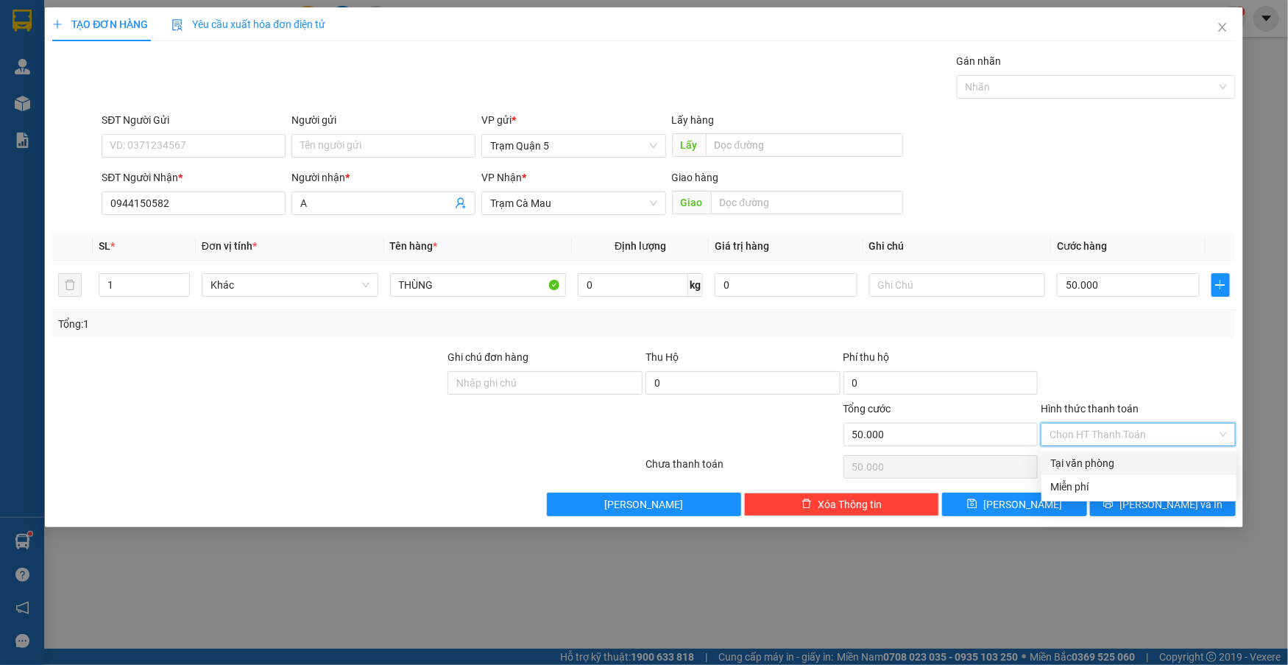
drag, startPoint x: 1141, startPoint y: 454, endPoint x: 1141, endPoint y: 467, distance: 12.5
click at [1141, 455] on div "Tại văn phòng" at bounding box center [1139, 463] width 177 height 16
type input "0"
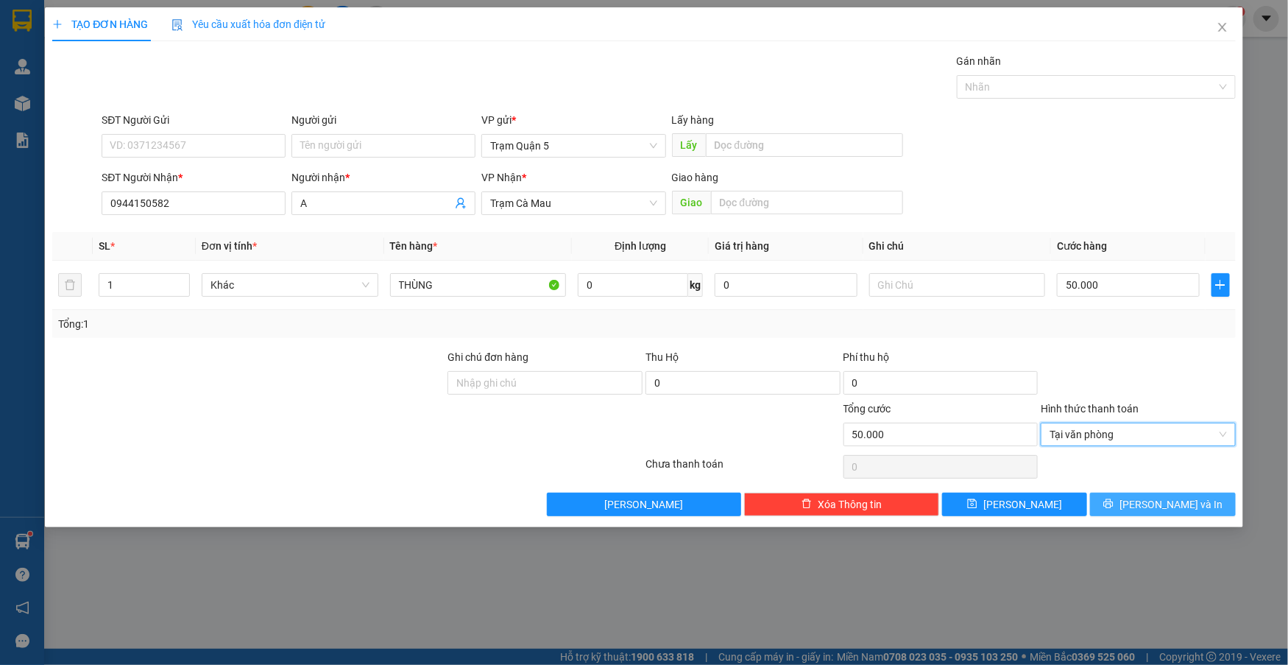
click at [1090, 493] on button "[PERSON_NAME] và In" at bounding box center [1162, 505] width 145 height 24
click at [1148, 498] on button "[PERSON_NAME] và In" at bounding box center [1162, 505] width 145 height 24
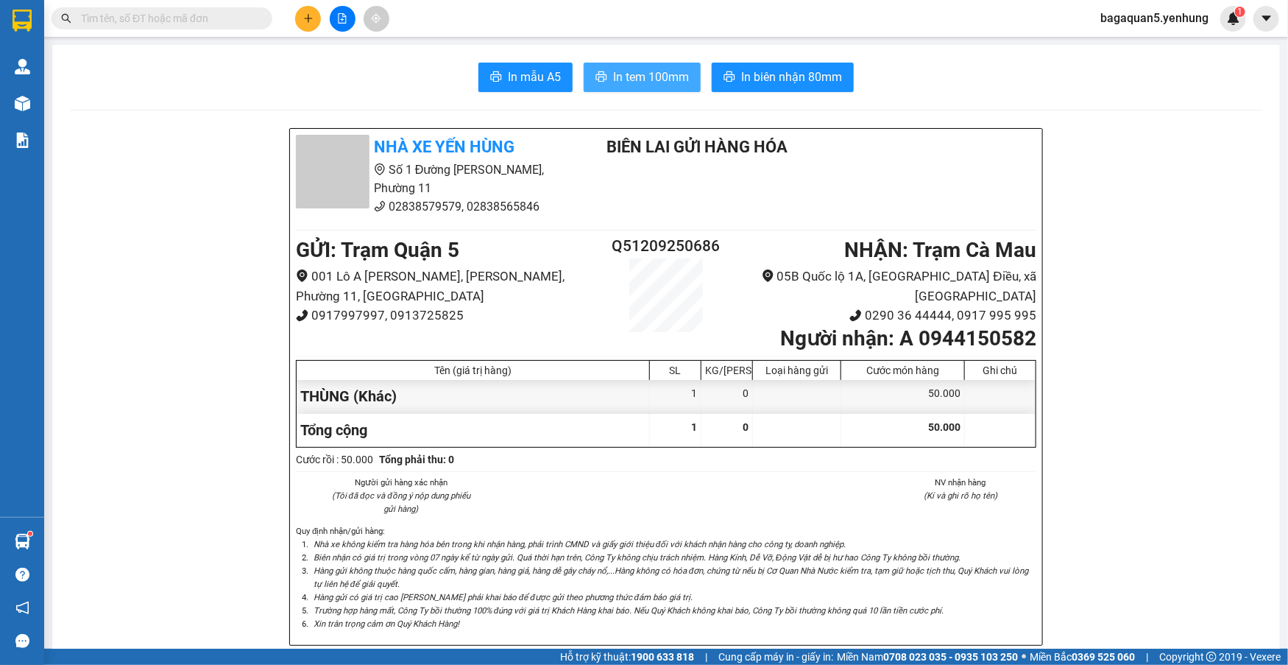
click at [655, 66] on button "In tem 100mm" at bounding box center [642, 77] width 117 height 29
click at [306, 11] on button at bounding box center [308, 19] width 26 height 26
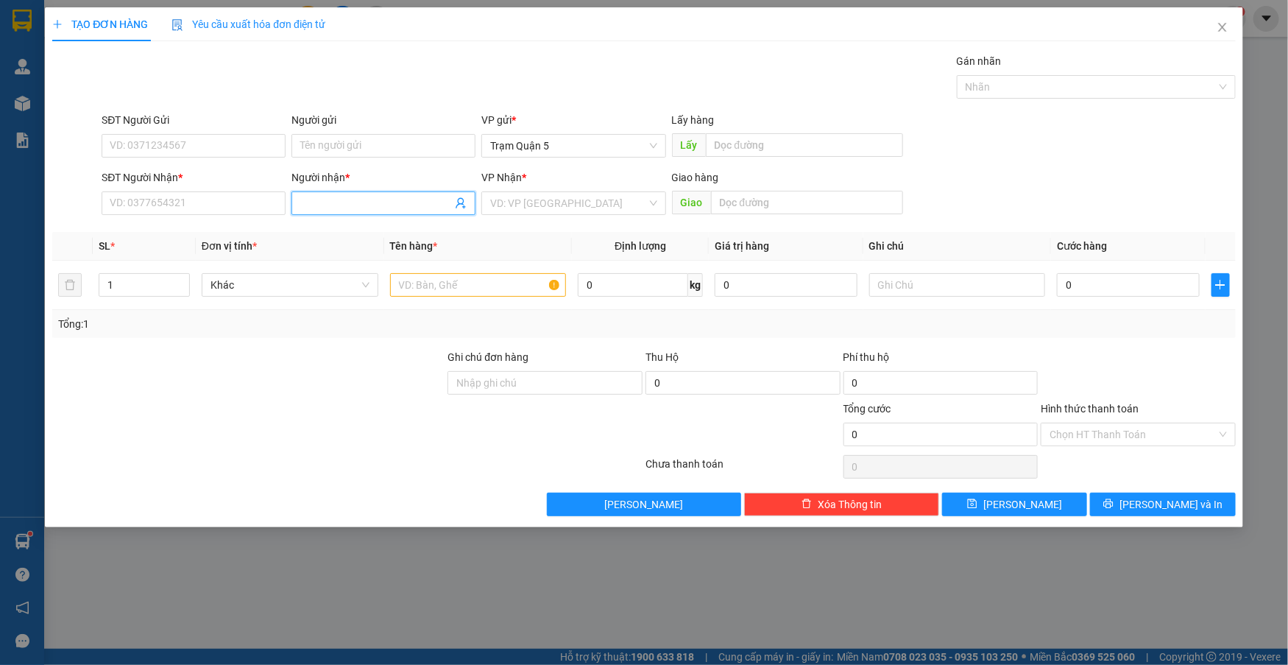
click at [348, 204] on input "Người nhận *" at bounding box center [376, 203] width 152 height 16
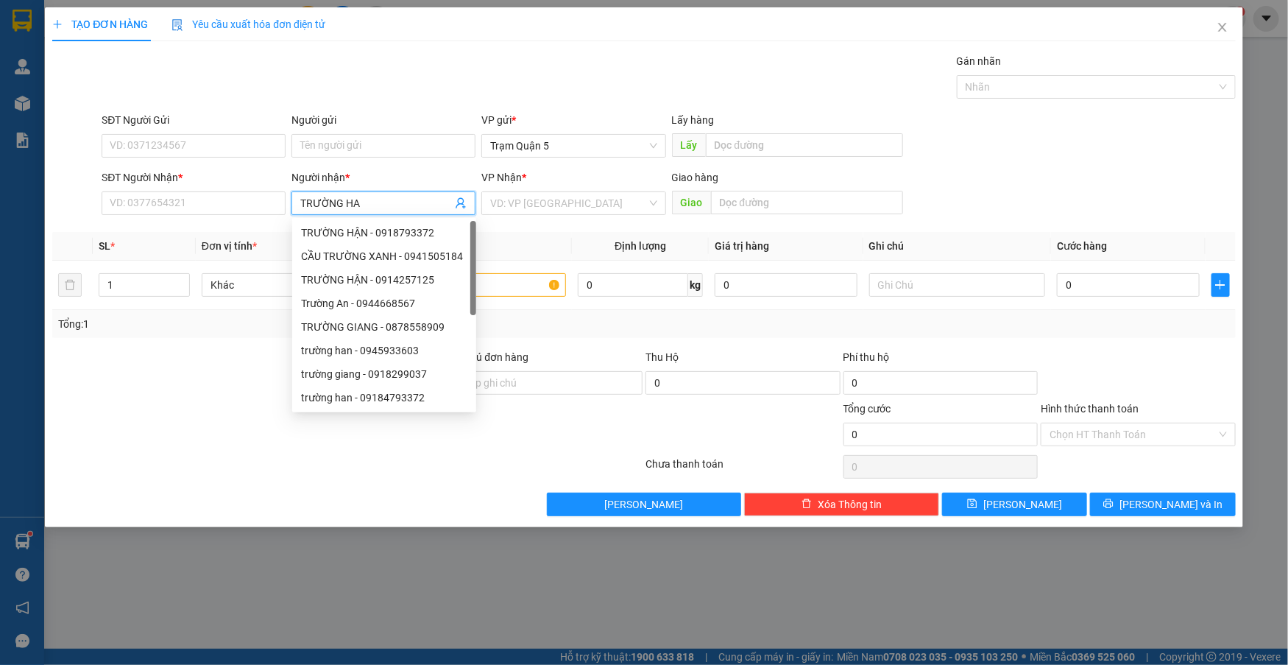
type input "TRƯỜNG HAN"
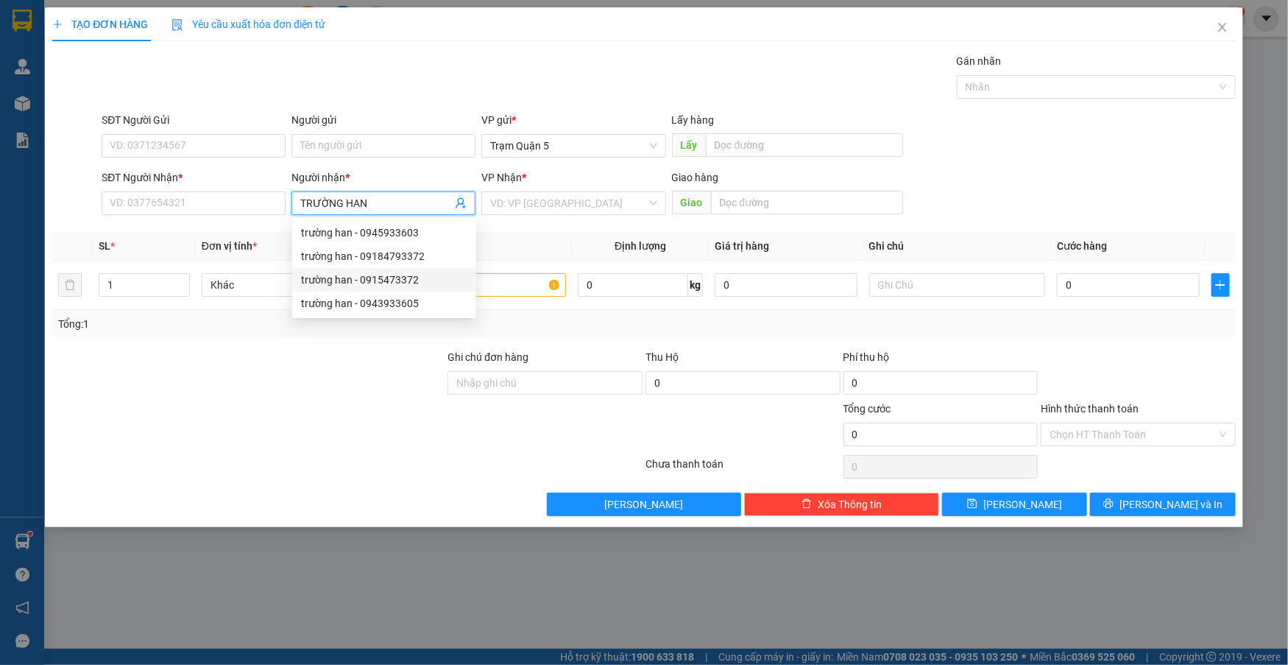
click at [363, 280] on div "trường han - 0915473372" at bounding box center [384, 280] width 166 height 16
type input "0915473372"
type input "t"
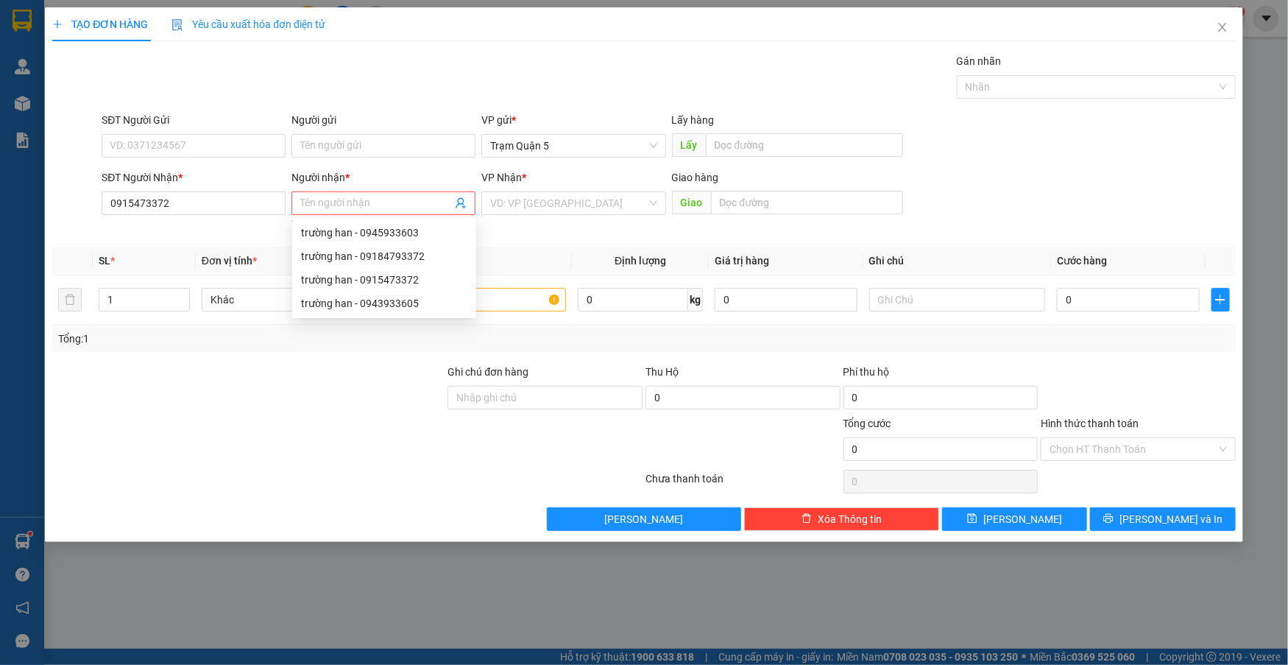
click at [272, 216] on div "SĐT Người Nhận * 0915473372" at bounding box center [194, 195] width 184 height 52
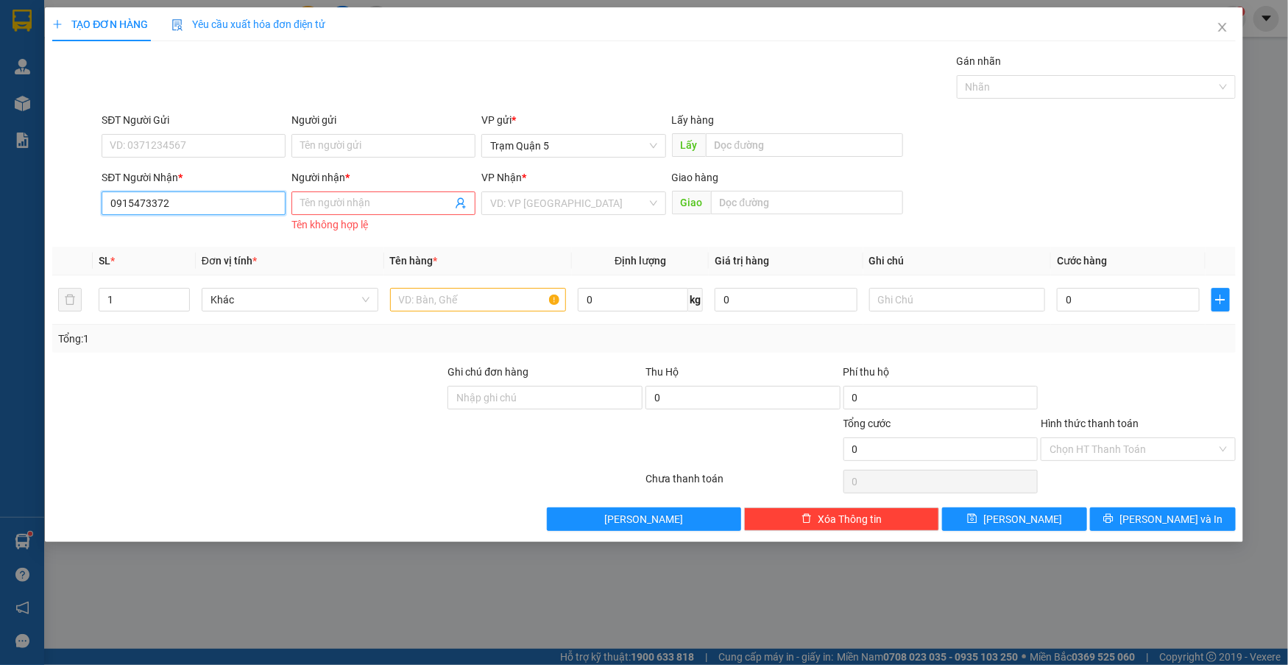
click at [267, 208] on input "0915473372" at bounding box center [194, 203] width 184 height 24
type input "0915473372"
click at [267, 237] on div "0915473372 - trường han" at bounding box center [193, 233] width 166 height 16
type input "trường han"
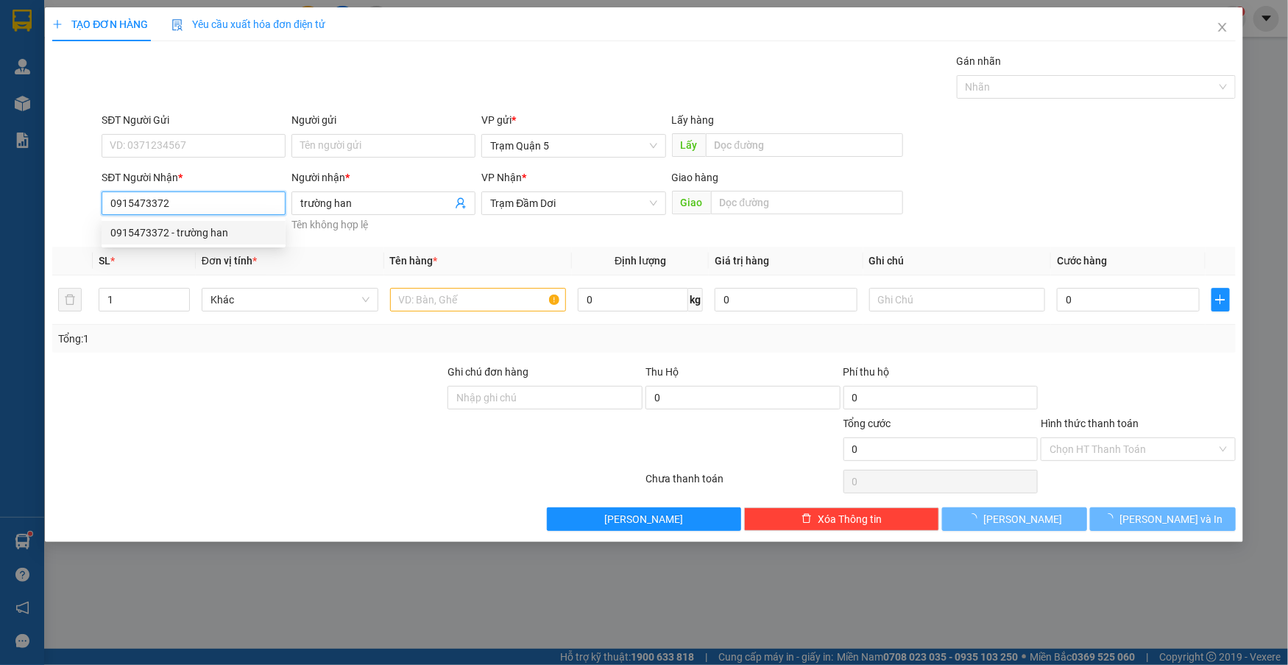
type input "50.000"
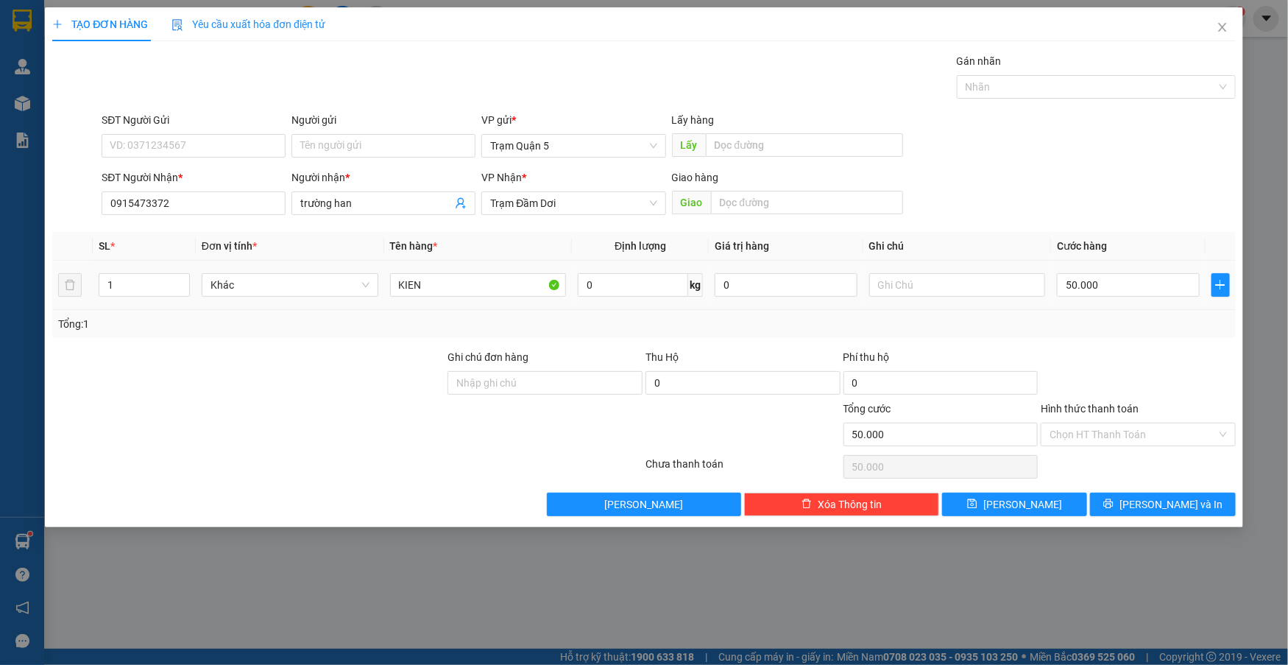
drag, startPoint x: 1188, startPoint y: 300, endPoint x: 1112, endPoint y: 296, distance: 76.0
click at [1156, 297] on td "50.000" at bounding box center [1128, 285] width 154 height 49
click at [1107, 283] on input "50.000" at bounding box center [1128, 285] width 142 height 24
type input "0"
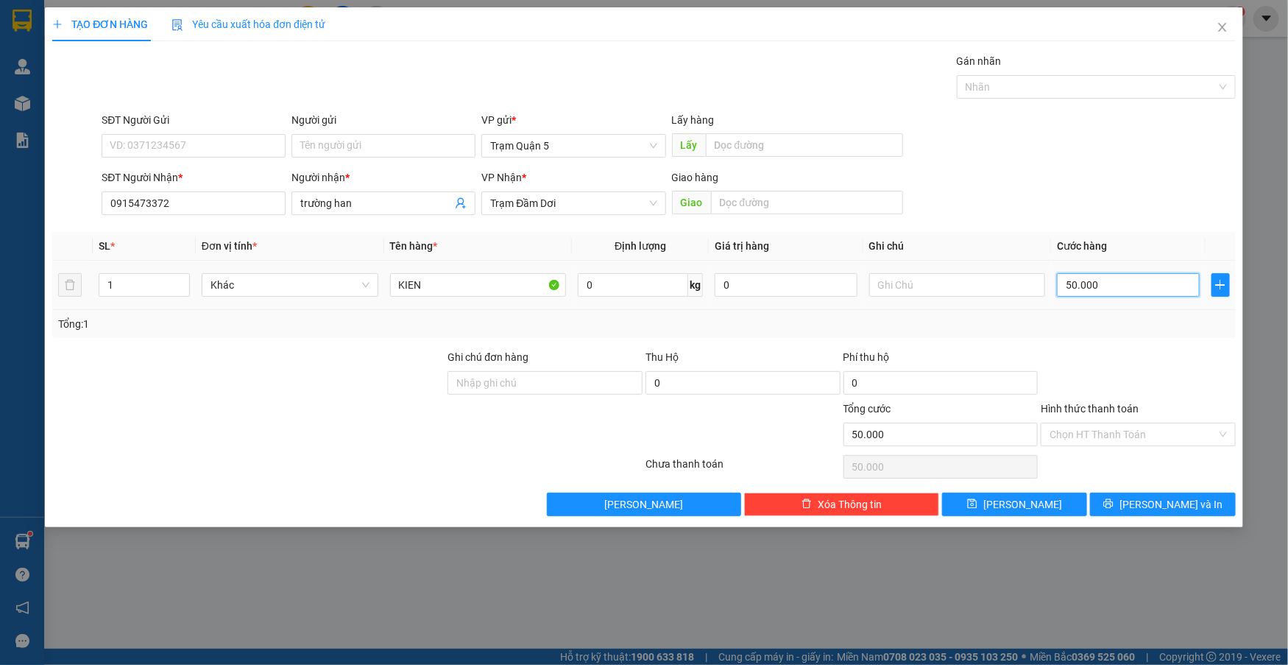
type input "0"
type input "5"
type input "05"
type input "50"
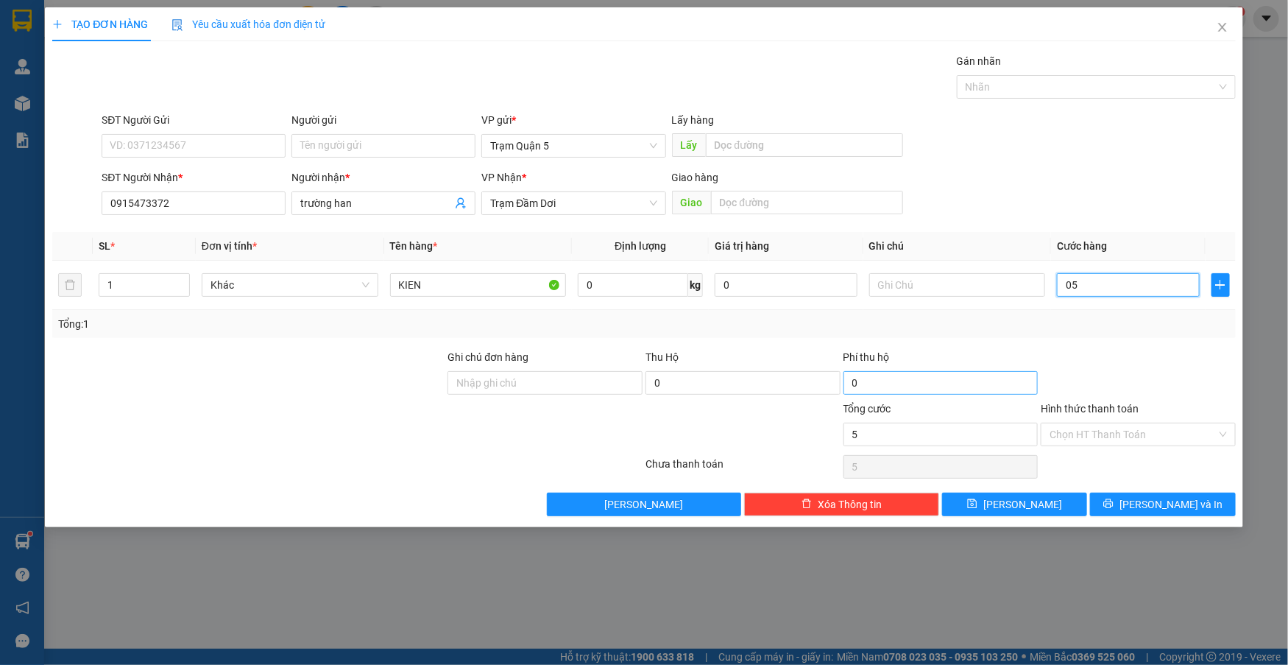
type input "50"
type input "050"
type input "50.000"
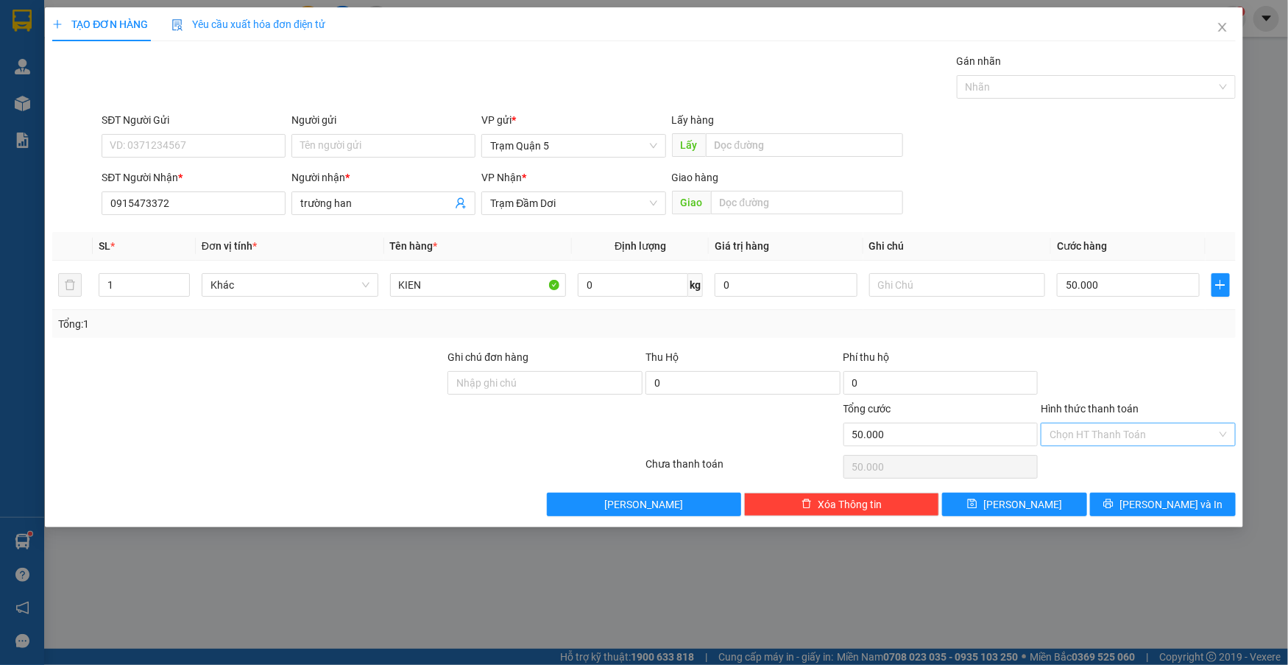
click at [1191, 438] on input "Hình thức thanh toán" at bounding box center [1133, 434] width 167 height 22
click at [1130, 515] on button "[PERSON_NAME] và In" at bounding box center [1162, 505] width 145 height 24
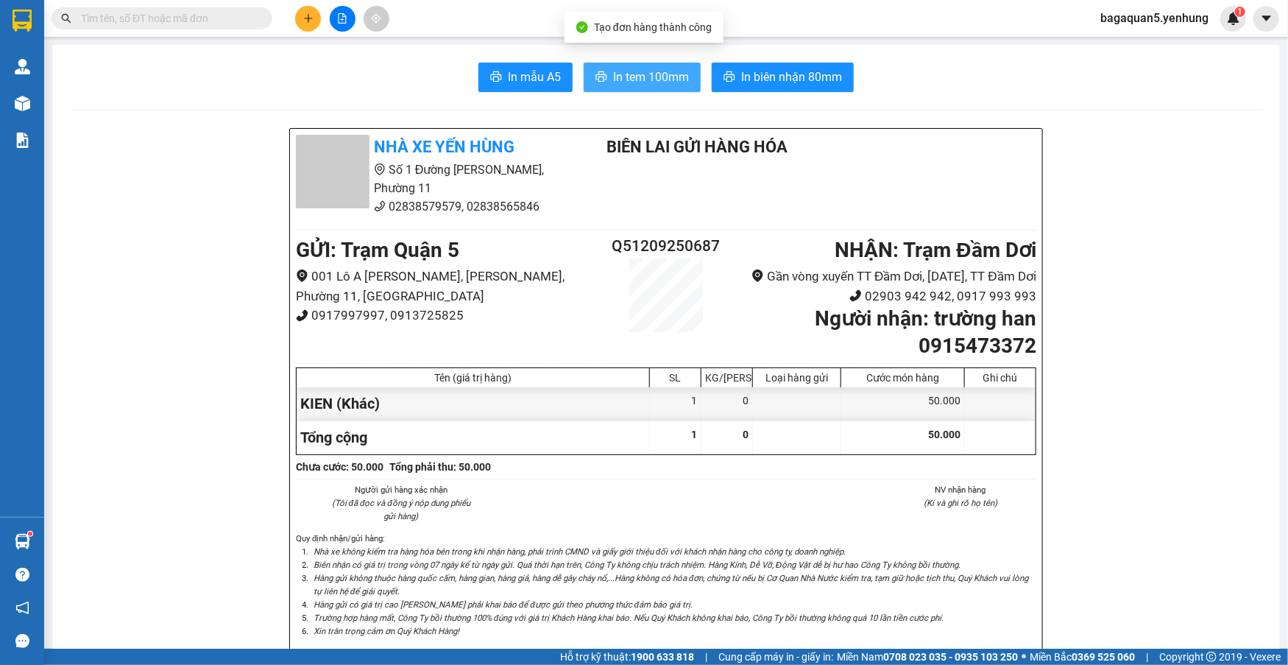
click at [663, 81] on span "In tem 100mm" at bounding box center [651, 77] width 76 height 18
click at [79, 39] on section "Kết quả tìm kiếm ( 0 ) Bộ lọc No Data bagaquan5.yenhung 1 Quản Lý Quản lý khách…" at bounding box center [644, 332] width 1288 height 665
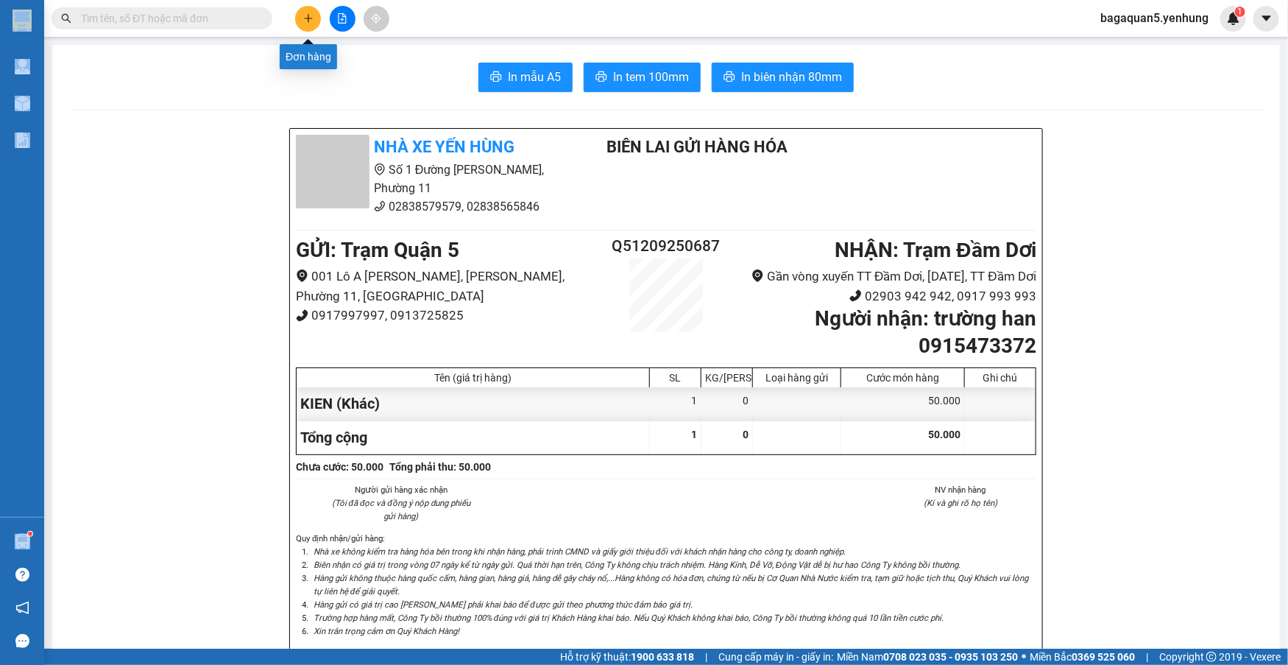
click at [297, 17] on button at bounding box center [308, 19] width 26 height 26
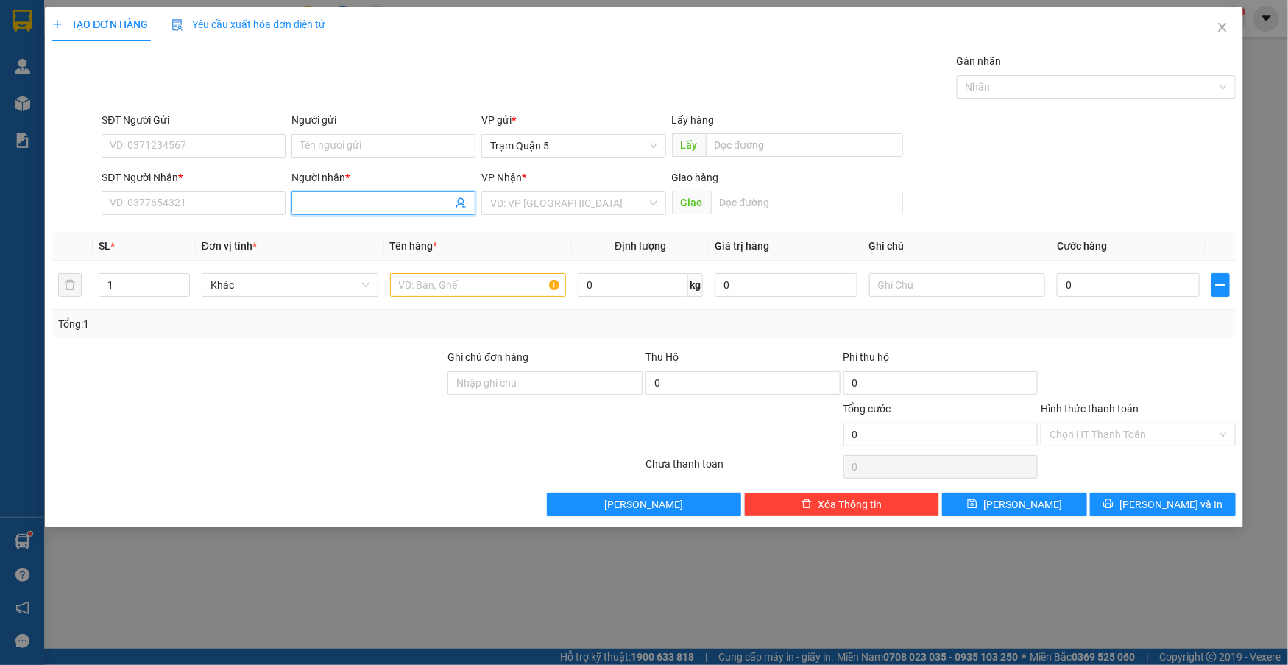
click at [297, 202] on span at bounding box center [384, 203] width 184 height 24
click at [372, 205] on input "HỒNG DĐ" at bounding box center [376, 203] width 152 height 16
type input "HỒNG DD"
click at [163, 174] on div "SĐT Người Nhận *" at bounding box center [194, 177] width 184 height 16
click at [163, 191] on input "SĐT Người Nhận *" at bounding box center [194, 203] width 184 height 24
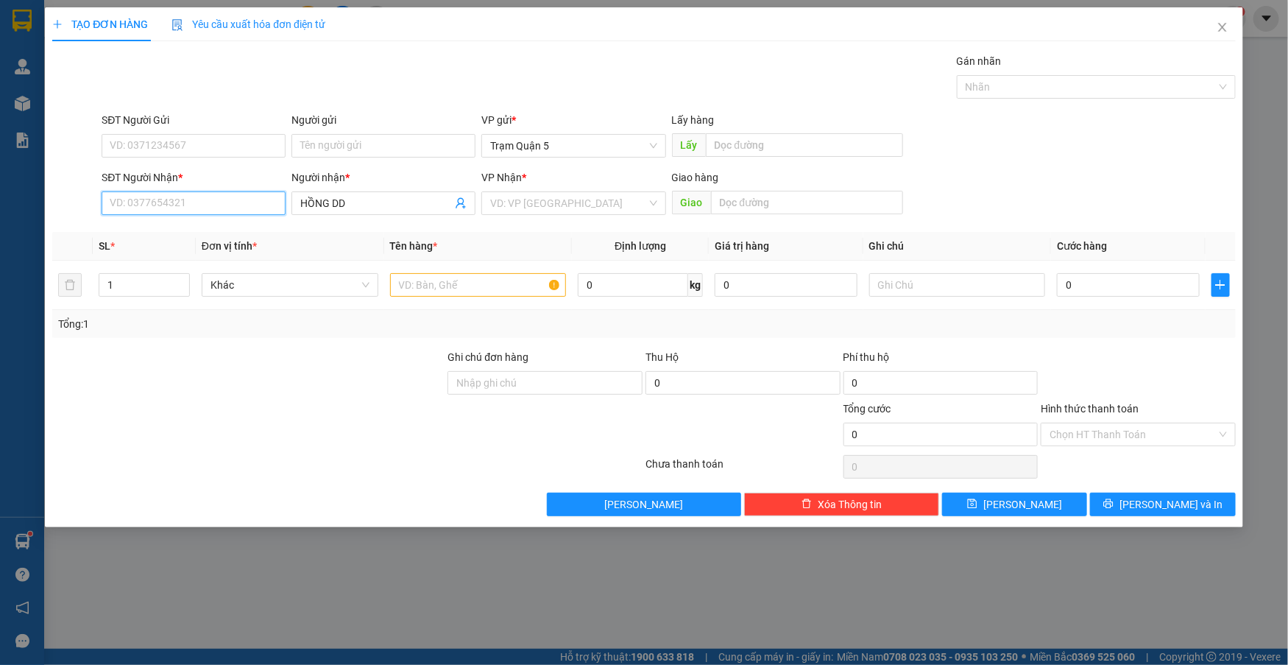
click at [160, 194] on input "SĐT Người Nhận *" at bounding box center [194, 203] width 184 height 24
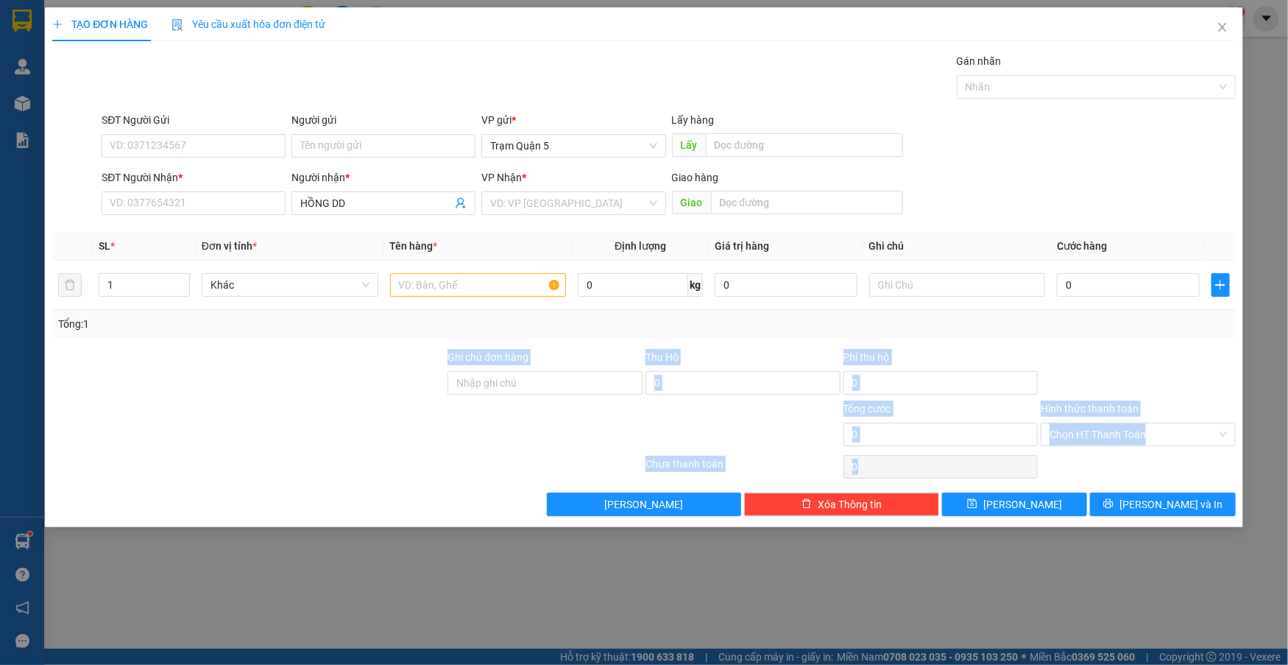
drag, startPoint x: 352, startPoint y: 506, endPoint x: 381, endPoint y: 581, distance: 80.7
click at [381, 581] on div "TẠO ĐƠN HÀNG Yêu cầu xuất hóa đơn điện tử Transit Pickup Surcharge Ids Transit …" at bounding box center [644, 332] width 1288 height 665
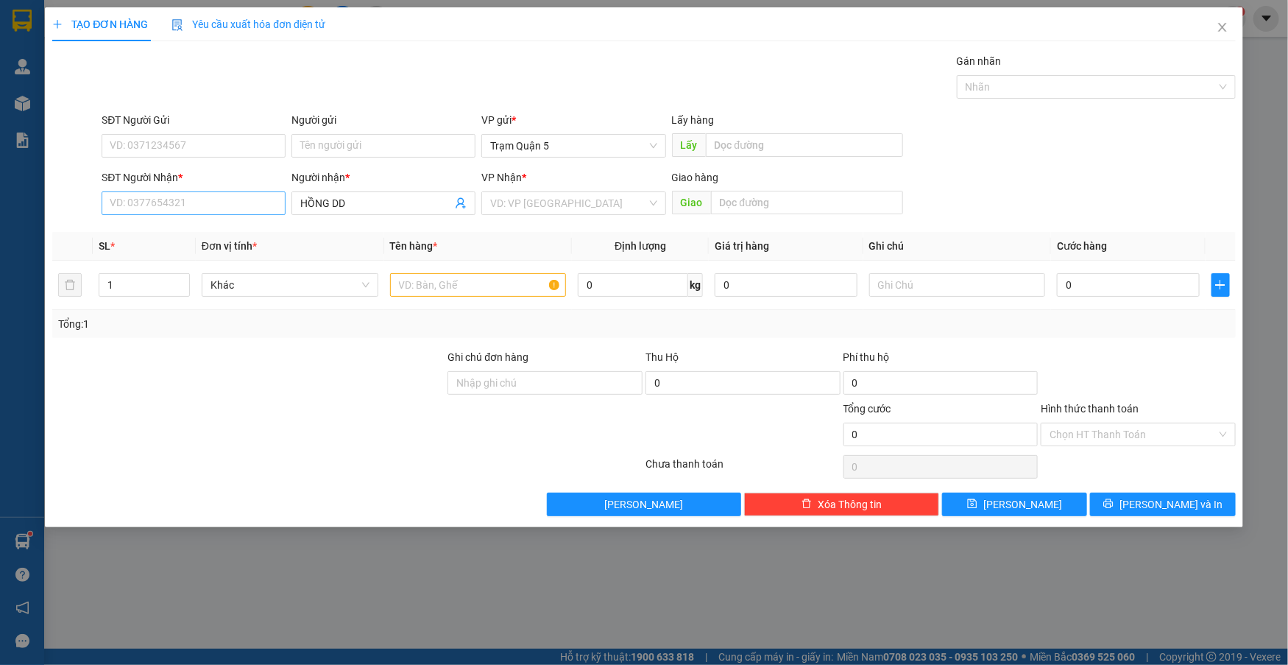
click at [173, 191] on div "SĐT Người Nhận * VD: 0377654321" at bounding box center [194, 195] width 184 height 52
click at [176, 194] on input "SĐT Người Nhận *" at bounding box center [194, 203] width 184 height 24
type input "0944094596"
drag, startPoint x: 155, startPoint y: 233, endPoint x: 156, endPoint y: 225, distance: 8.1
click at [156, 225] on div "0944094596 - Hồng VẢI" at bounding box center [193, 233] width 166 height 16
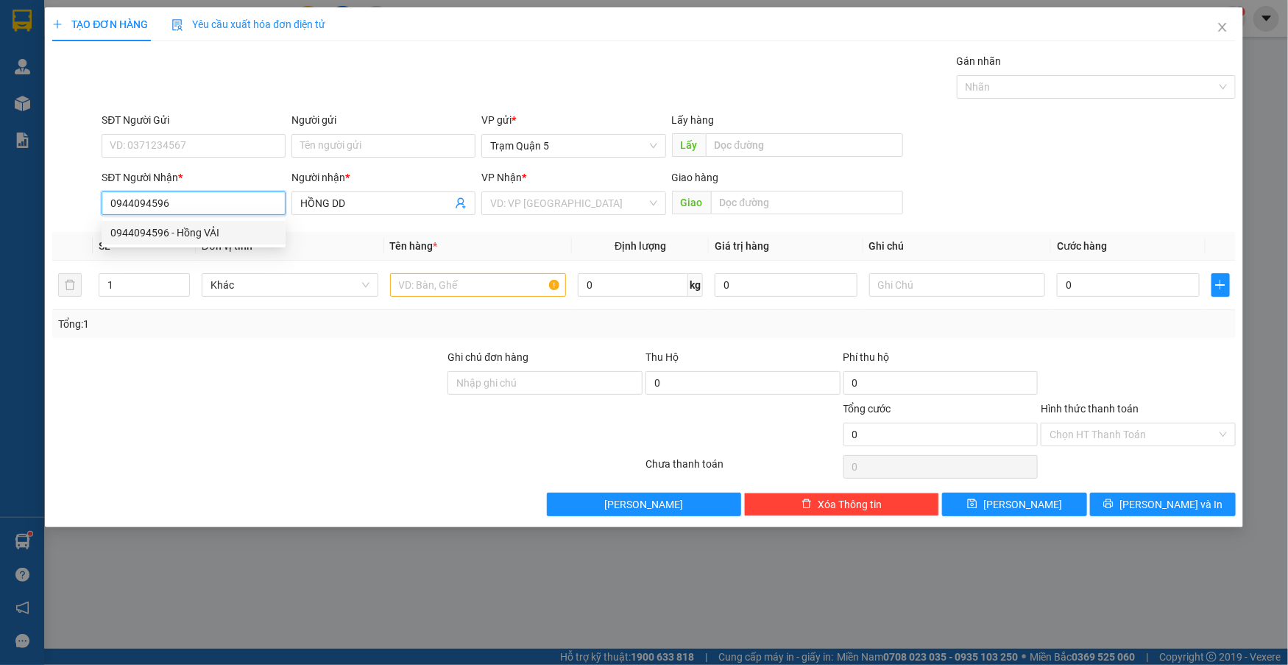
type input "Hồng VẢI"
type input "50.000"
type input "0944094596"
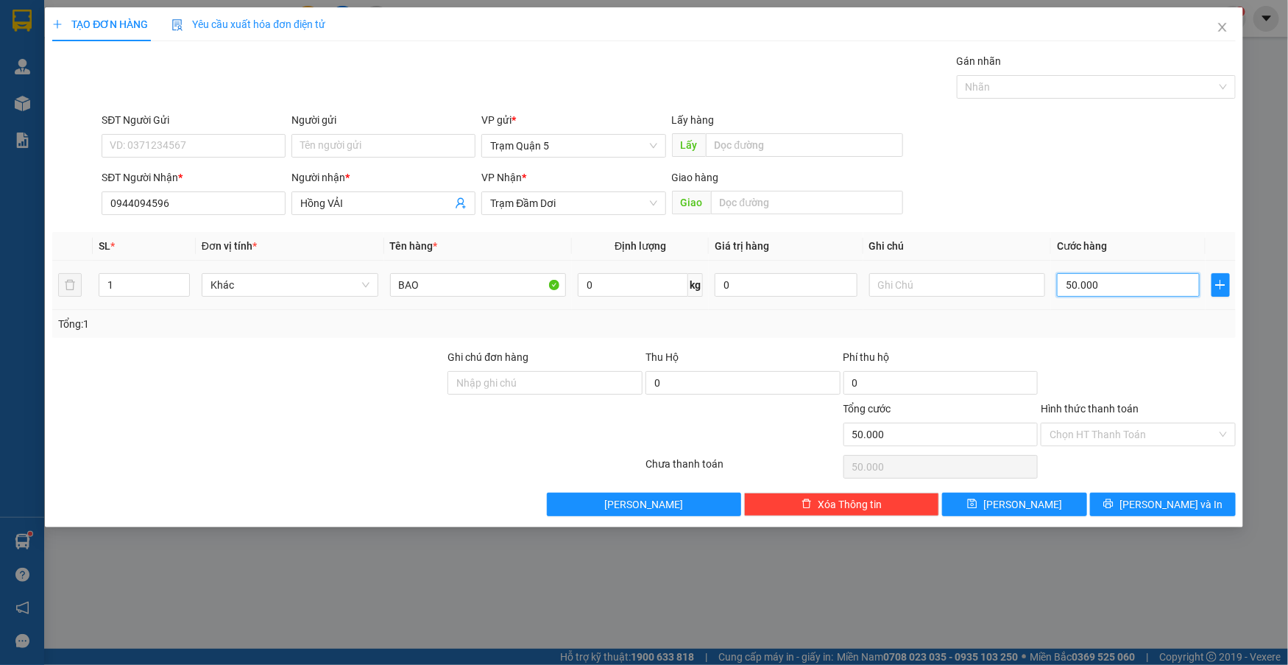
click at [1134, 279] on input "50.000" at bounding box center [1128, 285] width 142 height 24
type input "0"
type input "8"
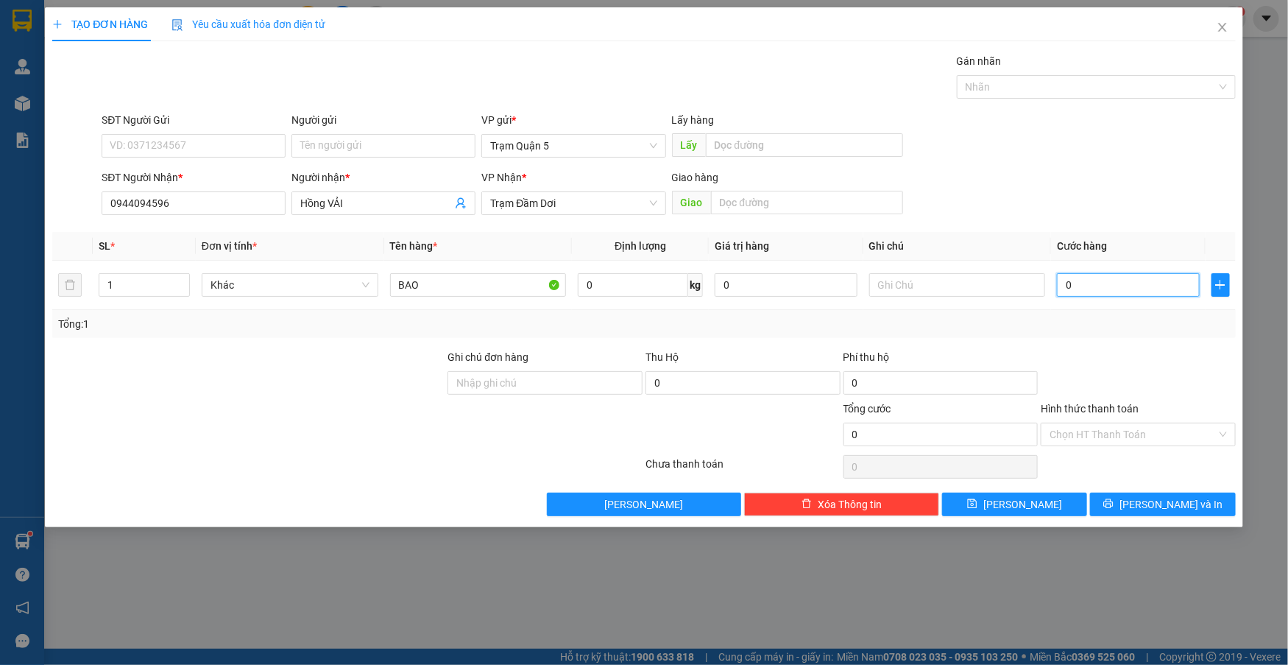
type input "8"
type input "08"
type input "80"
type input "080"
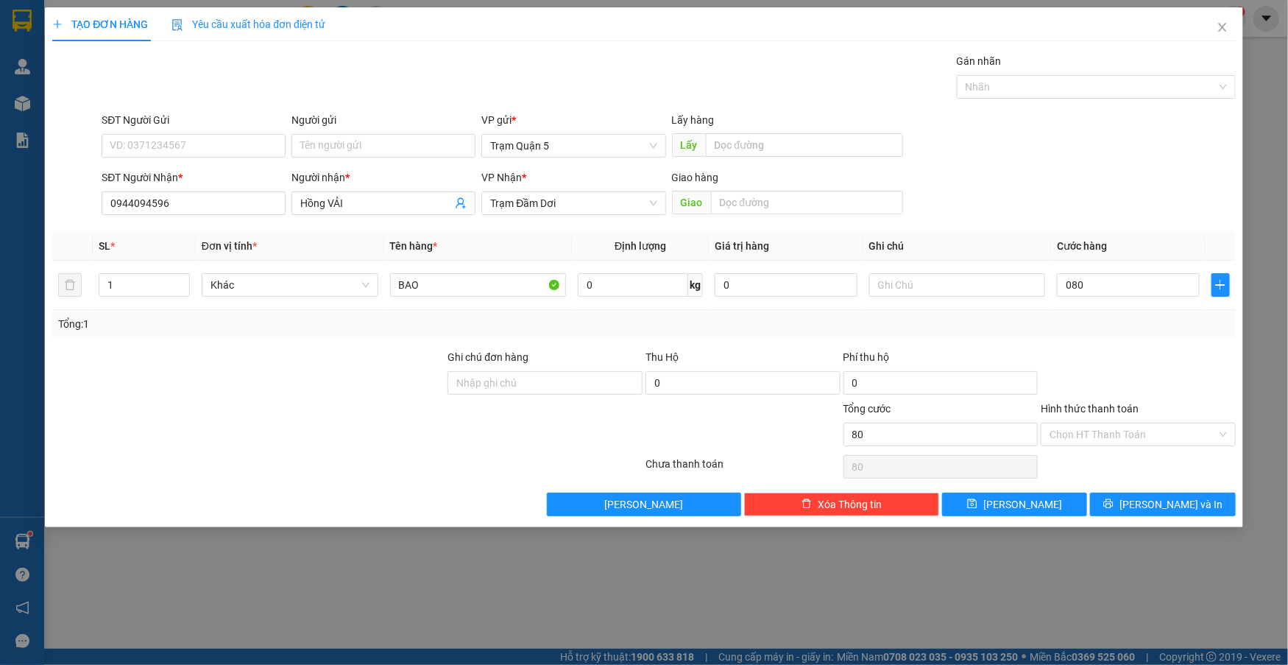
type input "80.000"
drag, startPoint x: 1141, startPoint y: 364, endPoint x: 1143, endPoint y: 469, distance: 105.3
click at [1142, 364] on div at bounding box center [1139, 375] width 198 height 52
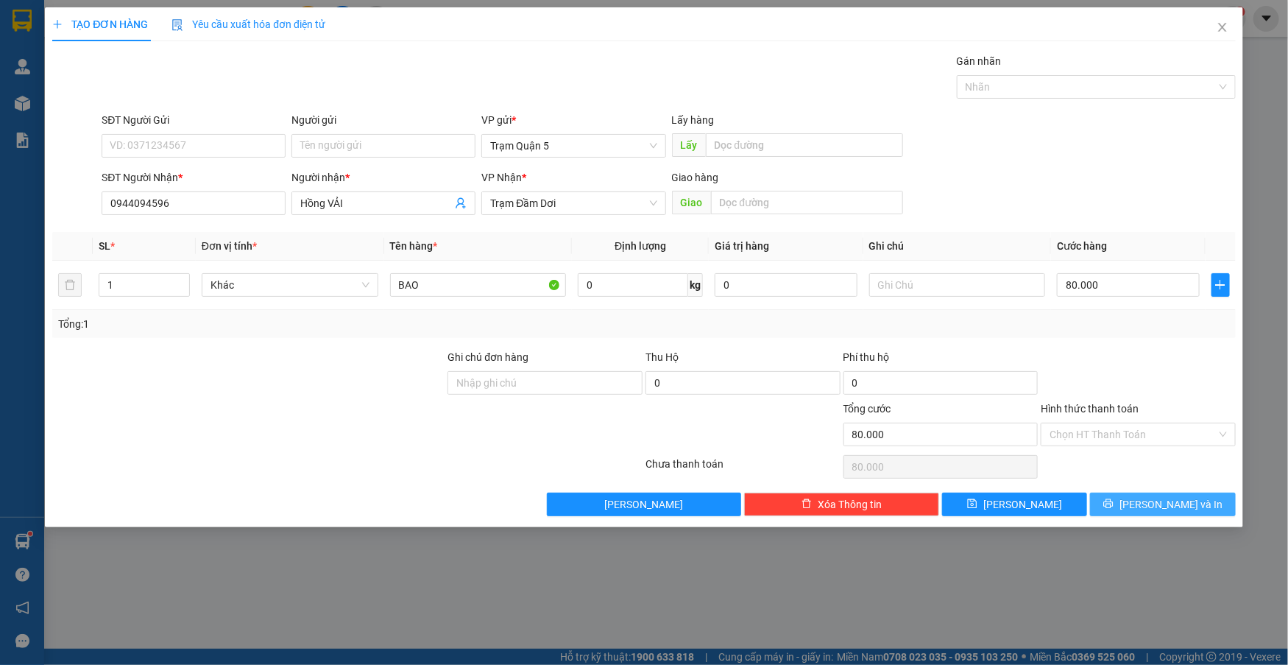
drag, startPoint x: 1146, startPoint y: 479, endPoint x: 1146, endPoint y: 494, distance: 14.7
click at [1146, 490] on div "Transit Pickup Surcharge Ids Transit Deliver Surcharge Ids Transit Deliver Surc…" at bounding box center [644, 284] width 1184 height 463
click at [1145, 505] on button "[PERSON_NAME] và In" at bounding box center [1162, 505] width 145 height 24
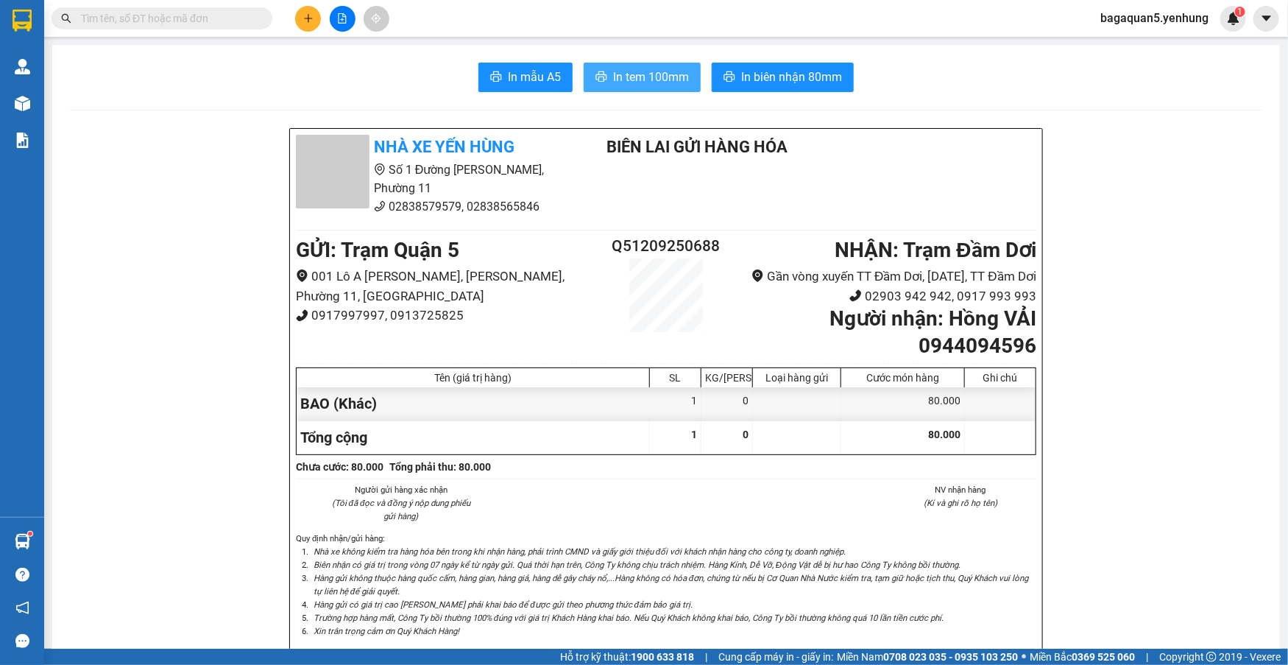
click at [641, 75] on span "In tem 100mm" at bounding box center [651, 77] width 76 height 18
drag, startPoint x: 615, startPoint y: 88, endPoint x: 613, endPoint y: 80, distance: 9.0
click at [613, 80] on button "In tem 100mm" at bounding box center [642, 77] width 117 height 29
click at [613, 80] on span "In tem 100mm" at bounding box center [651, 77] width 76 height 18
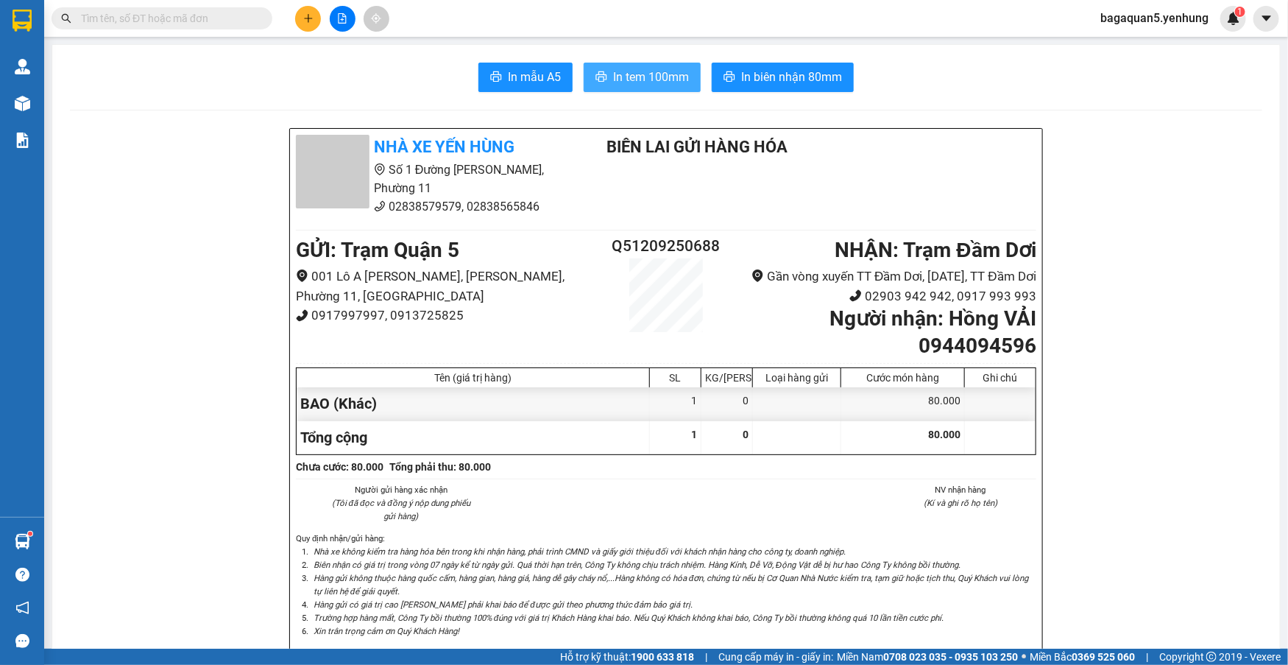
click at [613, 80] on span "In tem 100mm" at bounding box center [651, 77] width 76 height 18
drag, startPoint x: 67, startPoint y: 122, endPoint x: 82, endPoint y: 106, distance: 21.9
click at [82, 106] on section "Kết quả tìm kiếm ( 0 ) Bộ lọc No Data bagaquan5.yenhung 1 Quản Lý Quản lý khách…" at bounding box center [644, 332] width 1288 height 665
click at [306, 8] on button at bounding box center [308, 19] width 26 height 26
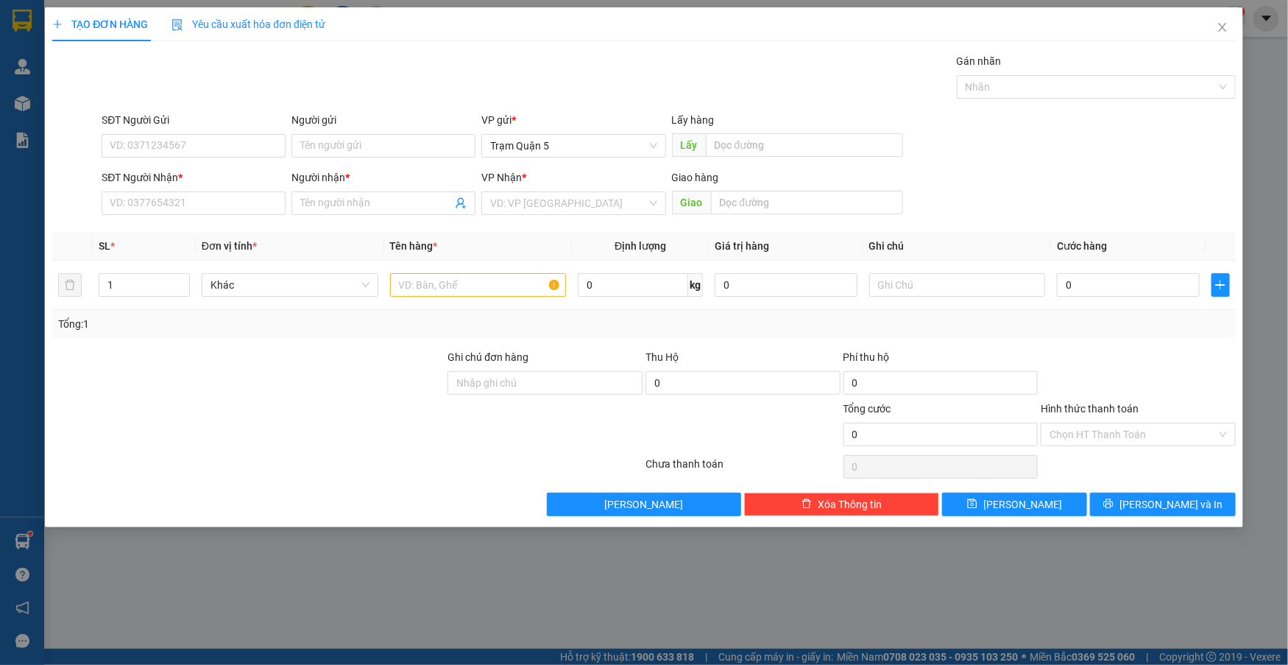
click at [259, 215] on div "SĐT Người Nhận * VD: 0377654321" at bounding box center [194, 195] width 184 height 52
click at [253, 215] on div "SĐT Người Nhận * VD: 0377654321" at bounding box center [194, 195] width 184 height 52
drag, startPoint x: 247, startPoint y: 207, endPoint x: 430, endPoint y: 183, distance: 184.8
click at [261, 207] on input "SĐT Người Nhận *" at bounding box center [194, 203] width 184 height 24
type input "0918687918"
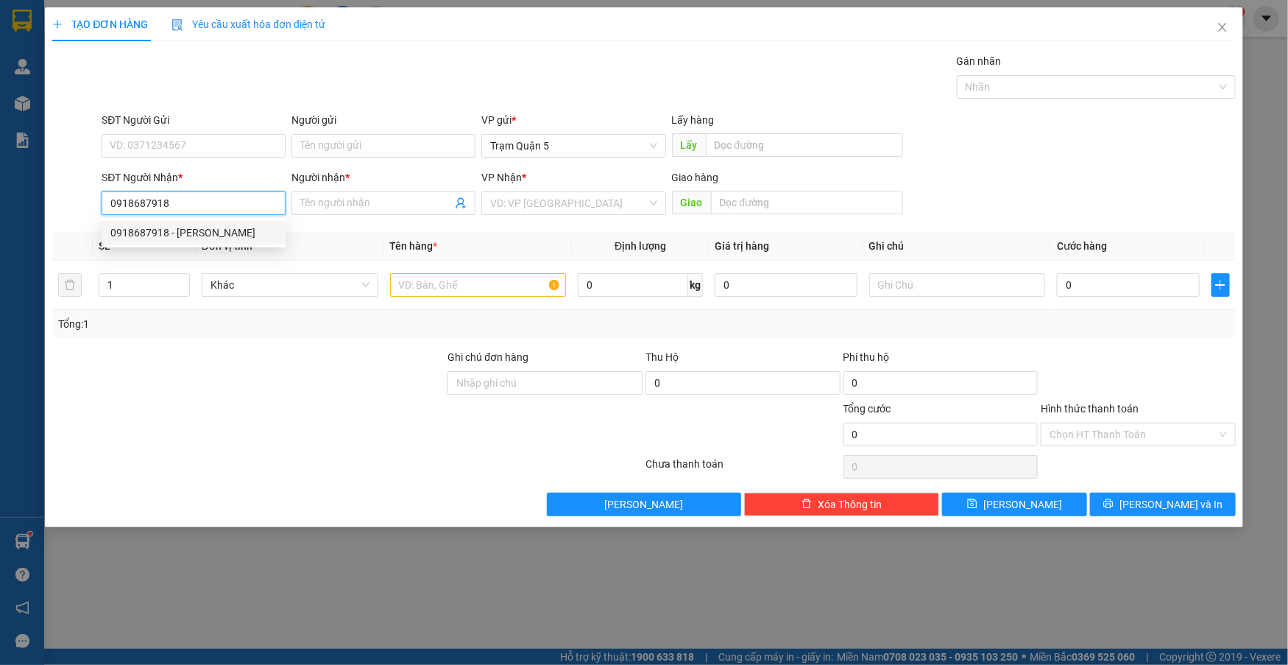
click at [188, 232] on div "0918687918 - THÚY HẰNG" at bounding box center [193, 233] width 166 height 16
type input "THÚY HẰNG"
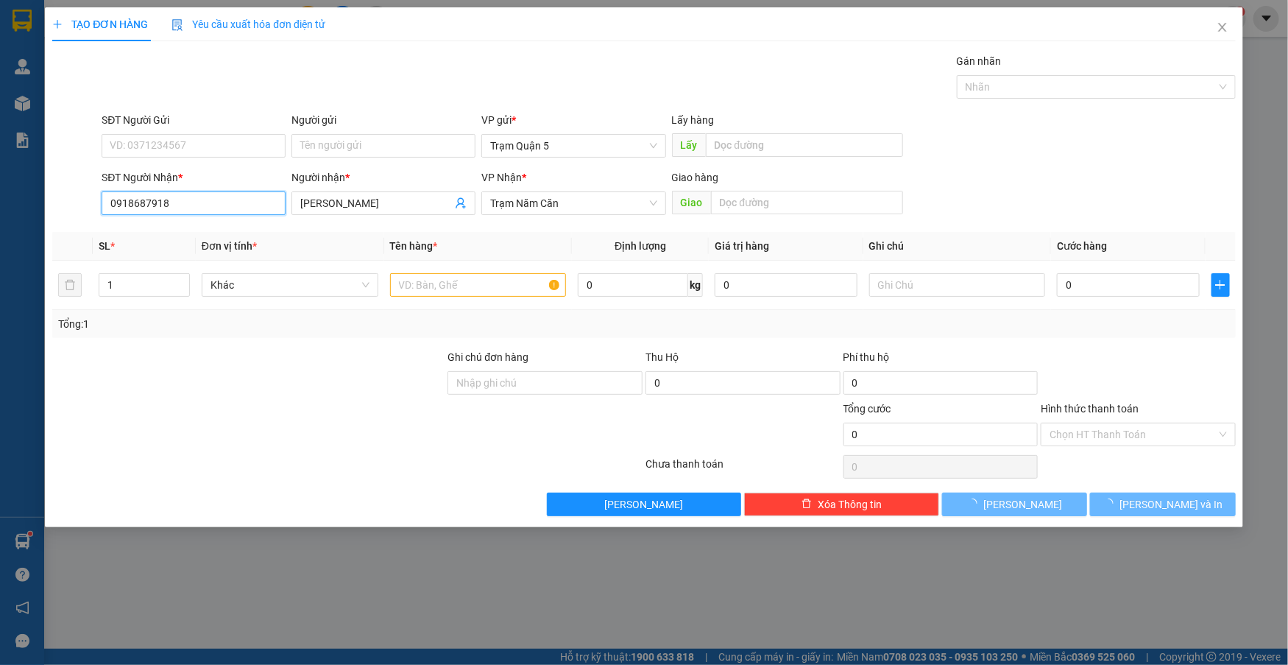
type input "400.000"
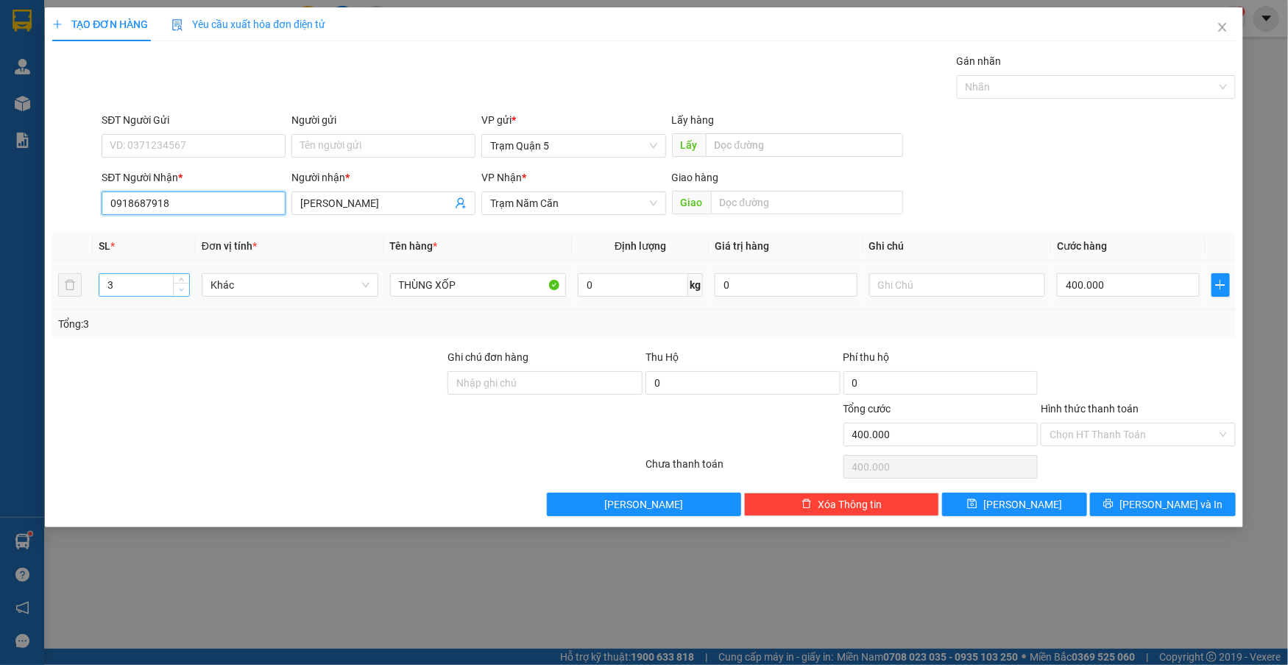
type input "0918687918"
type input "2"
click at [184, 292] on span "down" at bounding box center [181, 290] width 9 height 9
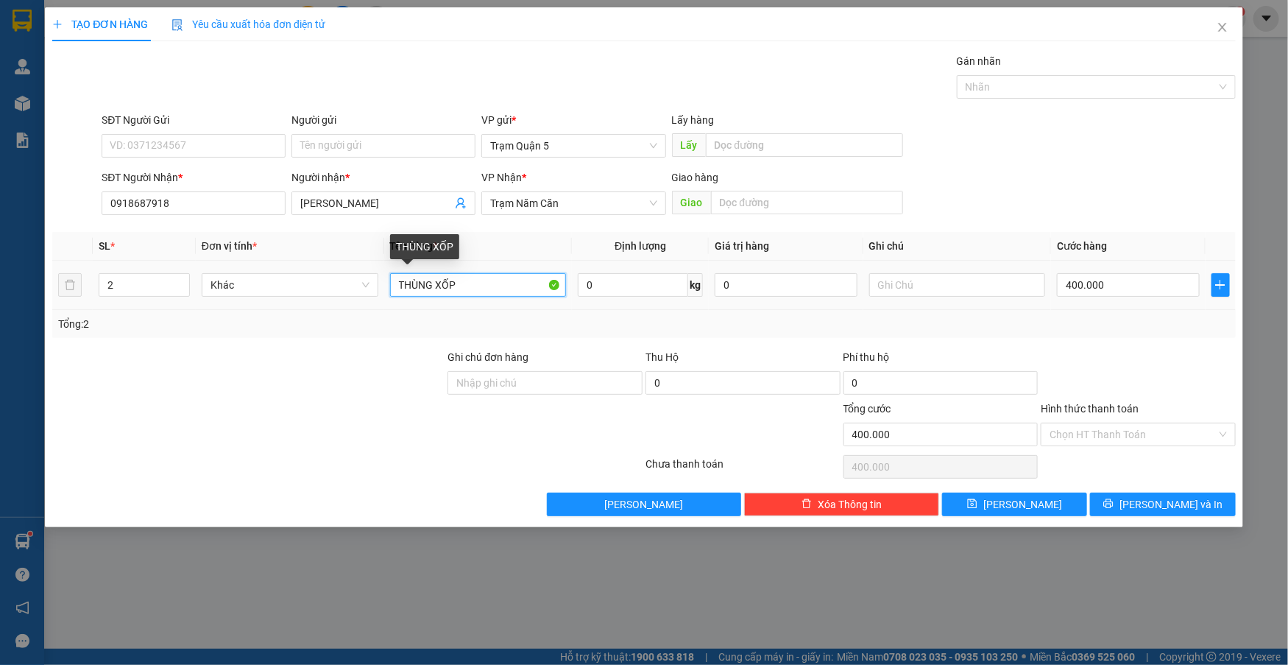
click at [537, 293] on input "THÙNG XỐP" at bounding box center [478, 285] width 177 height 24
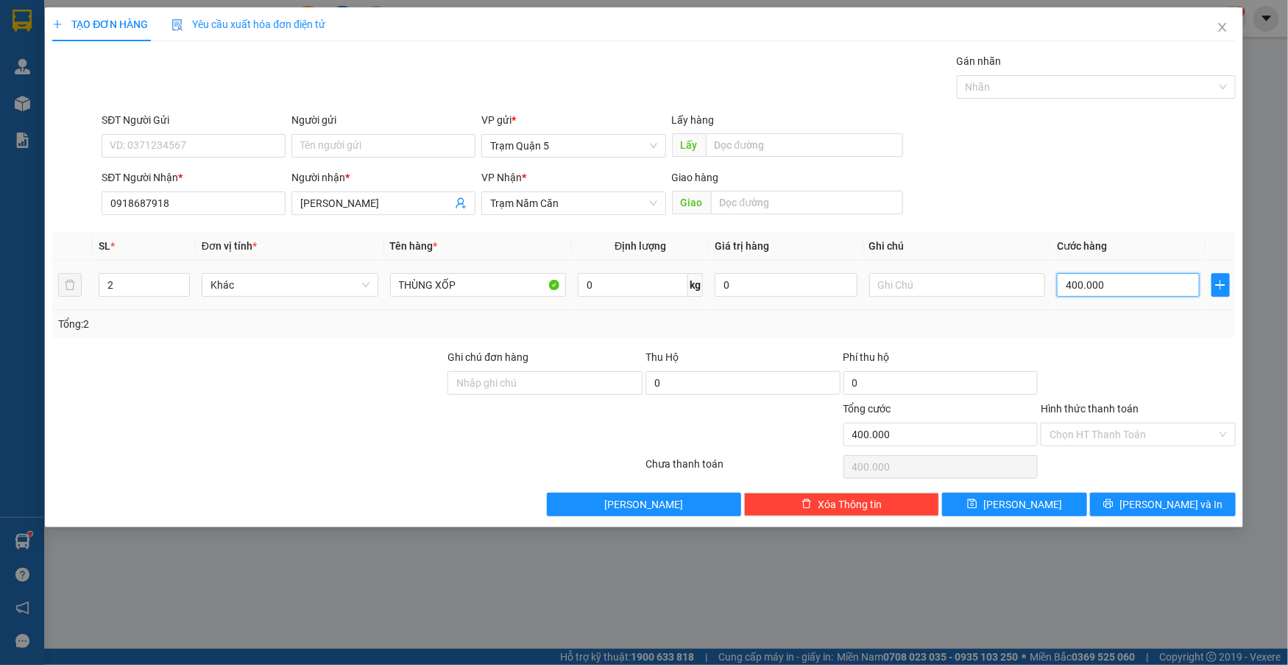
click at [1165, 280] on input "400.000" at bounding box center [1128, 285] width 142 height 24
drag, startPoint x: 1123, startPoint y: 503, endPoint x: 1164, endPoint y: 418, distance: 93.8
click at [1126, 501] on button "[PERSON_NAME] và In" at bounding box center [1162, 505] width 145 height 24
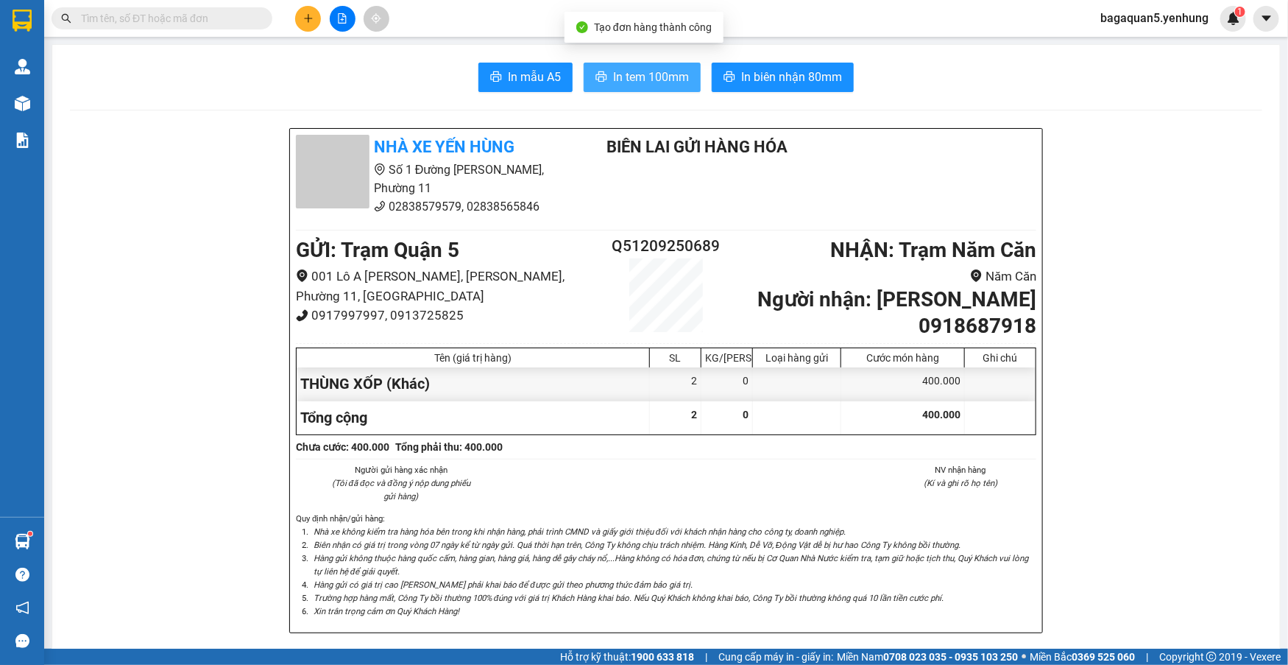
drag, startPoint x: 629, startPoint y: 74, endPoint x: 930, endPoint y: 41, distance: 302.8
click at [636, 75] on span "In tem 100mm" at bounding box center [651, 77] width 76 height 18
